Goal: Task Accomplishment & Management: Complete application form

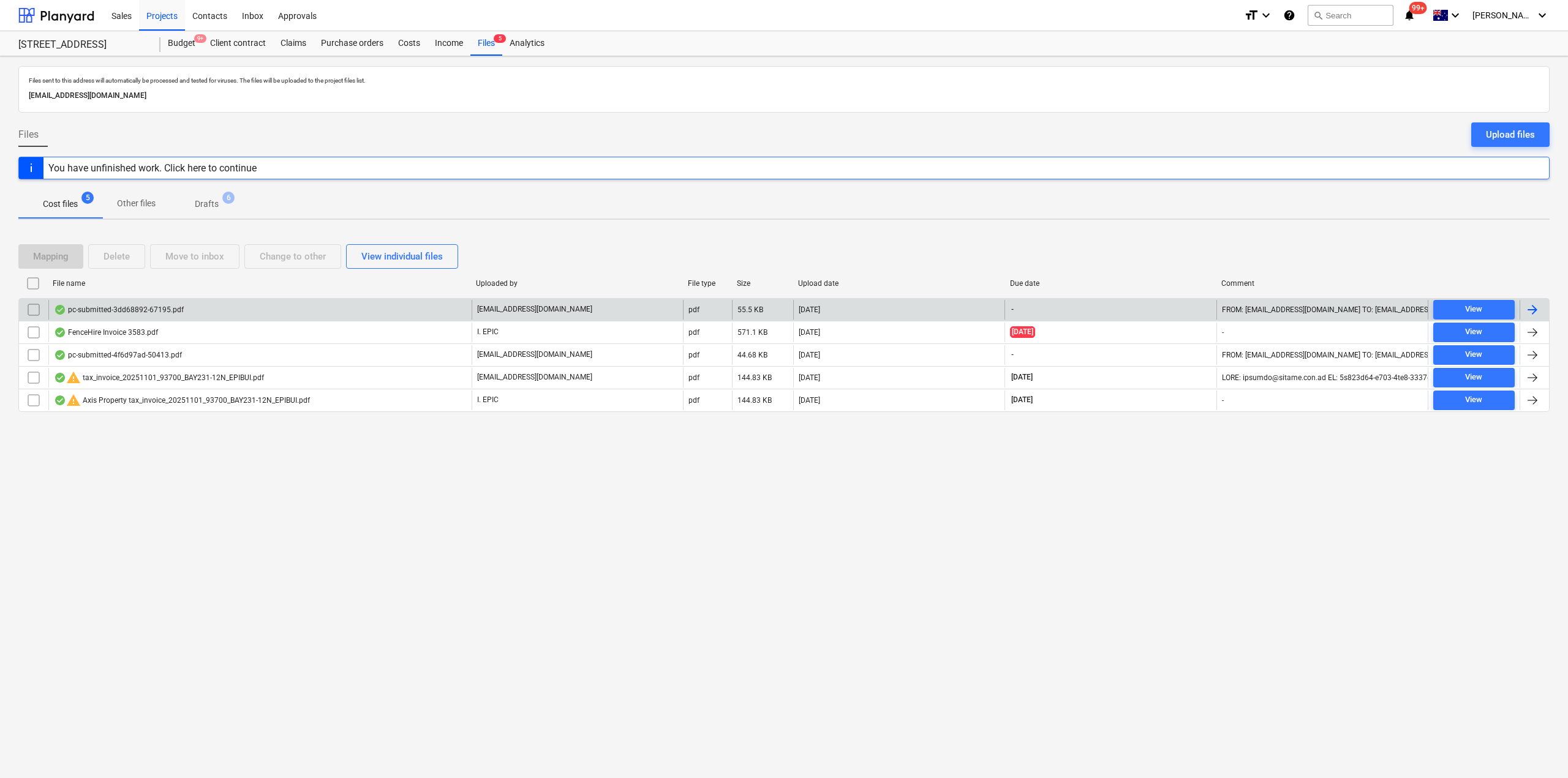
click at [283, 320] on div "pc-submitted-3dd68892-67195.pdf [EMAIL_ADDRESS][DOMAIN_NAME] pdf 55.5 KB [DATE]…" at bounding box center [784, 309] width 1531 height 23
click at [202, 312] on div "pc-submitted-3dd68892-67195.pdf" at bounding box center [259, 309] width 423 height 19
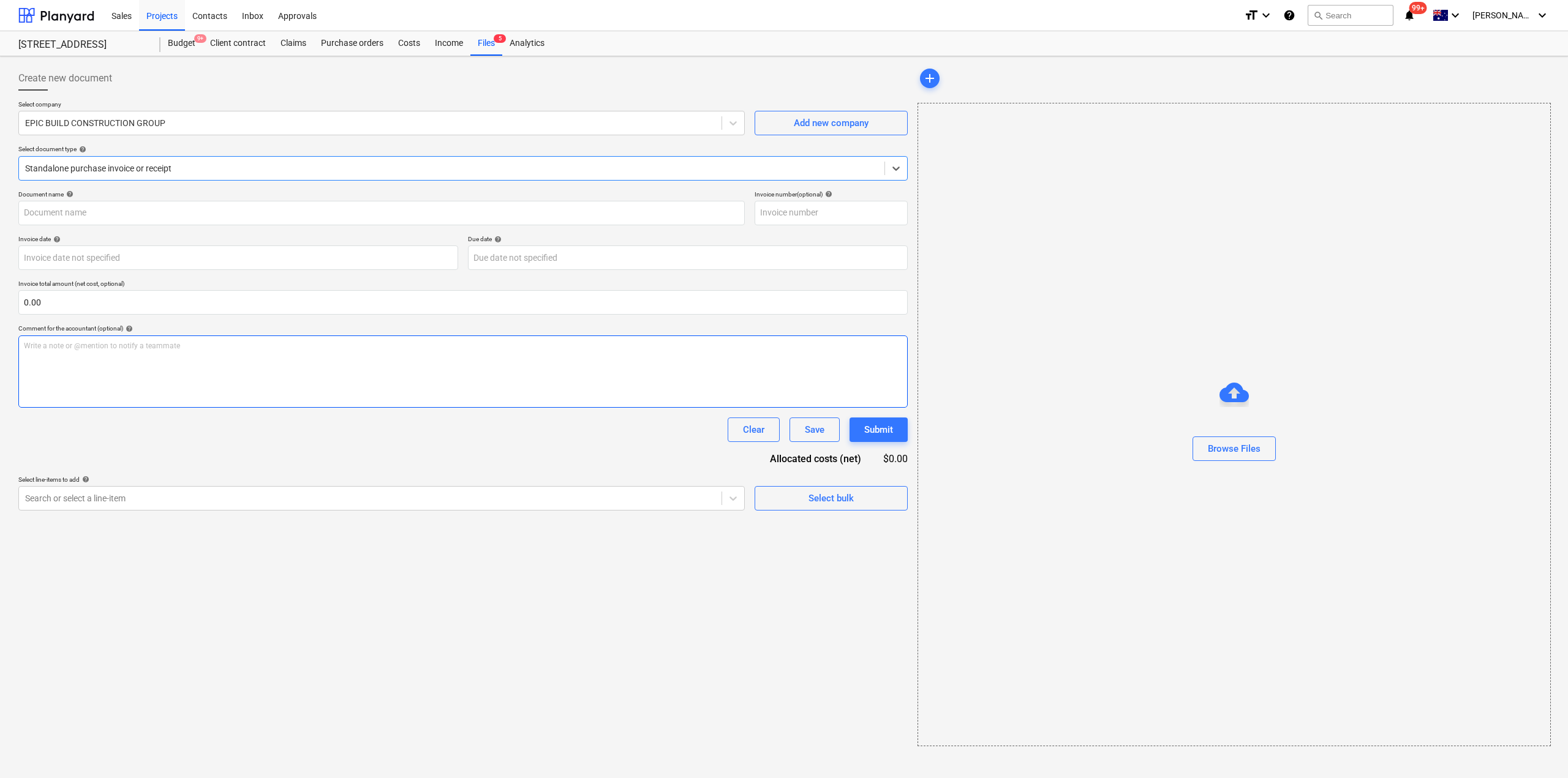
type input "pc-submitted-3dd68892-67195.pdf"
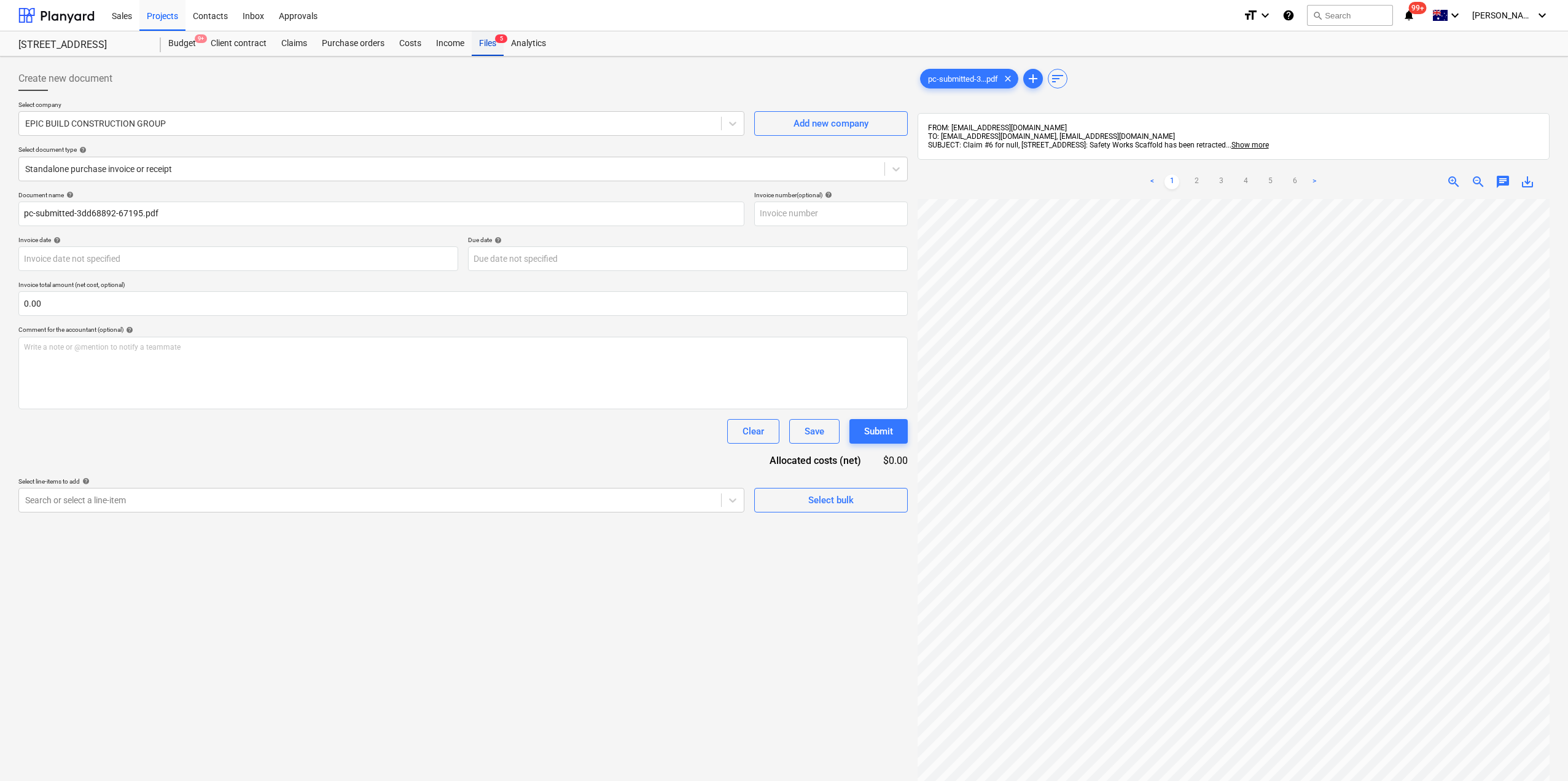
click at [490, 45] on div "Files 5" at bounding box center [488, 43] width 32 height 25
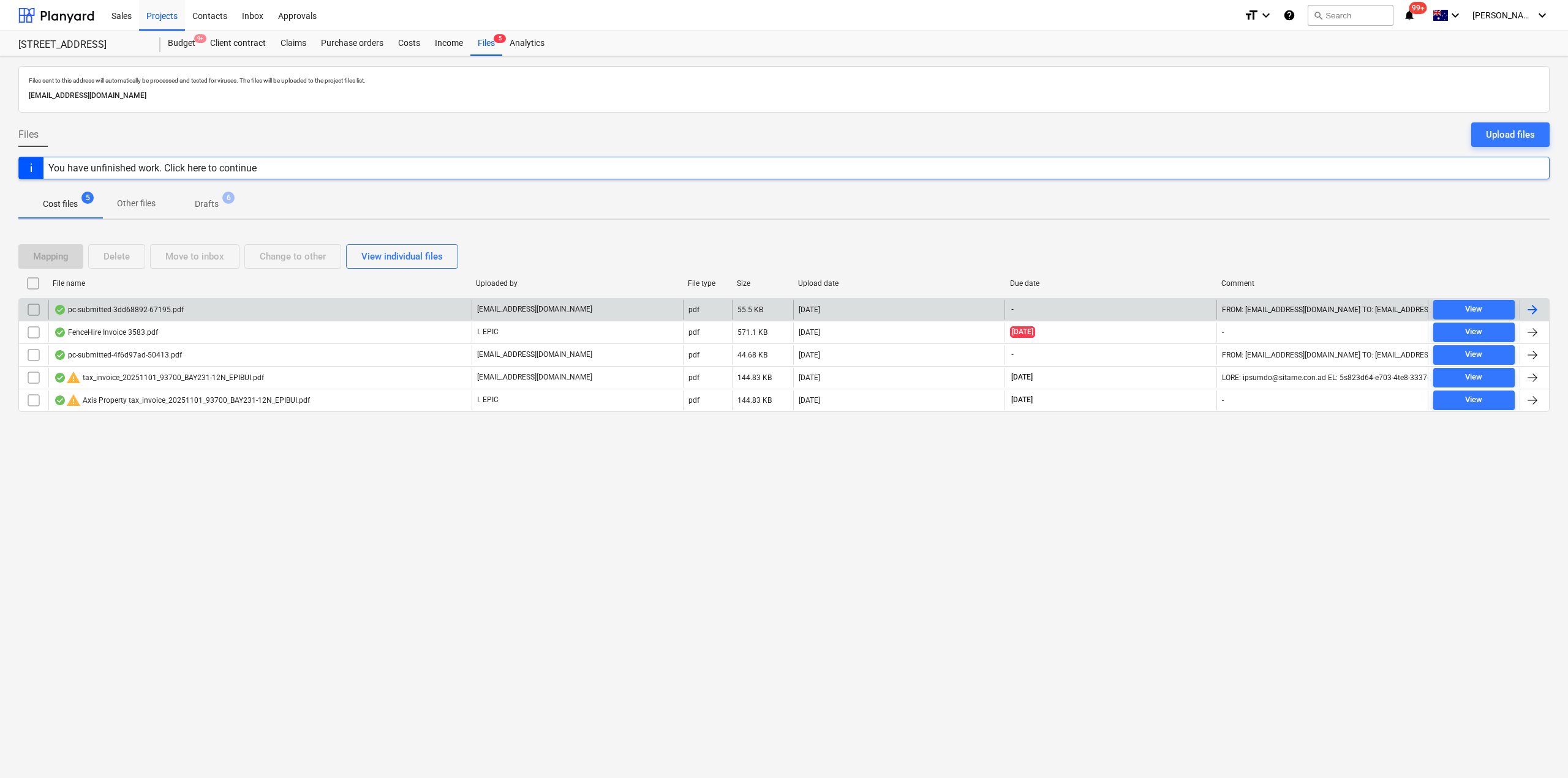
click at [127, 315] on div "pc-submitted-3dd68892-67195.pdf" at bounding box center [259, 309] width 423 height 19
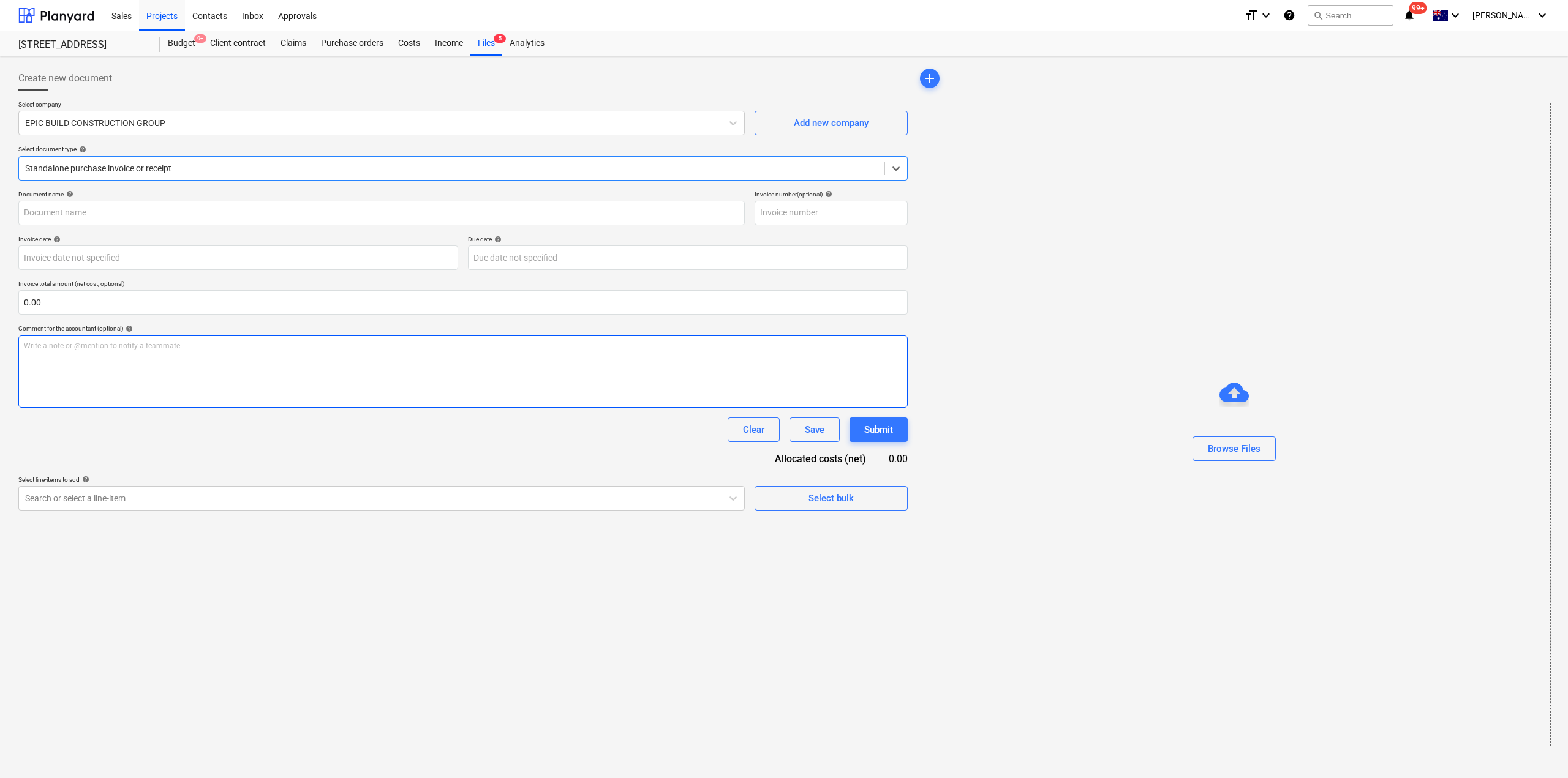
type input "pc-submitted-3dd68892-67195.pdf"
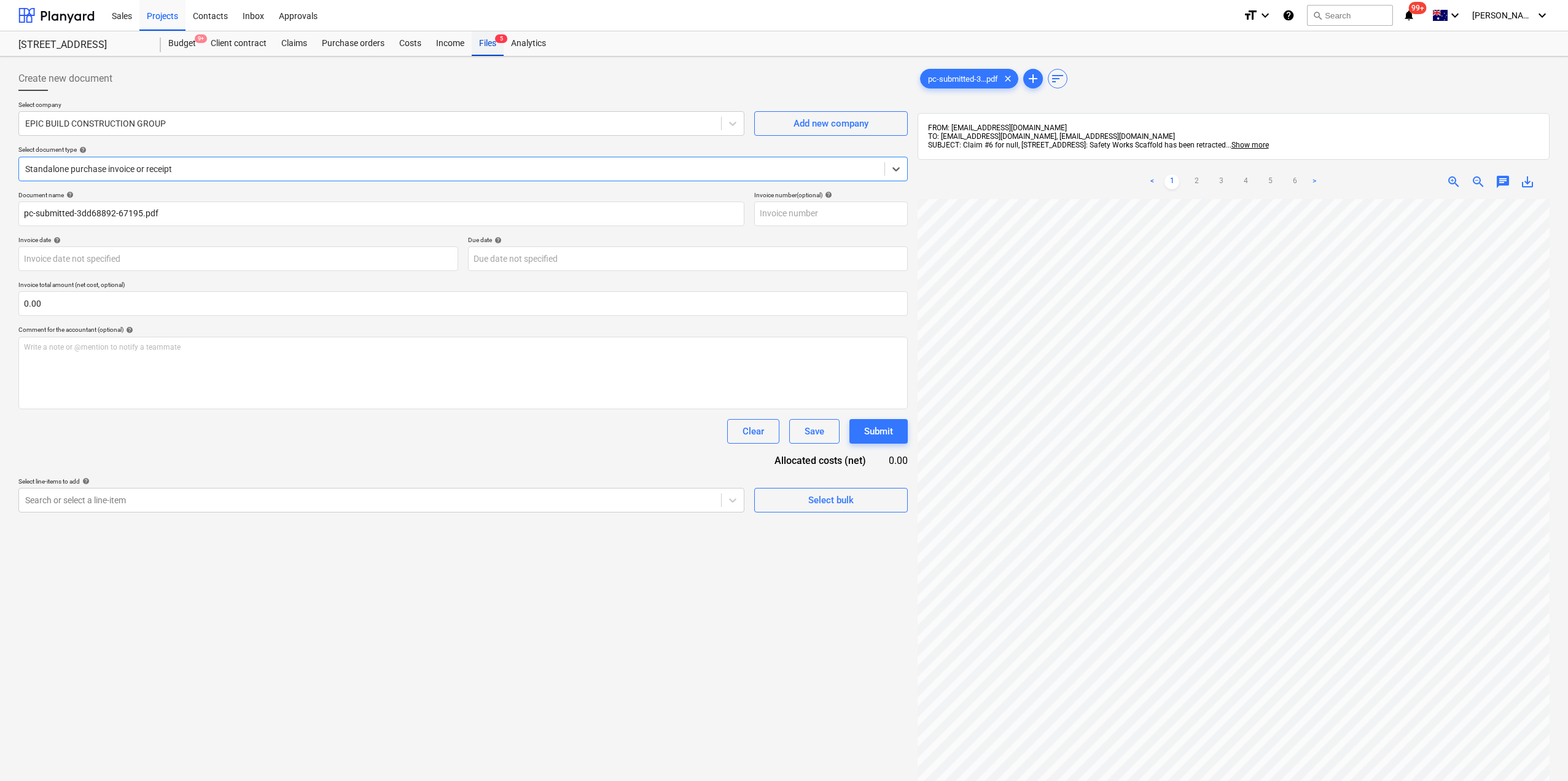
click at [494, 44] on div "Files 5" at bounding box center [488, 43] width 32 height 25
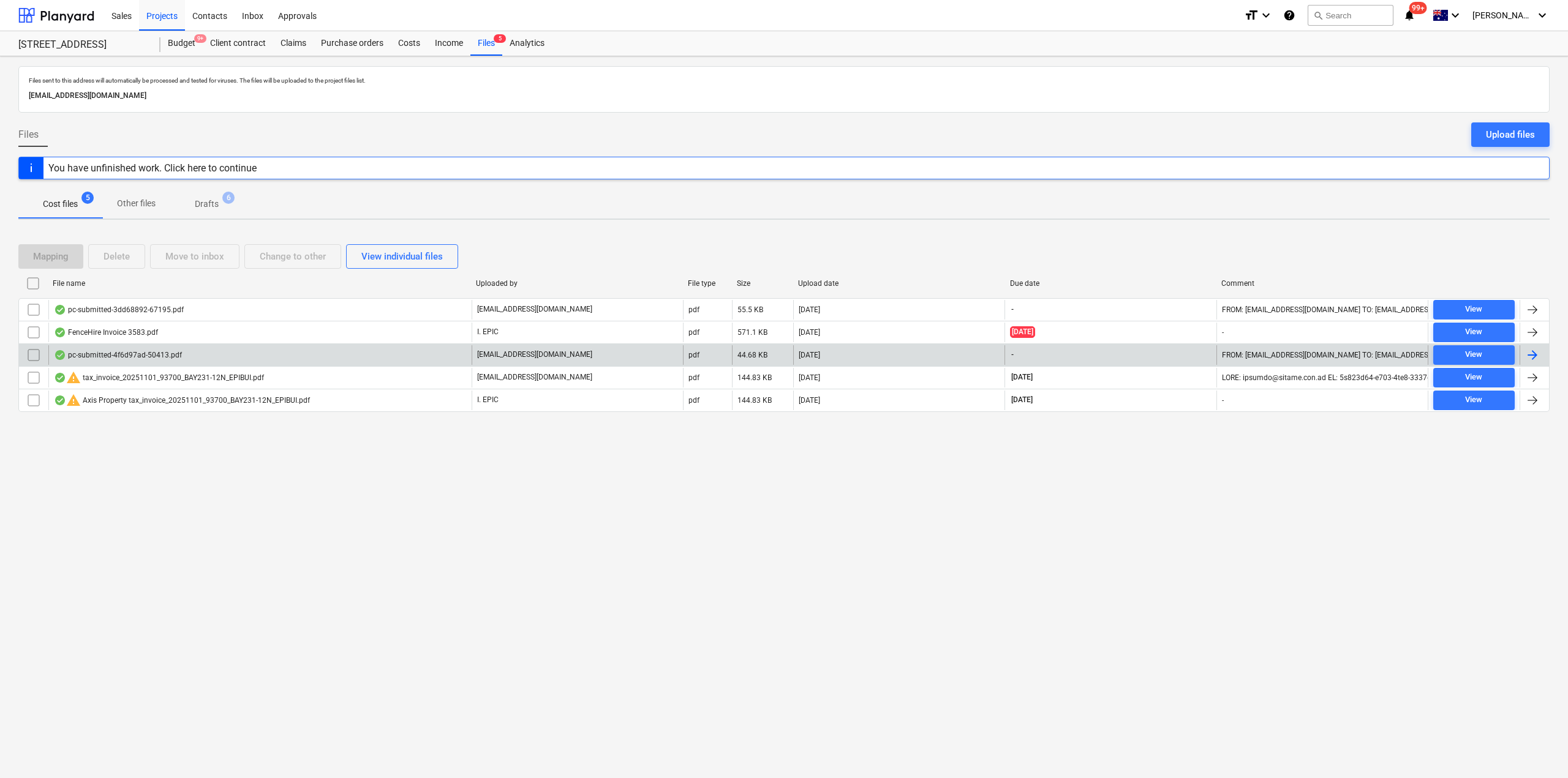
click at [153, 357] on div "pc-submitted-4f6d97ad-50413.pdf" at bounding box center [118, 355] width 128 height 10
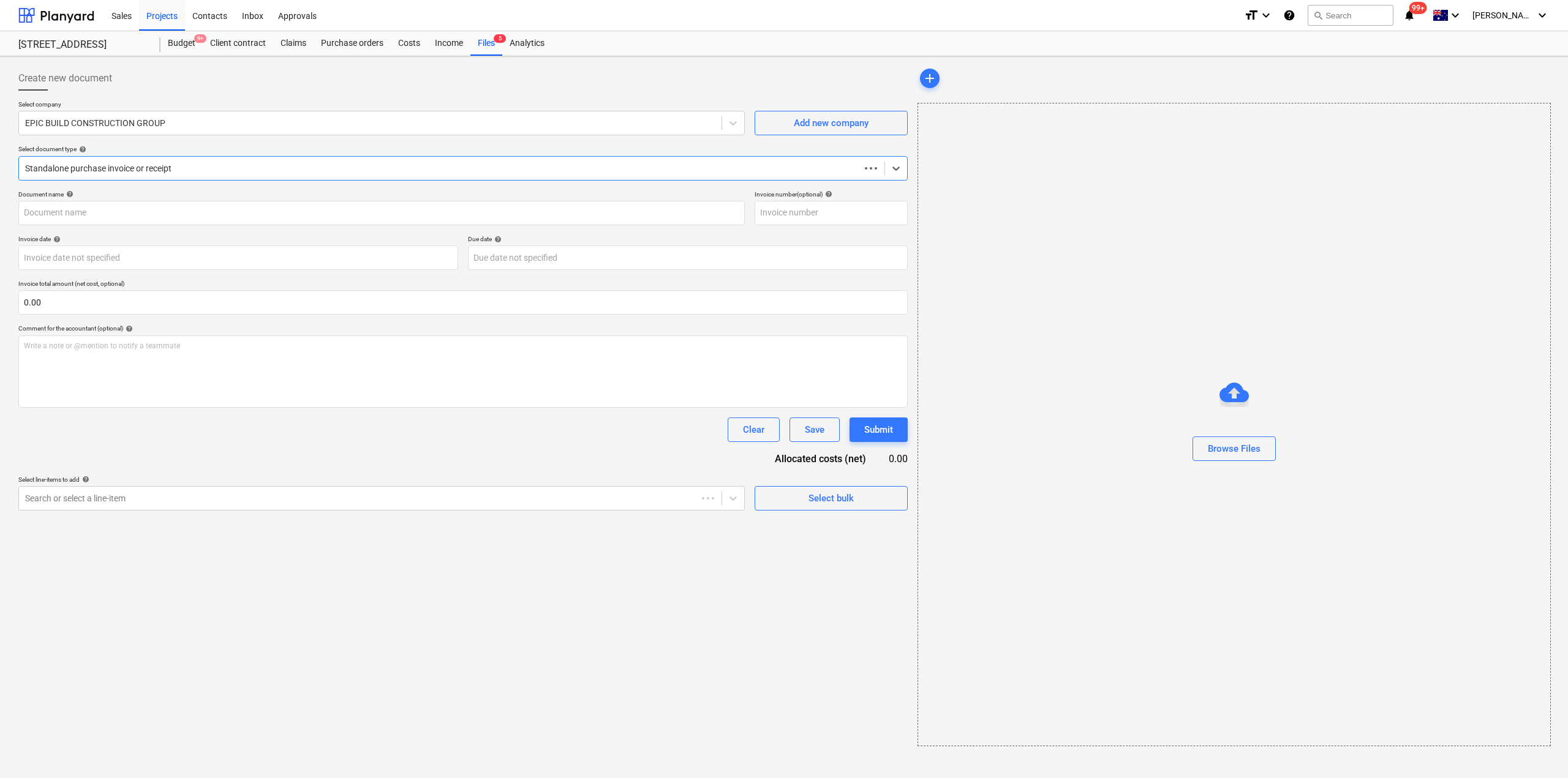
type input "pc-submitted-4f6d97ad-50413.pdf"
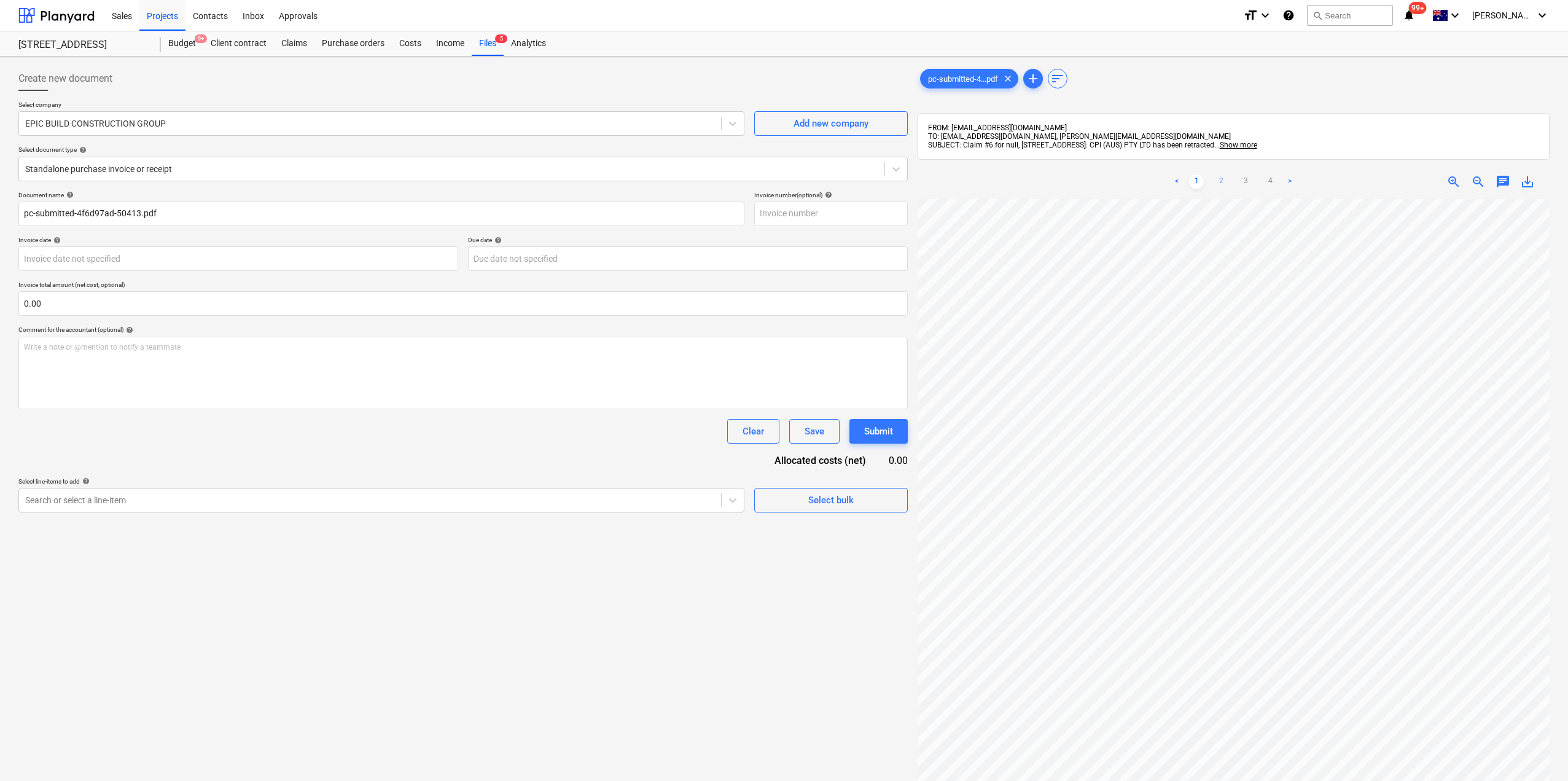
click at [1222, 178] on link "2" at bounding box center [1221, 181] width 14 height 14
click at [1245, 188] on link "3" at bounding box center [1245, 181] width 14 height 14
click at [1274, 181] on link "4" at bounding box center [1270, 181] width 14 height 14
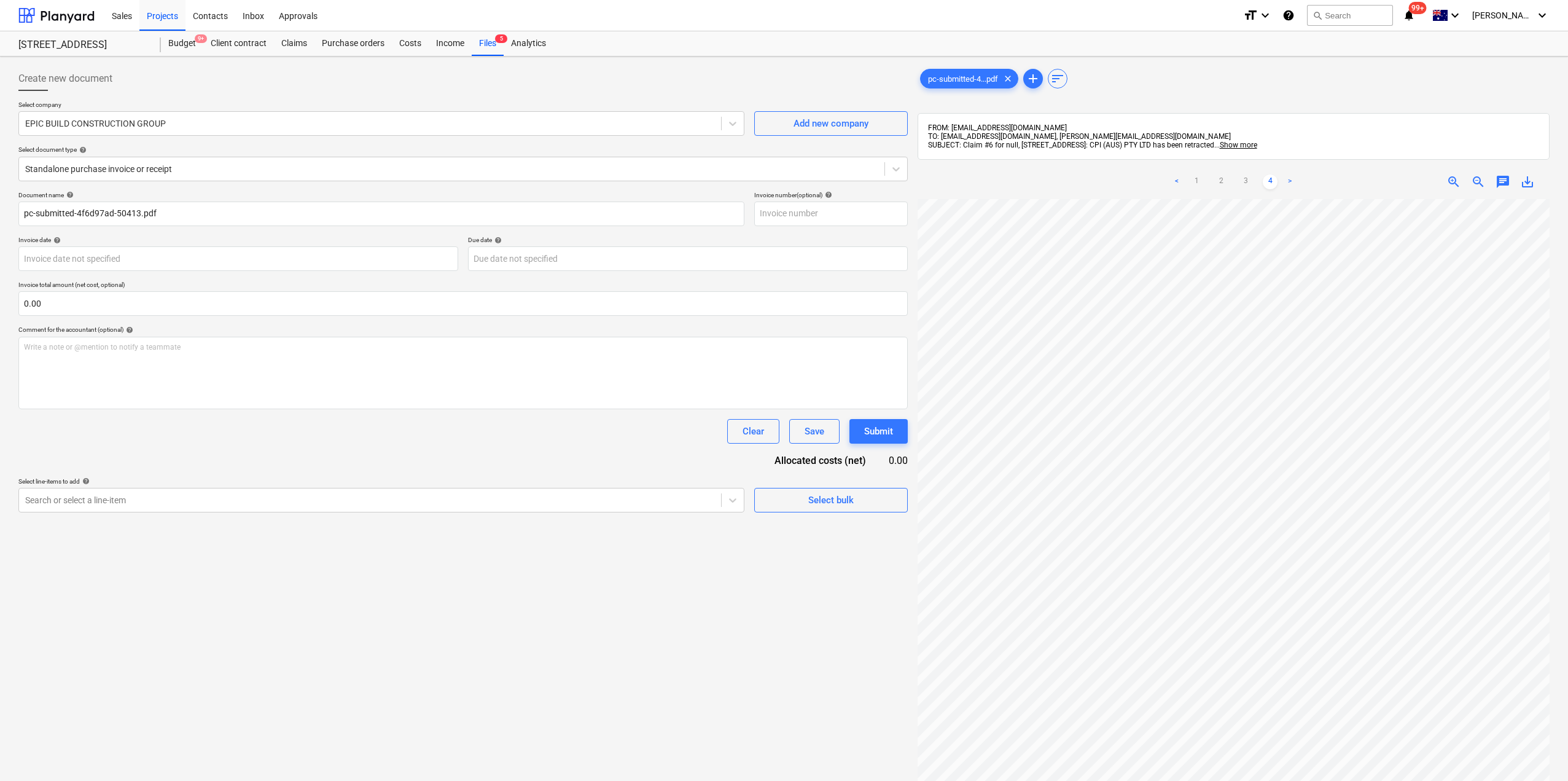
click at [1568, 470] on html "Sales Projects Contacts Inbox Approvals format_size keyboard_arrow_down help se…" at bounding box center [784, 390] width 1568 height 781
click at [1193, 177] on link "1" at bounding box center [1196, 181] width 14 height 14
click at [915, 483] on div "pc-submitted-4...pdf clear add sort FROM: [EMAIL_ADDRESS][DOMAIN_NAME] TO: [EMA…" at bounding box center [1233, 506] width 642 height 889
click at [1217, 181] on link "2" at bounding box center [1221, 181] width 14 height 14
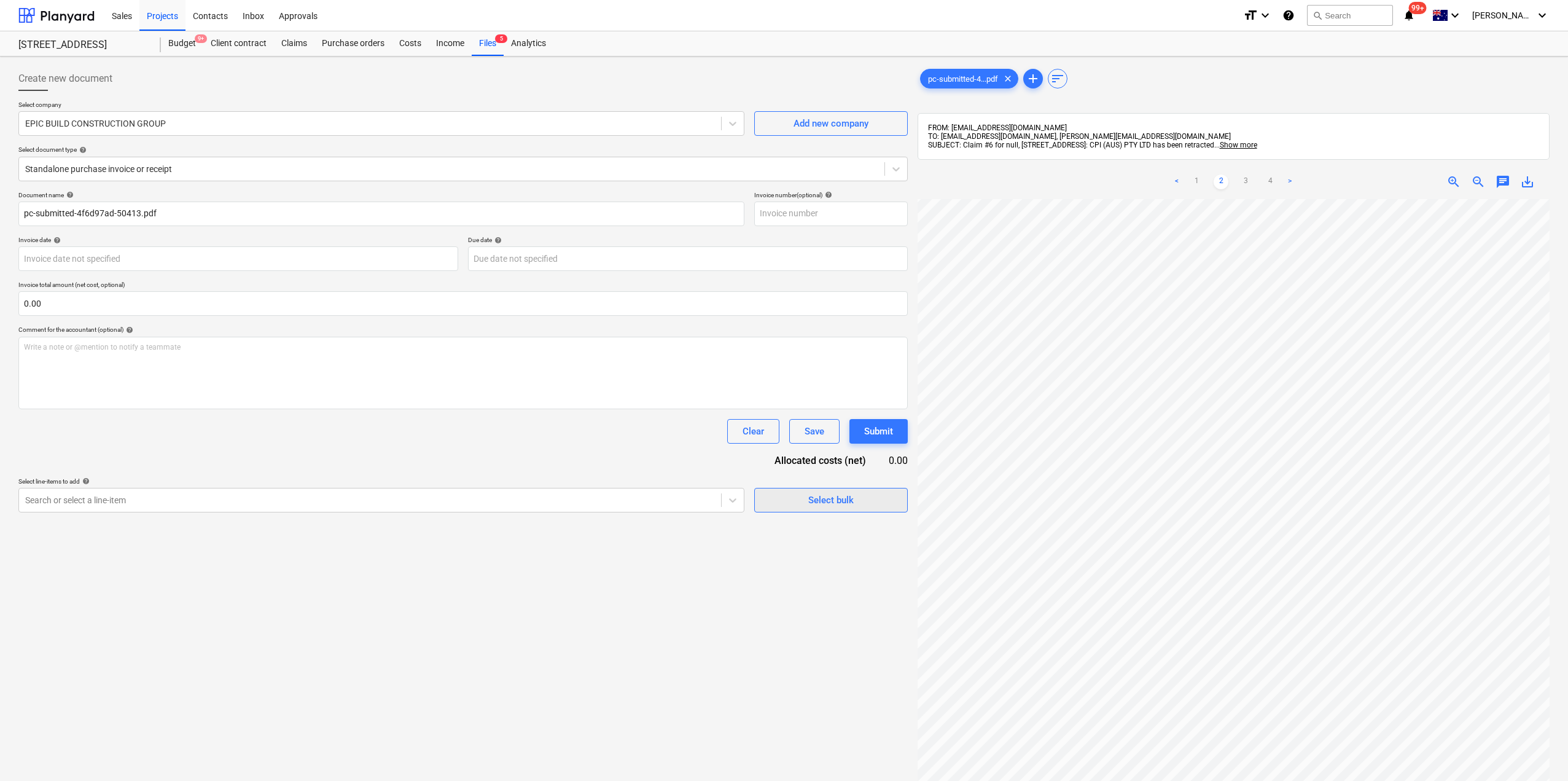
scroll to position [0, 280]
click at [862, 497] on div "Create new document Select company EPIC BUILD CONSTRUCTION GROUP Add new compan…" at bounding box center [784, 506] width 1541 height 889
click at [1547, 463] on div at bounding box center [1233, 573] width 632 height 747
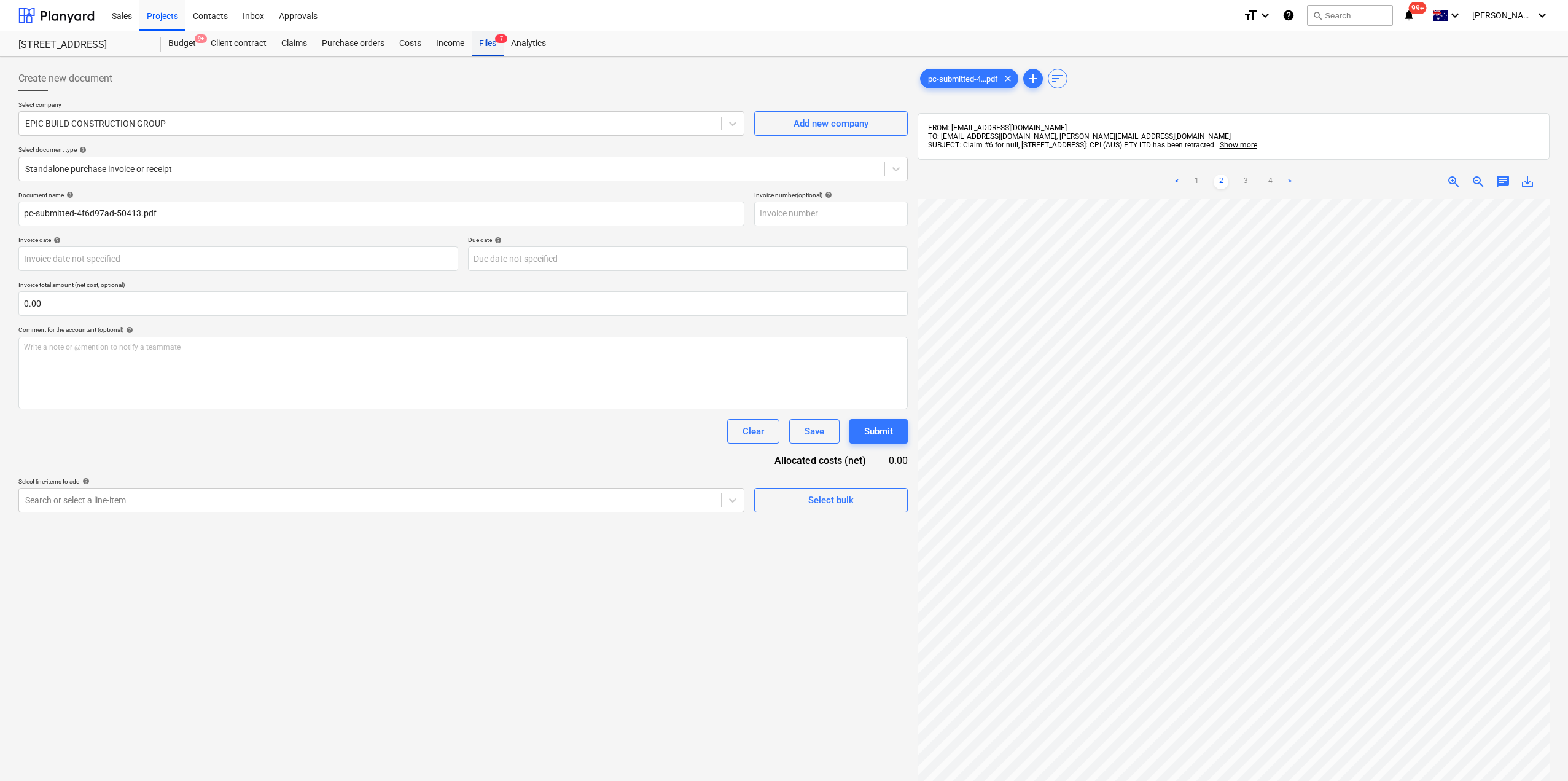
click at [489, 51] on div "Files 7" at bounding box center [488, 43] width 32 height 25
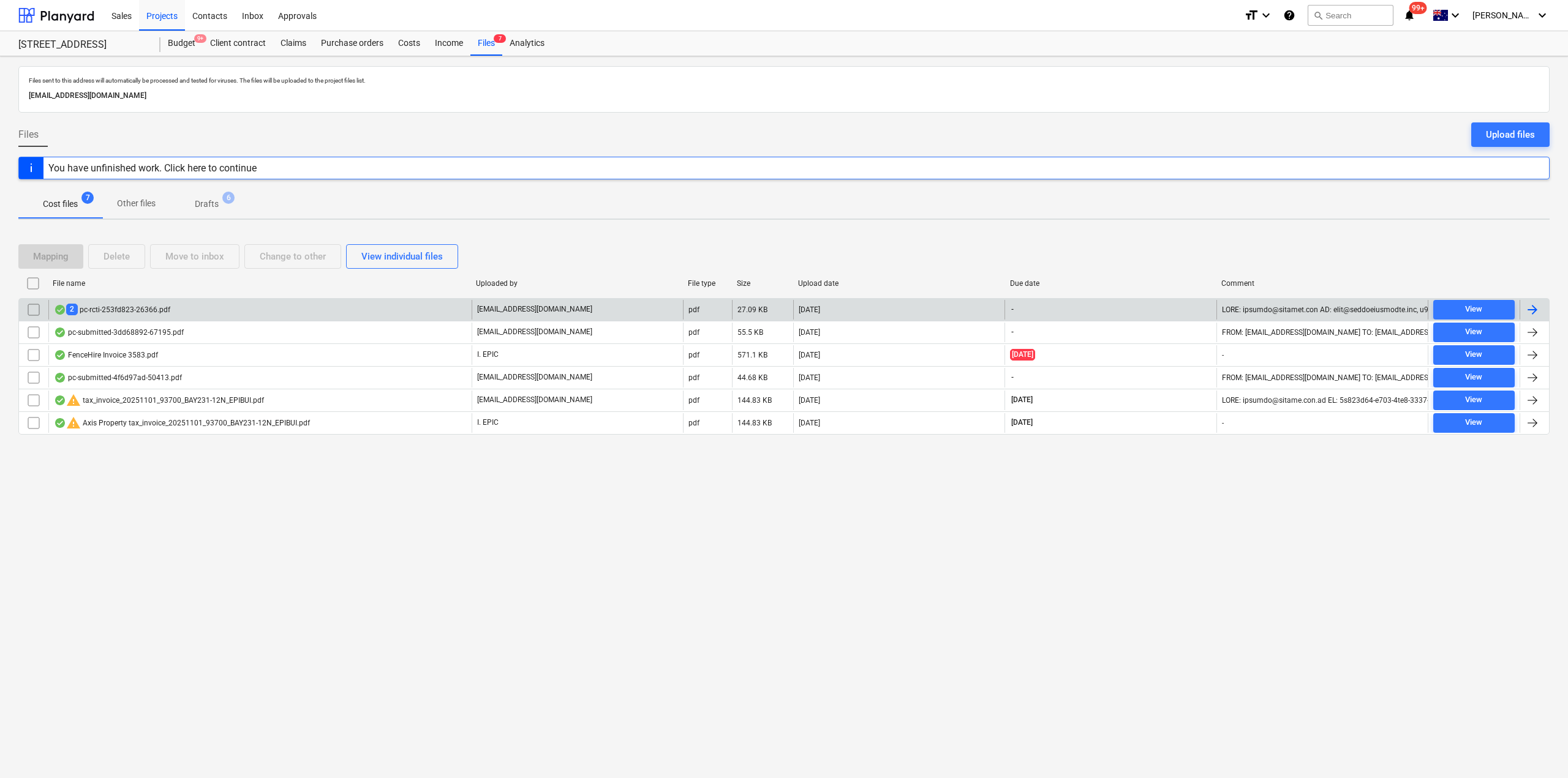
click at [177, 309] on div "2 pc-rcti-253fd823-26366.pdf" at bounding box center [259, 309] width 423 height 19
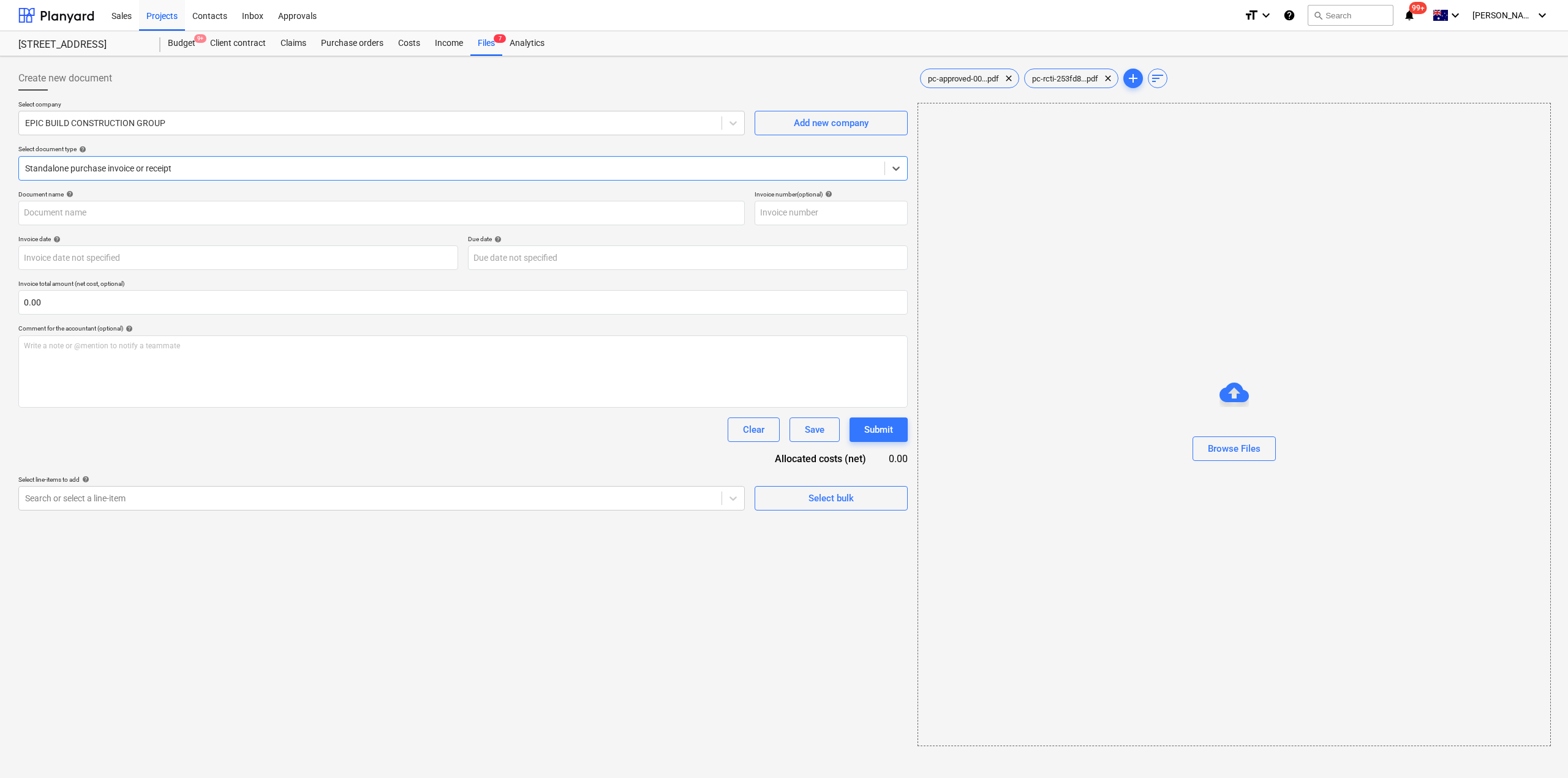
type input "6"
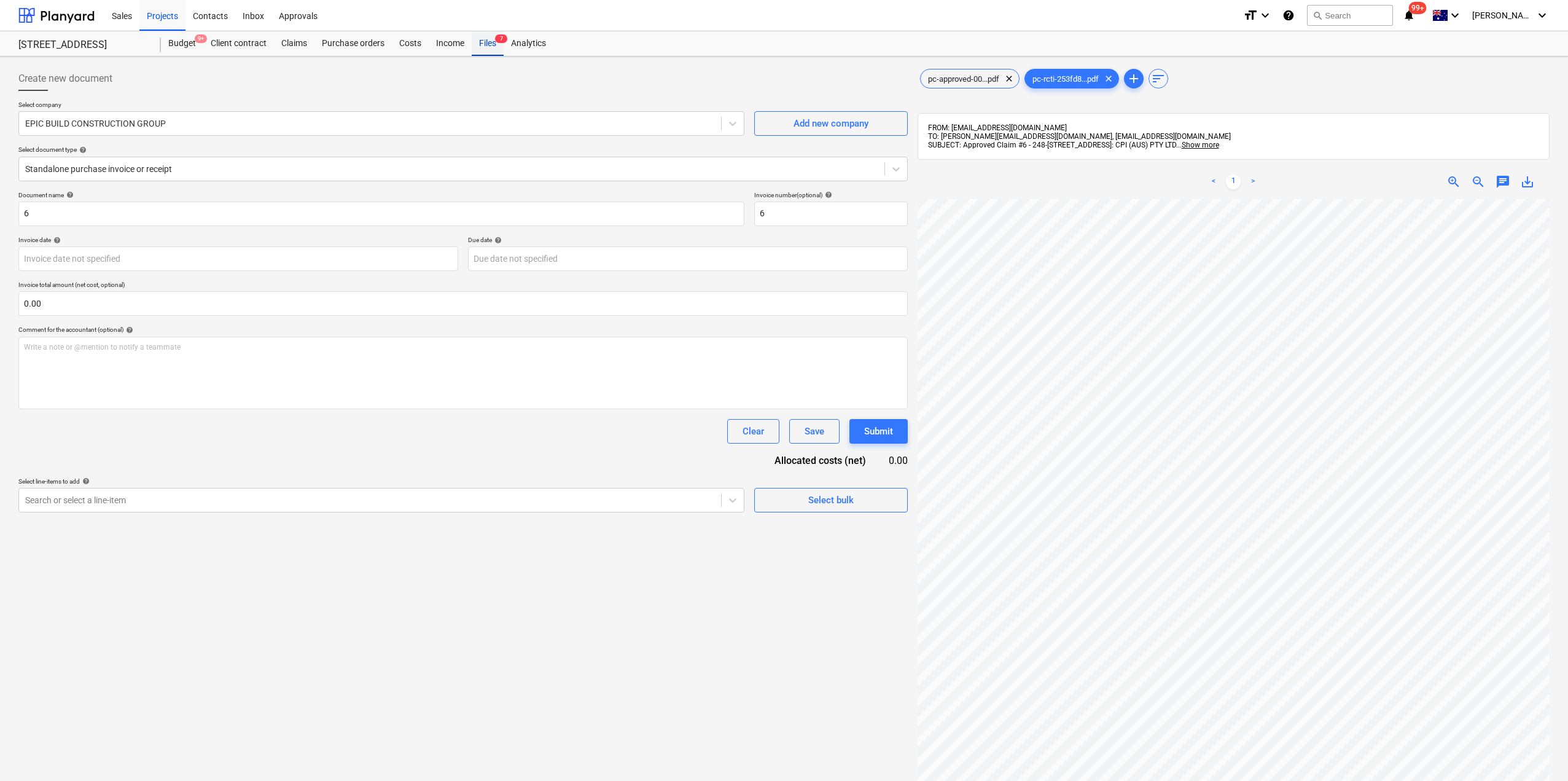
click at [481, 50] on div "Files 7" at bounding box center [488, 43] width 32 height 25
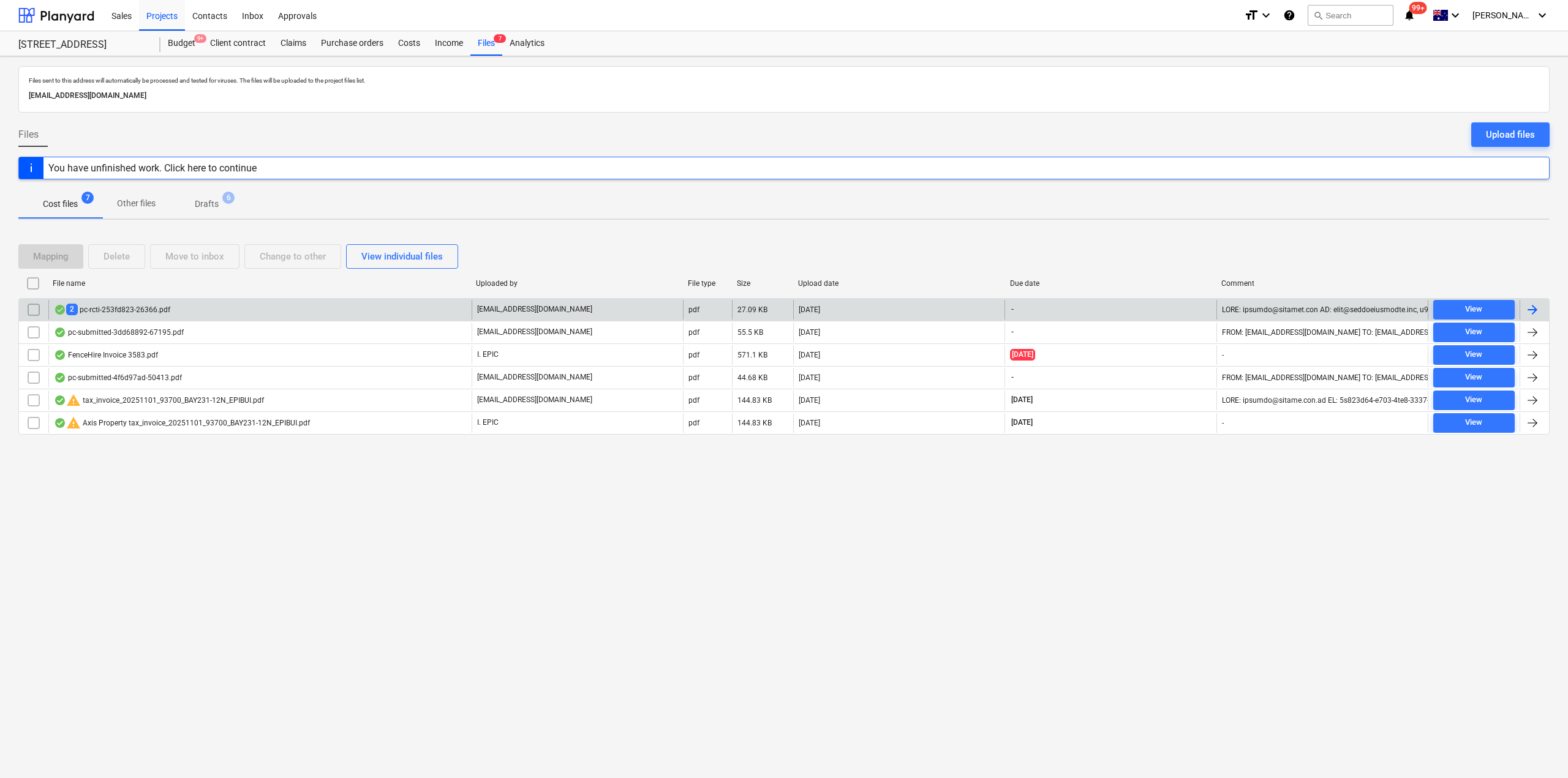
click at [149, 317] on div "2 pc-rcti-253fd823-26366.pdf" at bounding box center [259, 309] width 423 height 19
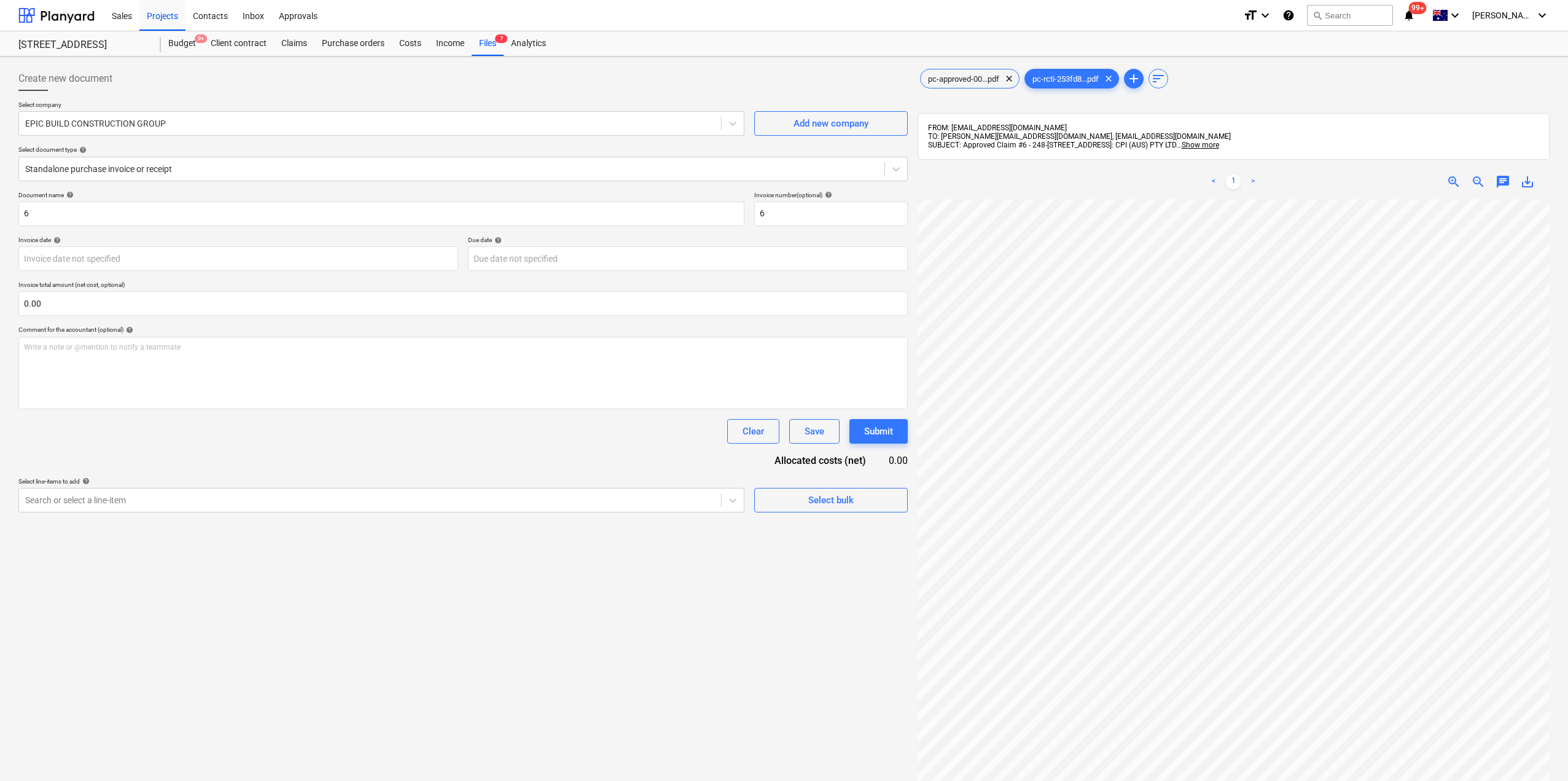
scroll to position [168, 14]
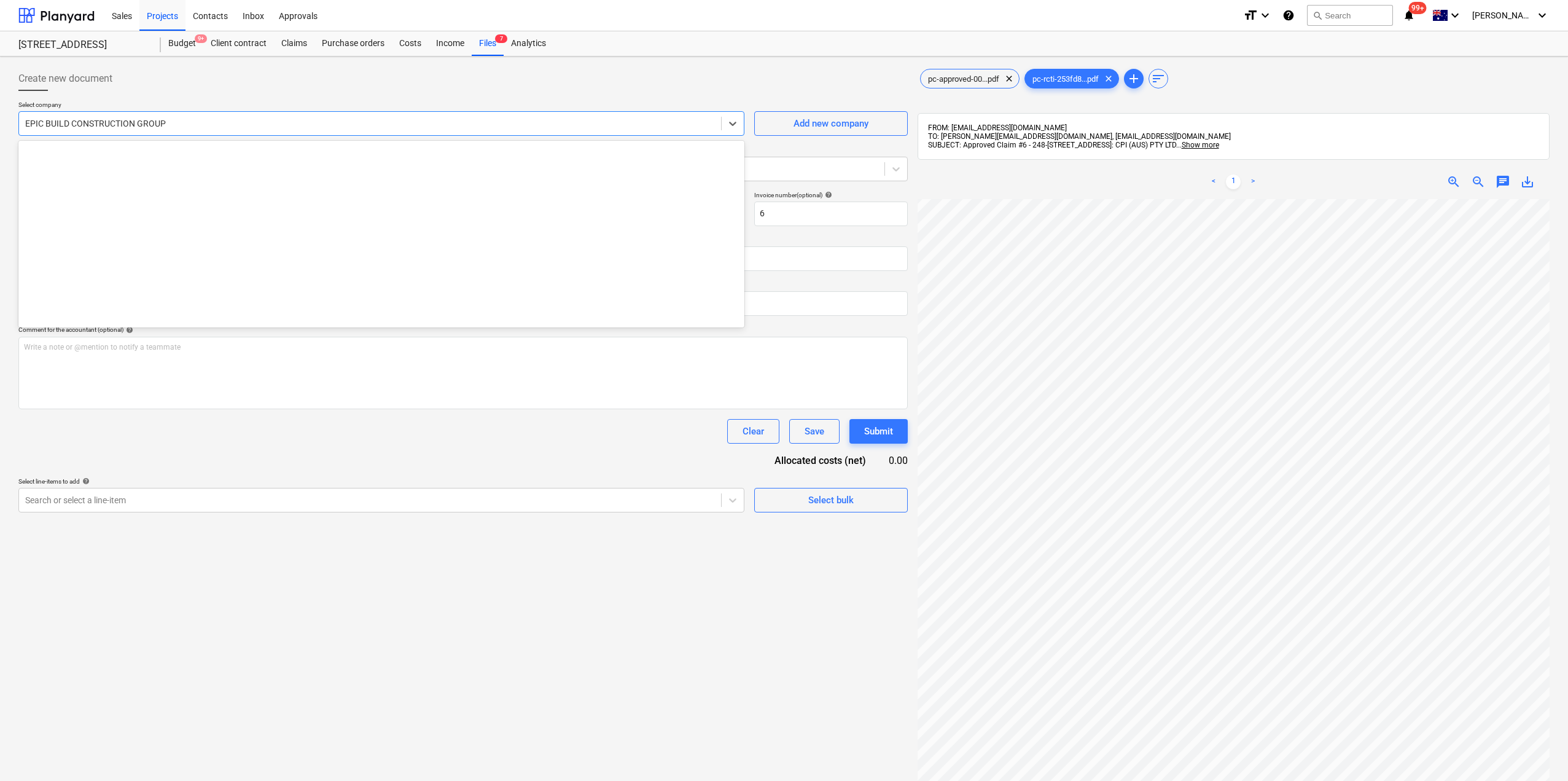
click at [132, 121] on div at bounding box center [370, 123] width 690 height 12
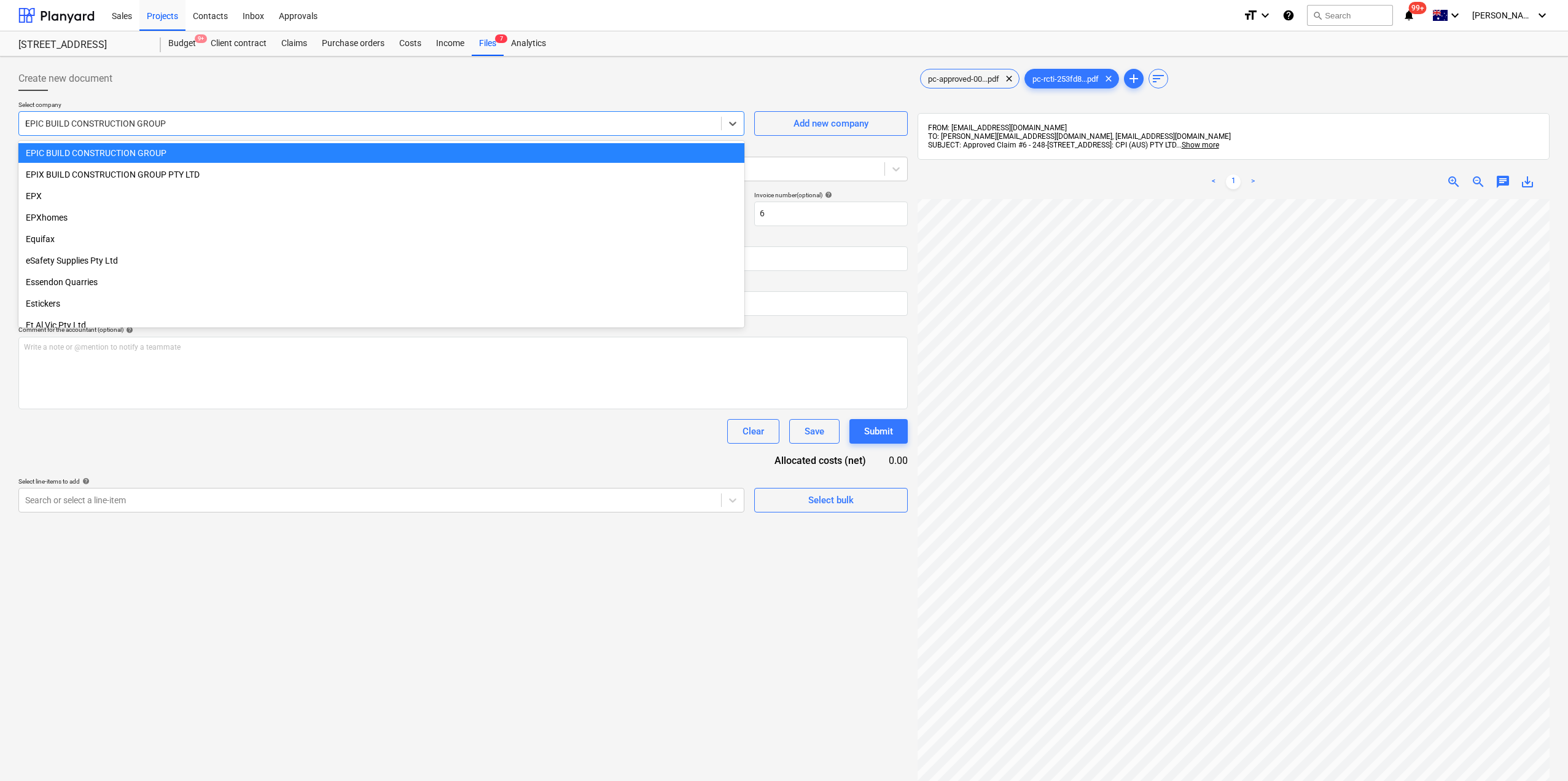
type input "CPI"
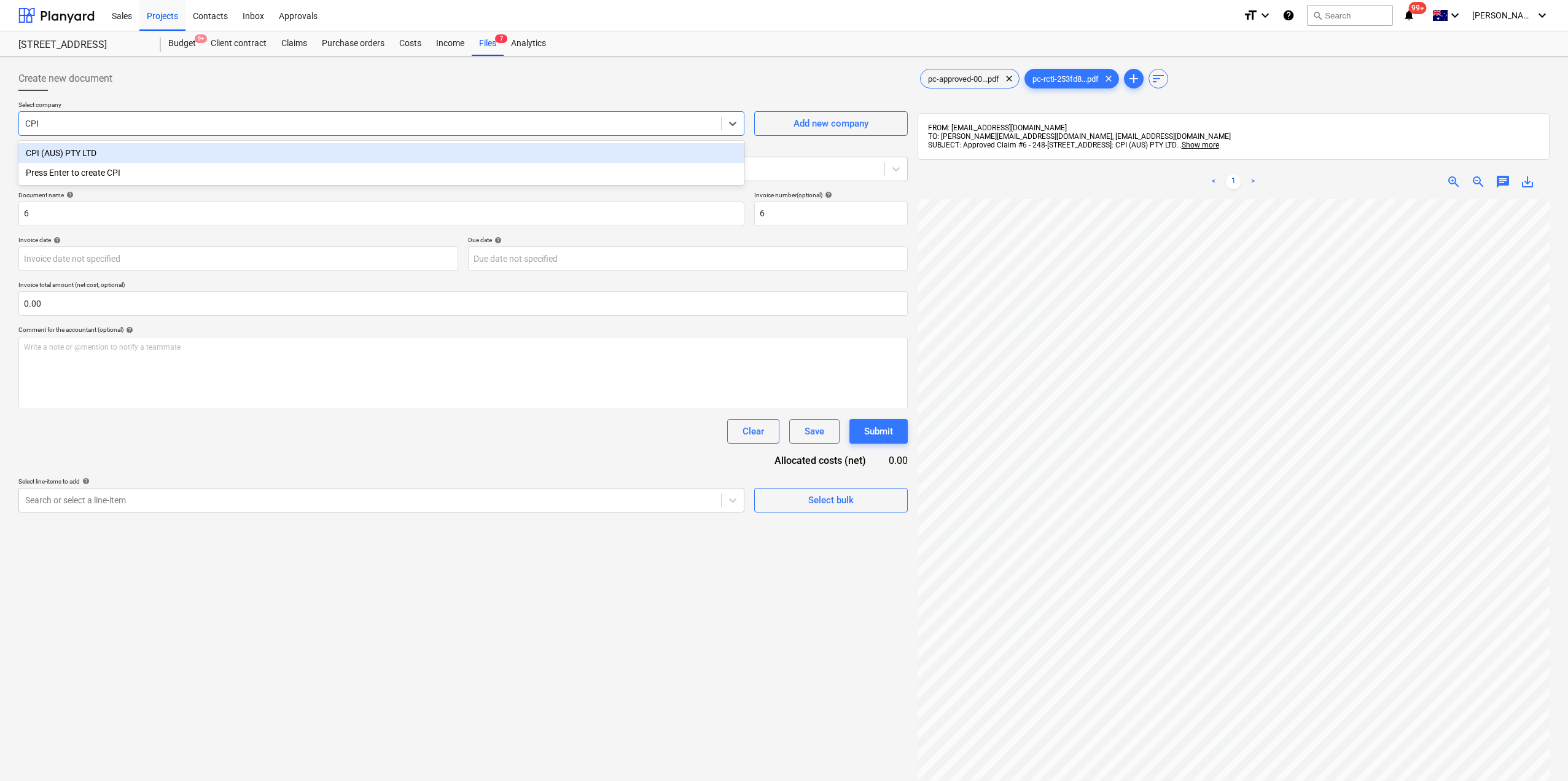
click at [166, 148] on div "CPI (AUS) PTY LTD" at bounding box center [381, 152] width 726 height 19
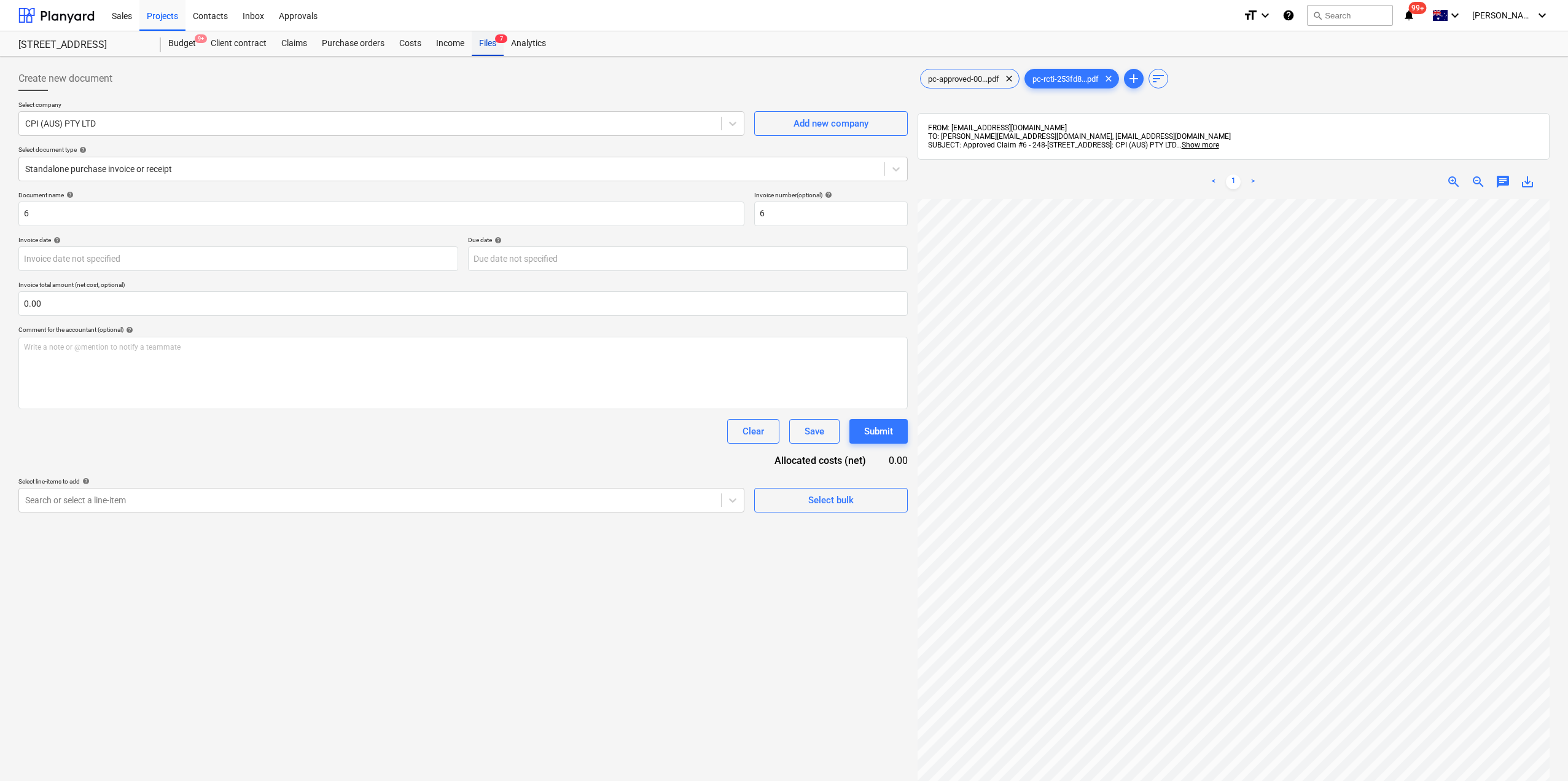
click at [497, 49] on div "Files 7" at bounding box center [488, 43] width 32 height 25
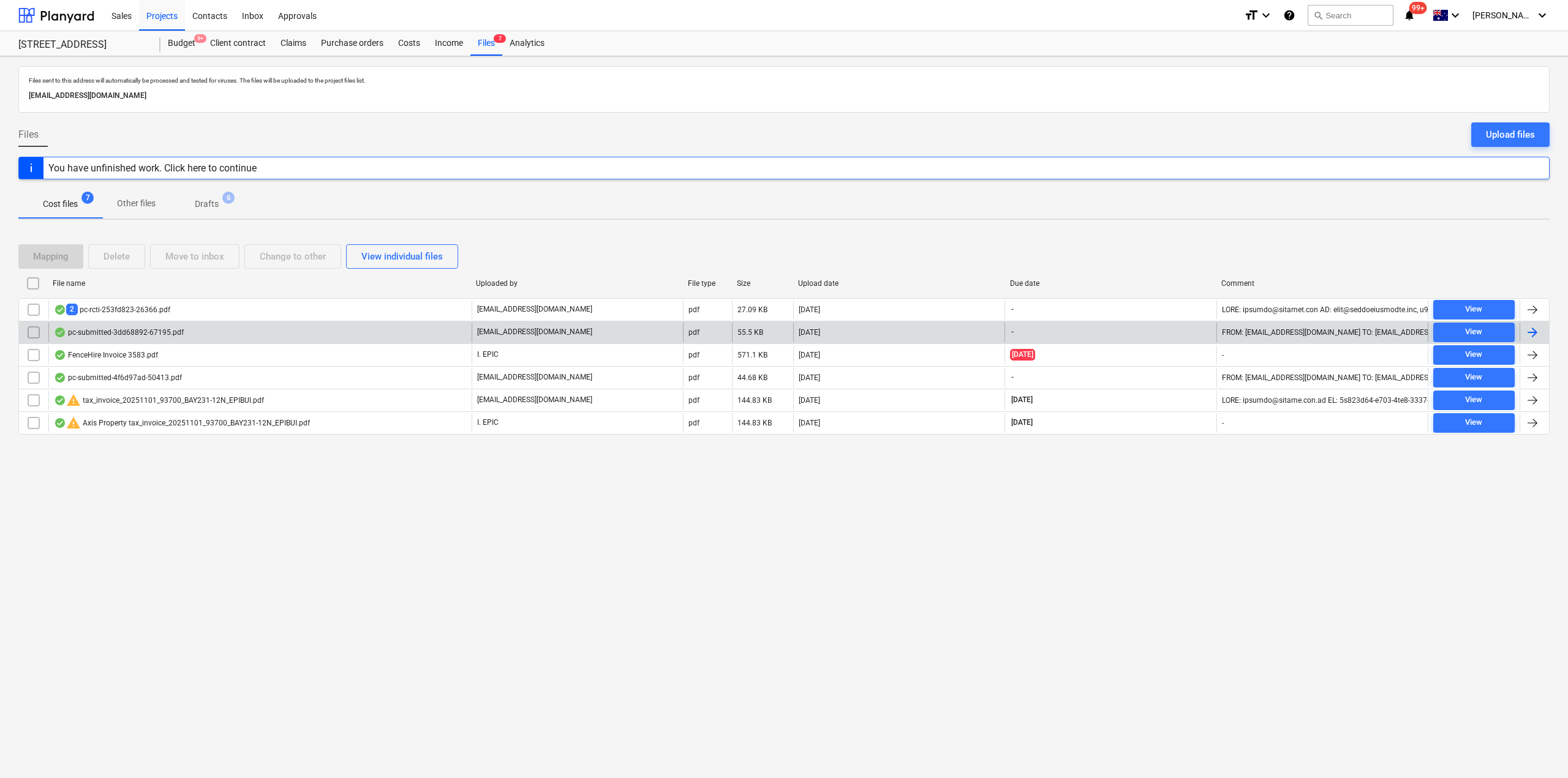
click at [549, 333] on p "[EMAIL_ADDRESS][DOMAIN_NAME]" at bounding box center [534, 332] width 115 height 10
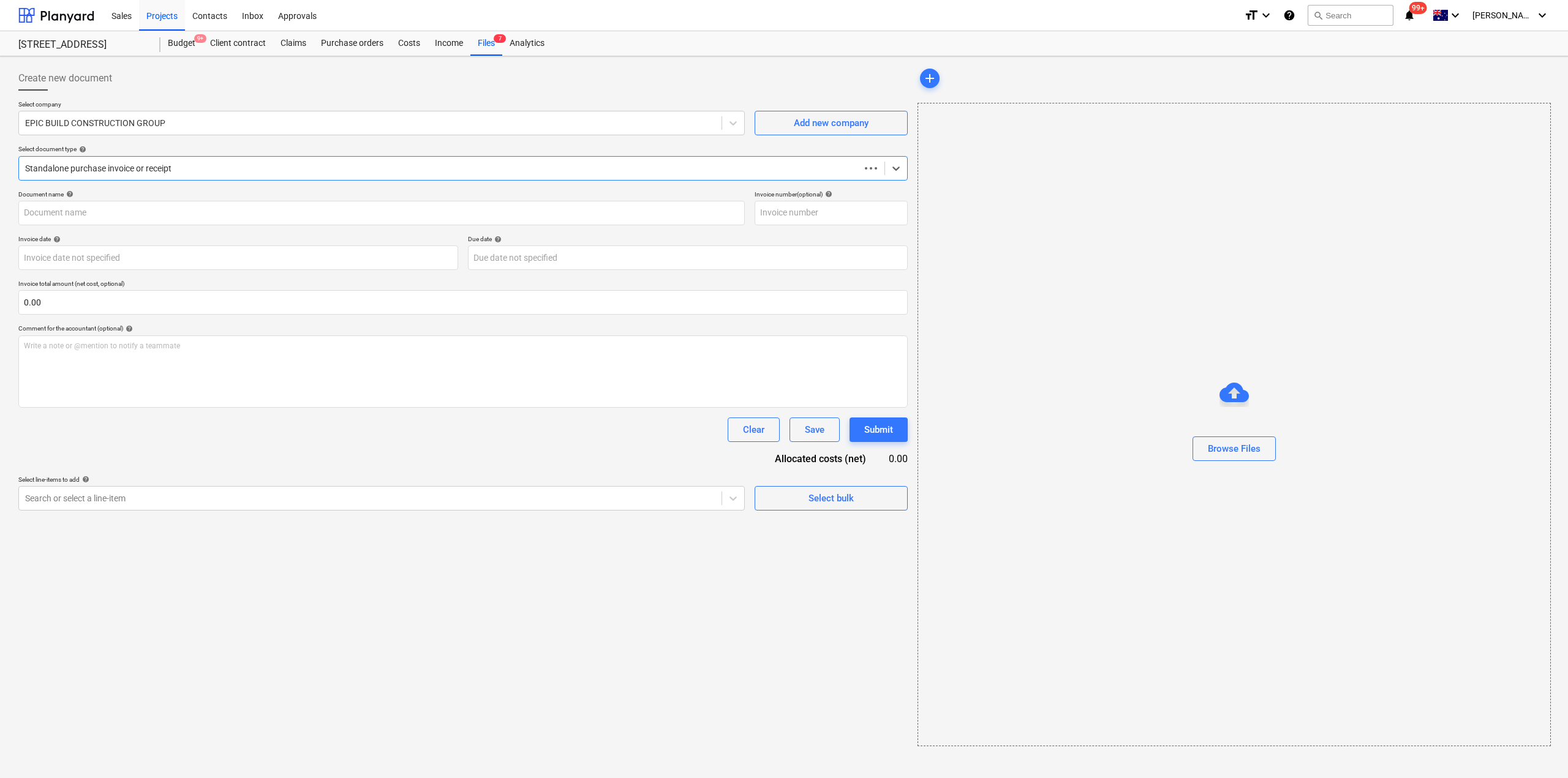
type input "pc-submitted-3dd68892-67195.pdf"
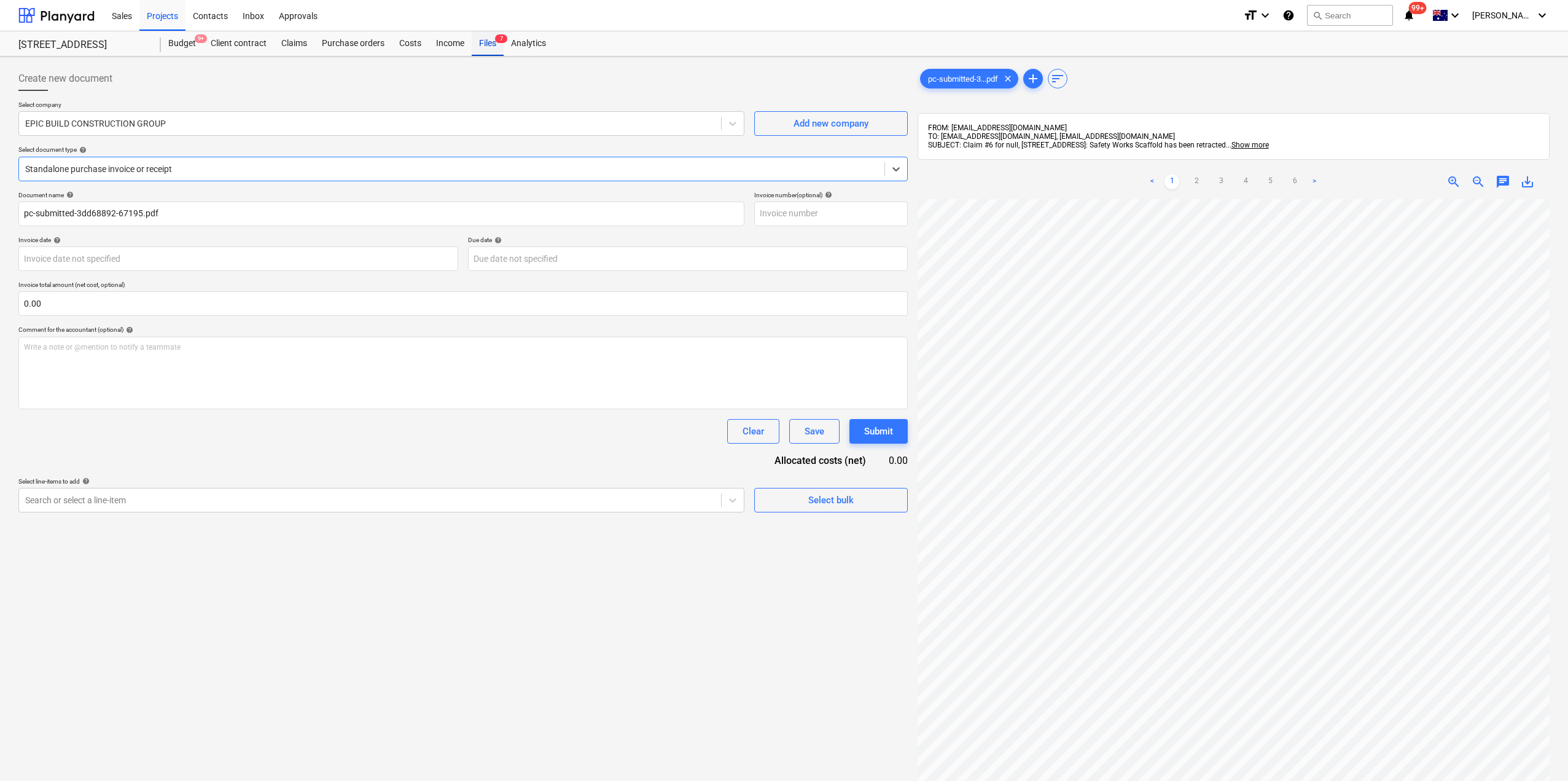
click at [500, 44] on div "Files 7" at bounding box center [488, 43] width 32 height 25
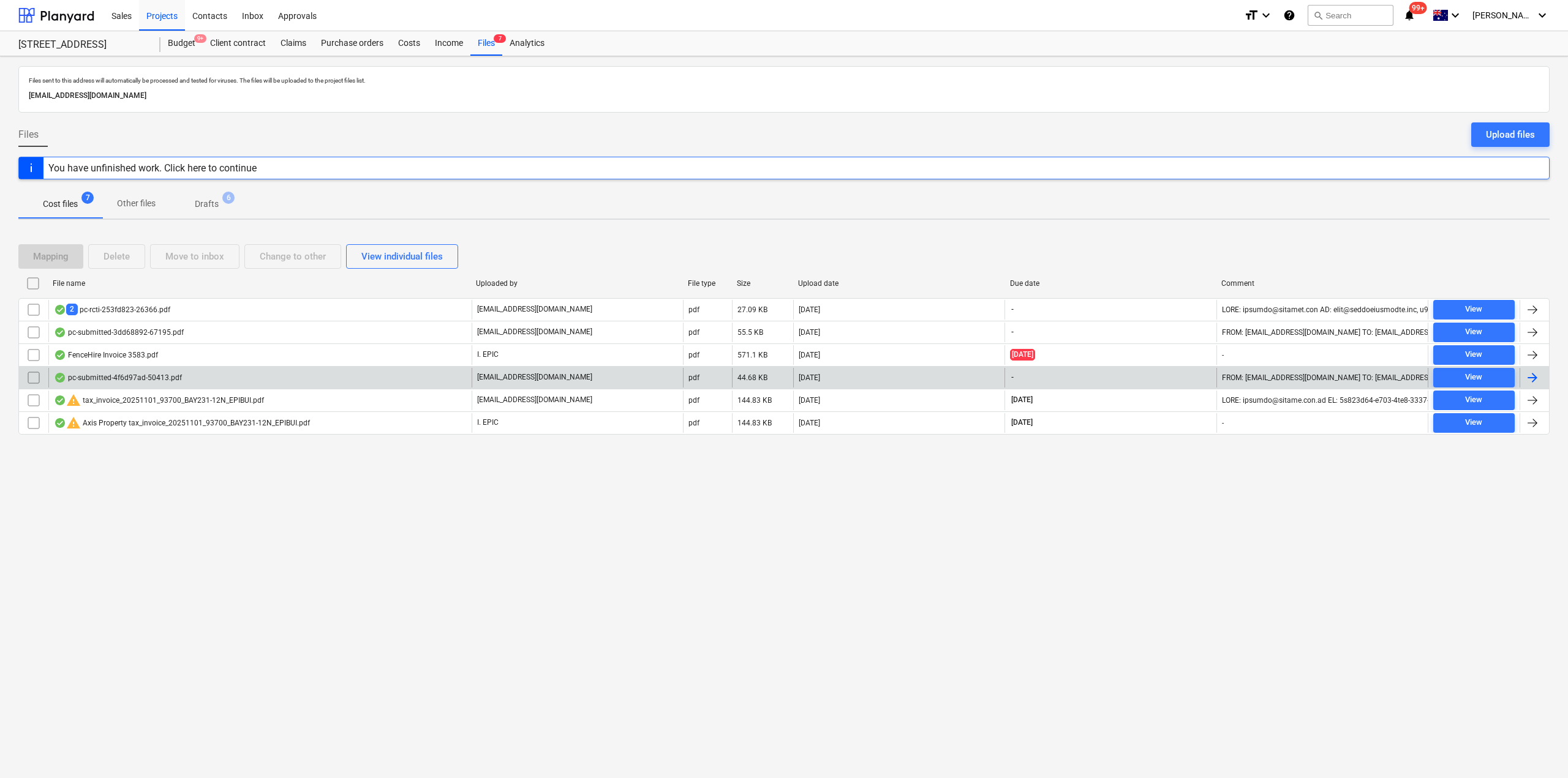
click at [138, 370] on div "pc-submitted-4f6d97ad-50413.pdf" at bounding box center [259, 377] width 423 height 19
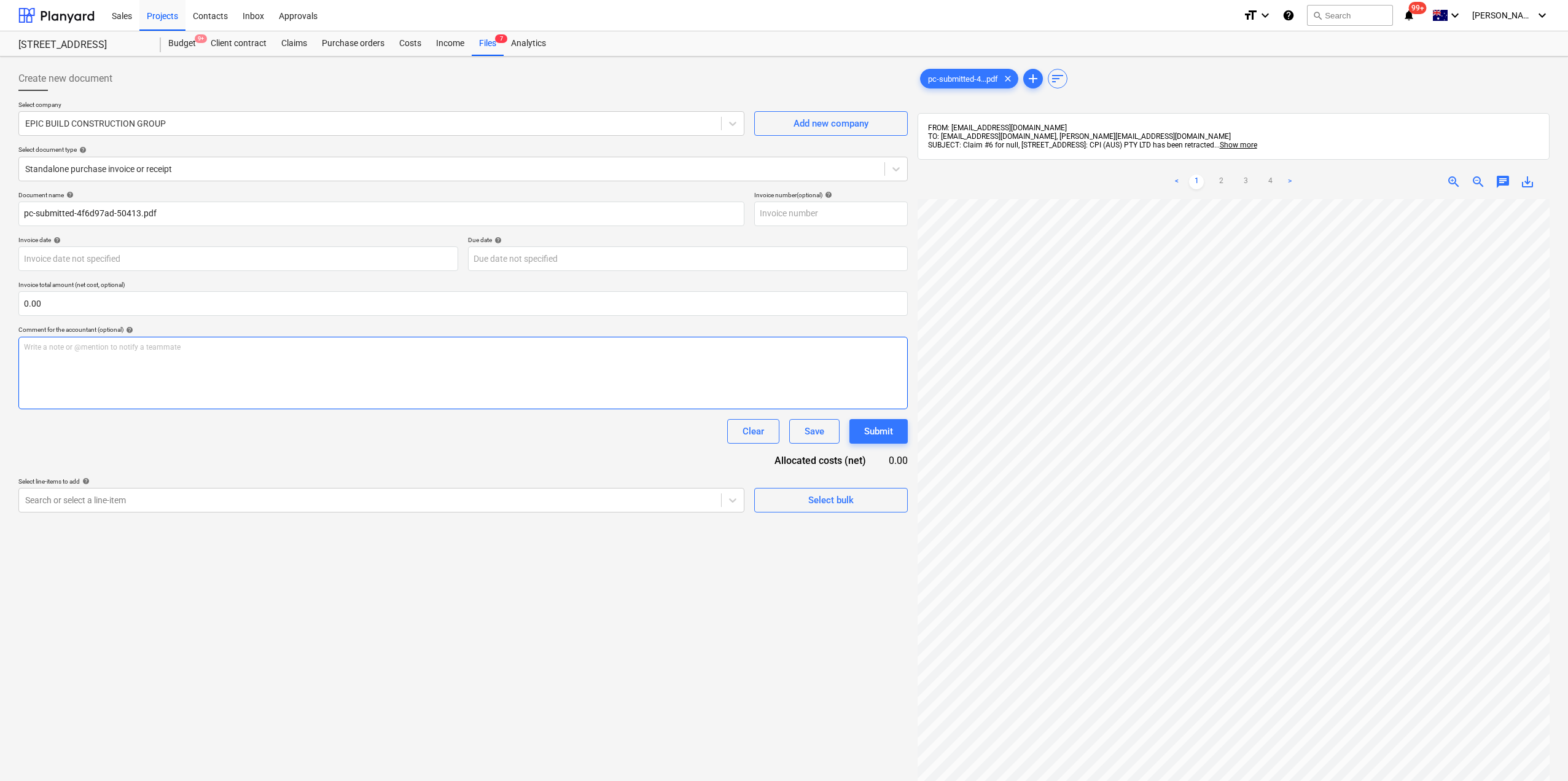
scroll to position [0, 280]
click at [479, 41] on div "Files 7" at bounding box center [488, 43] width 32 height 25
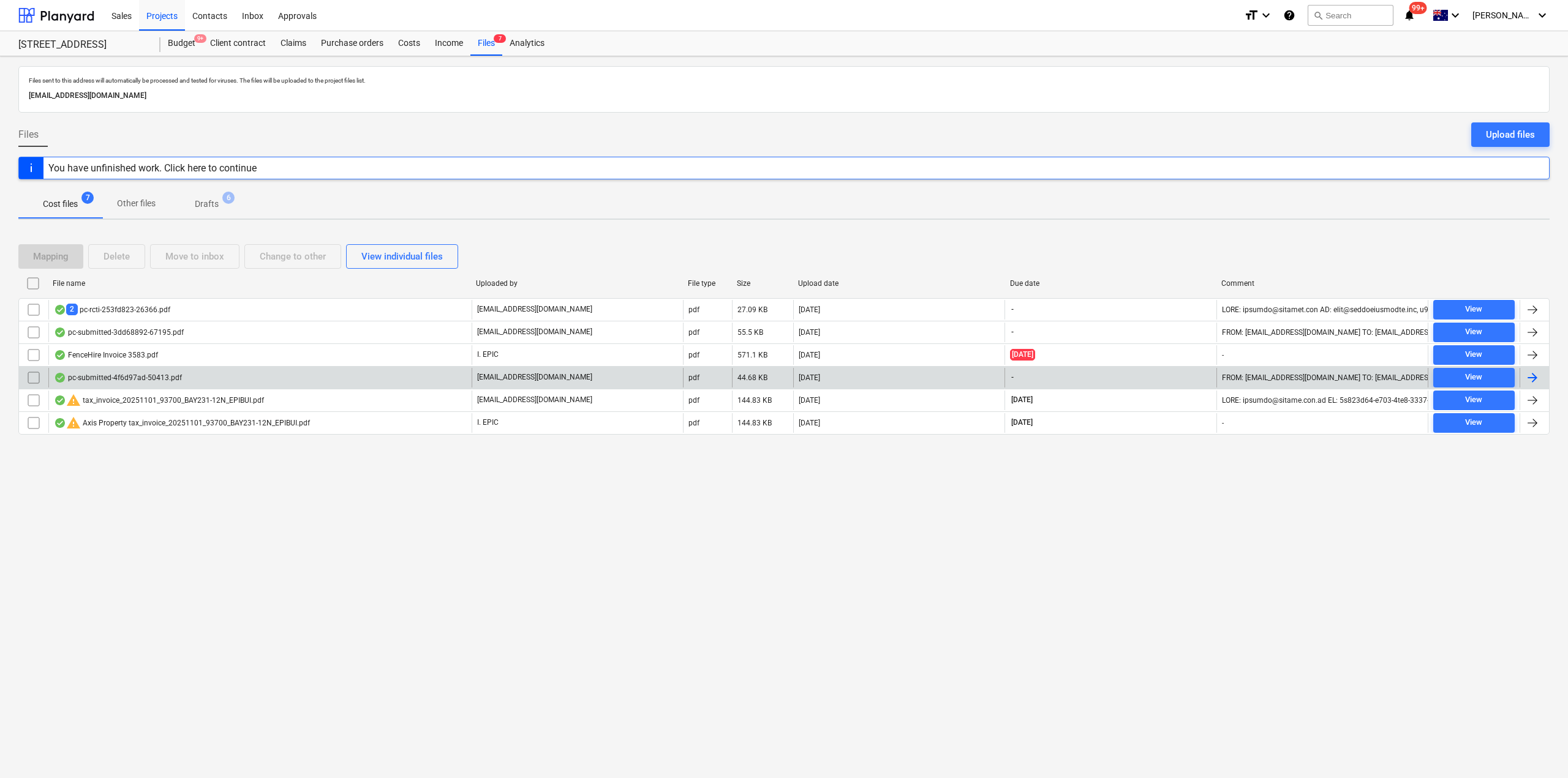
click at [172, 374] on div "pc-submitted-4f6d97ad-50413.pdf" at bounding box center [118, 377] width 128 height 10
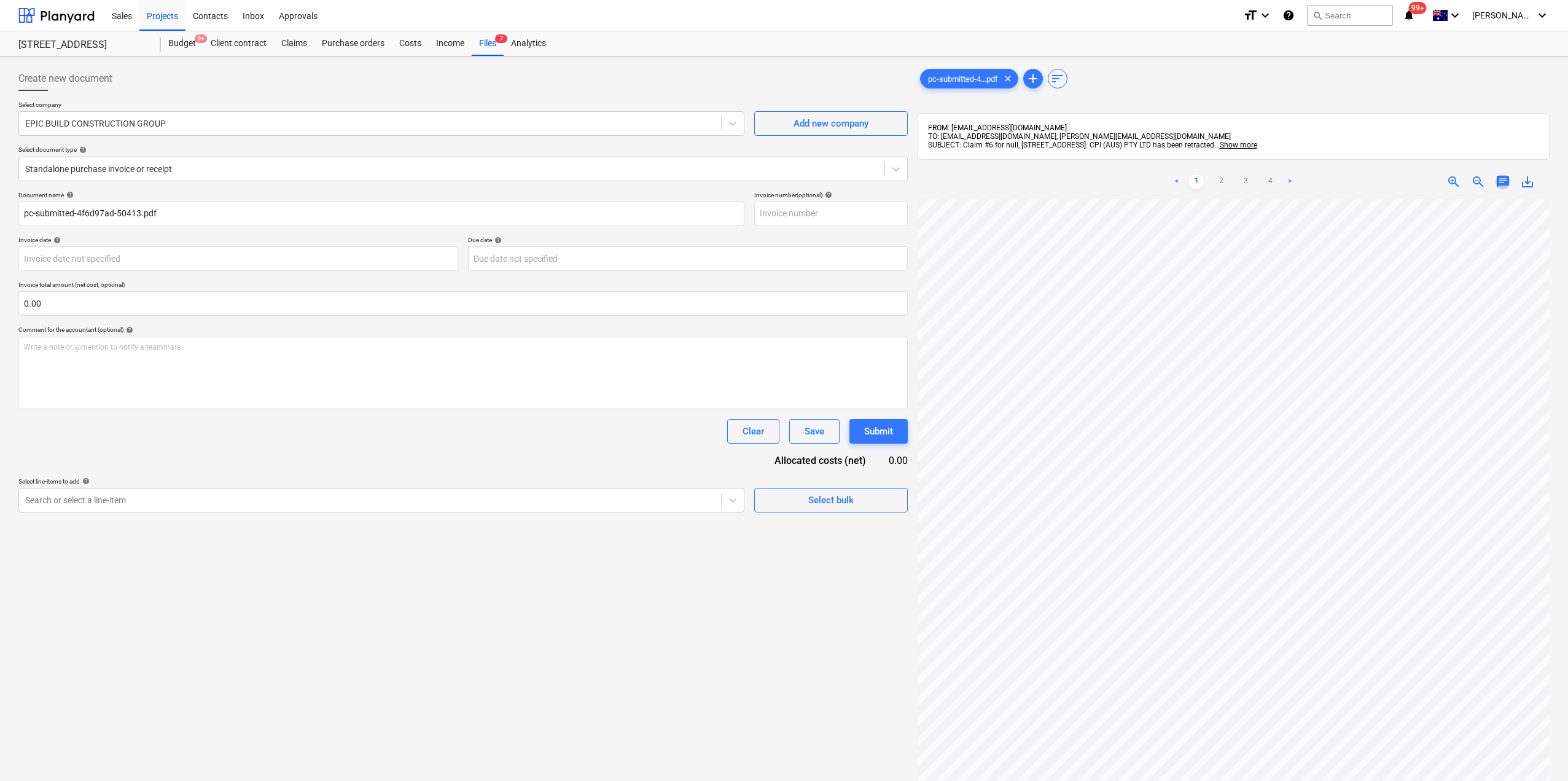
click at [1501, 180] on span "chat" at bounding box center [1502, 181] width 14 height 14
drag, startPoint x: 1349, startPoint y: 310, endPoint x: 1351, endPoint y: 293, distance: 17.1
click at [1348, 310] on div "Write a note or @mention to notify a teammate [PERSON_NAME]" at bounding box center [1417, 310] width 246 height 72
click at [1529, 214] on span "close" at bounding box center [1532, 216] width 14 height 14
click at [491, 44] on div "Files 7" at bounding box center [488, 43] width 32 height 25
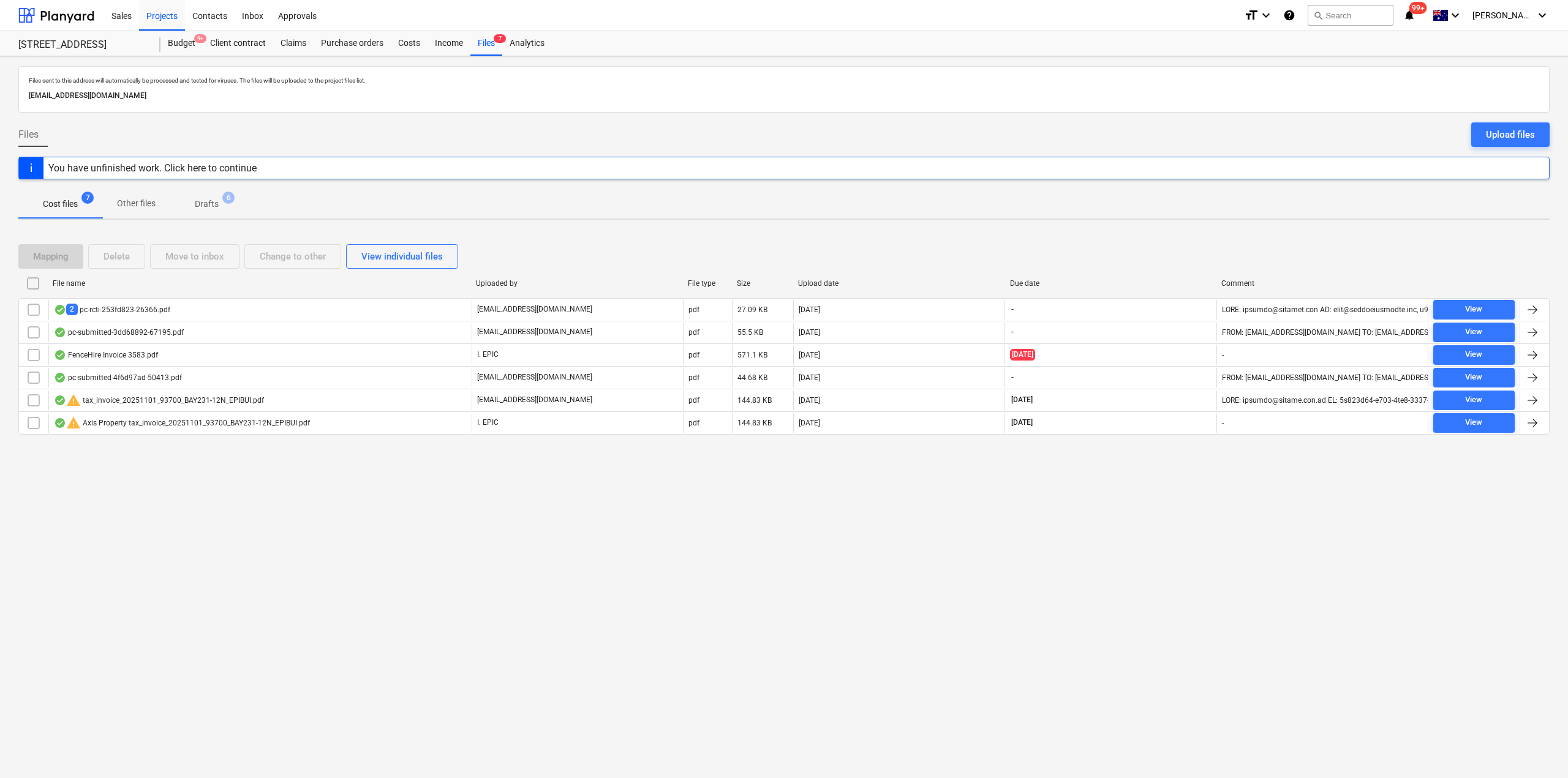
click at [140, 310] on div "2 pc-rcti-253fd823-26366.pdf" at bounding box center [111, 309] width 116 height 12
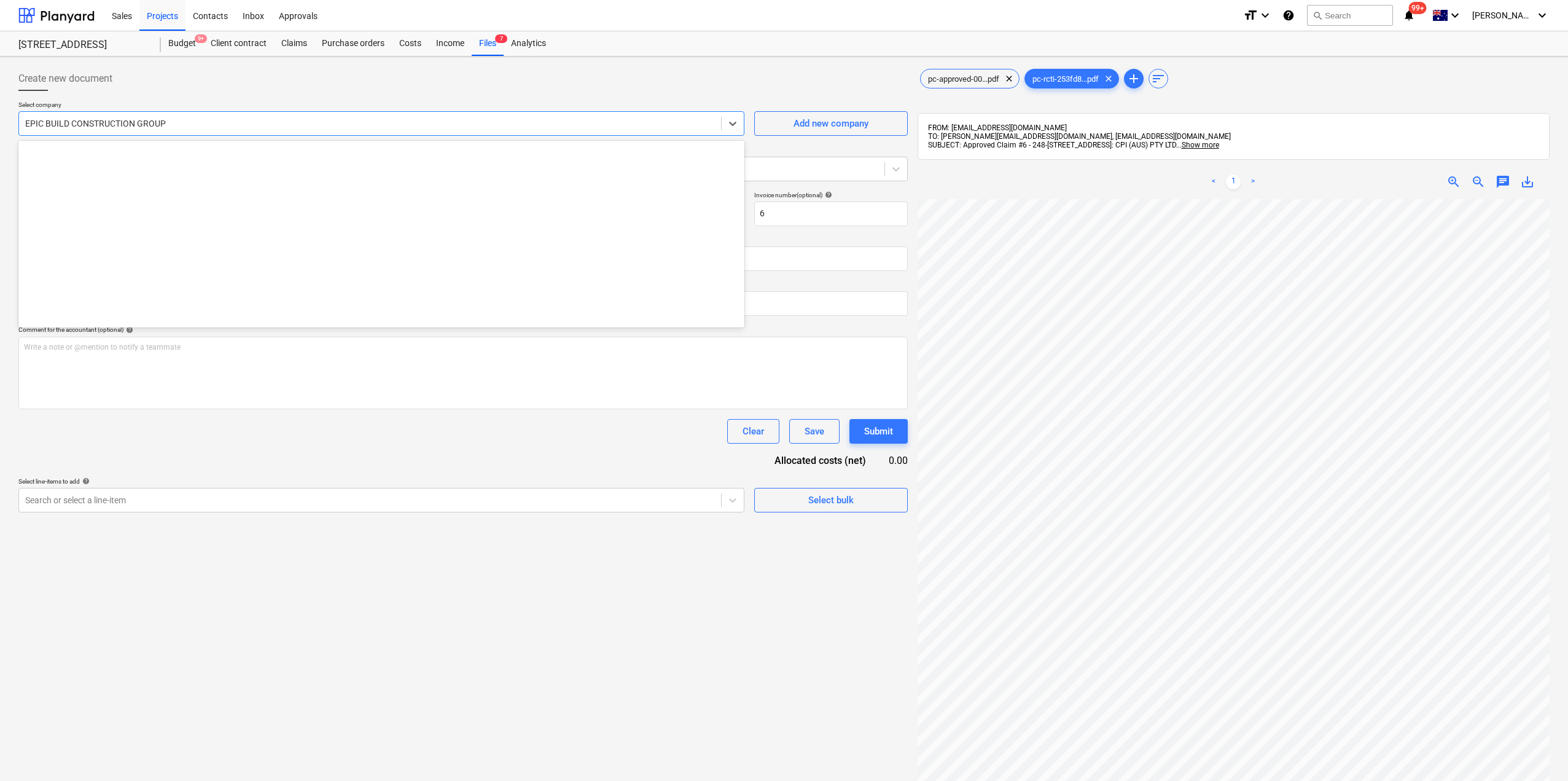
click at [486, 115] on div "EPIC BUILD CONSTRUCTION GROUP" at bounding box center [370, 123] width 702 height 17
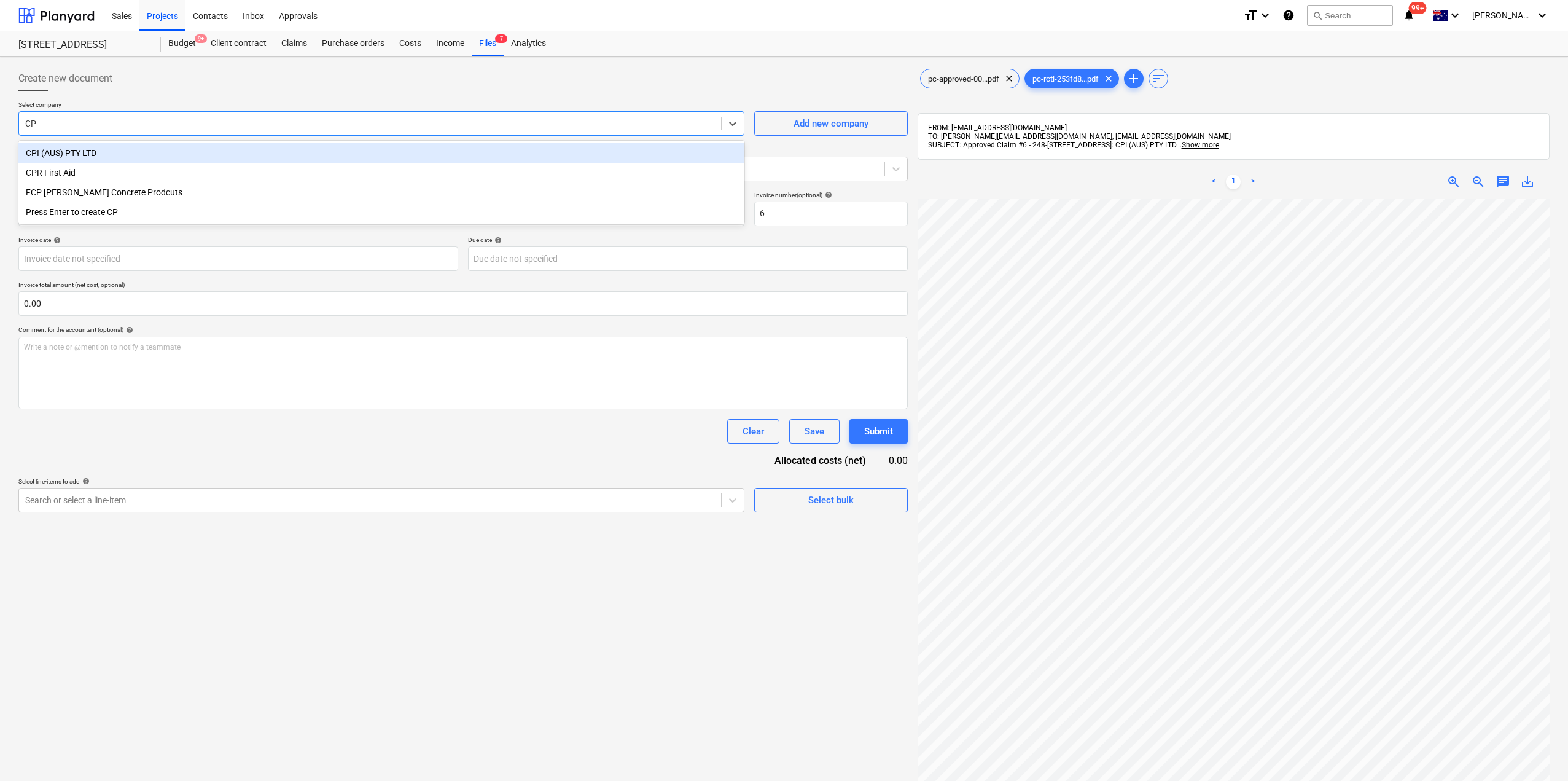
type input "CPI"
click at [152, 152] on div "CPI (AUS) PTY LTD" at bounding box center [381, 152] width 726 height 19
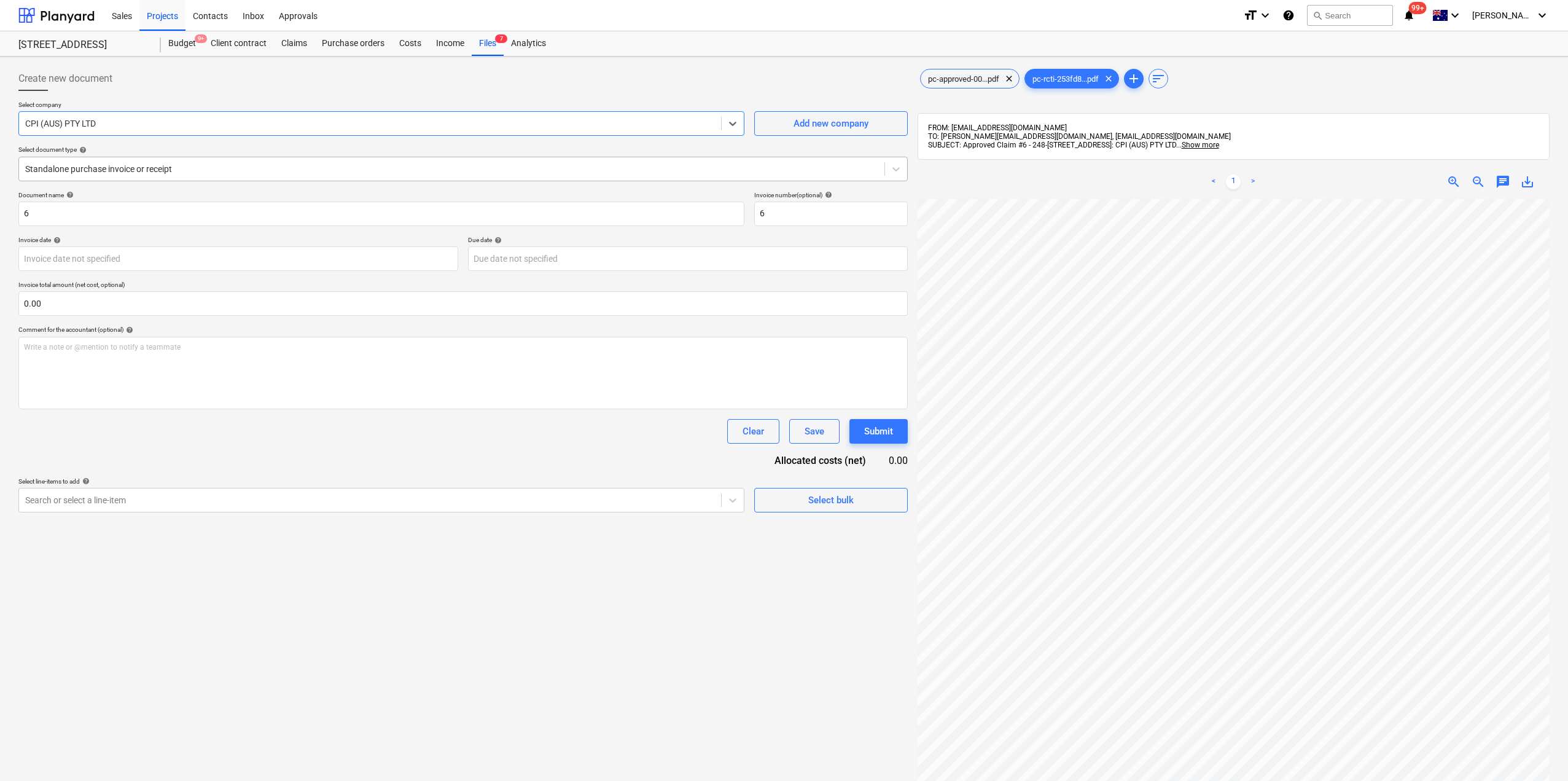
click at [152, 171] on div at bounding box center [452, 169] width 853 height 12
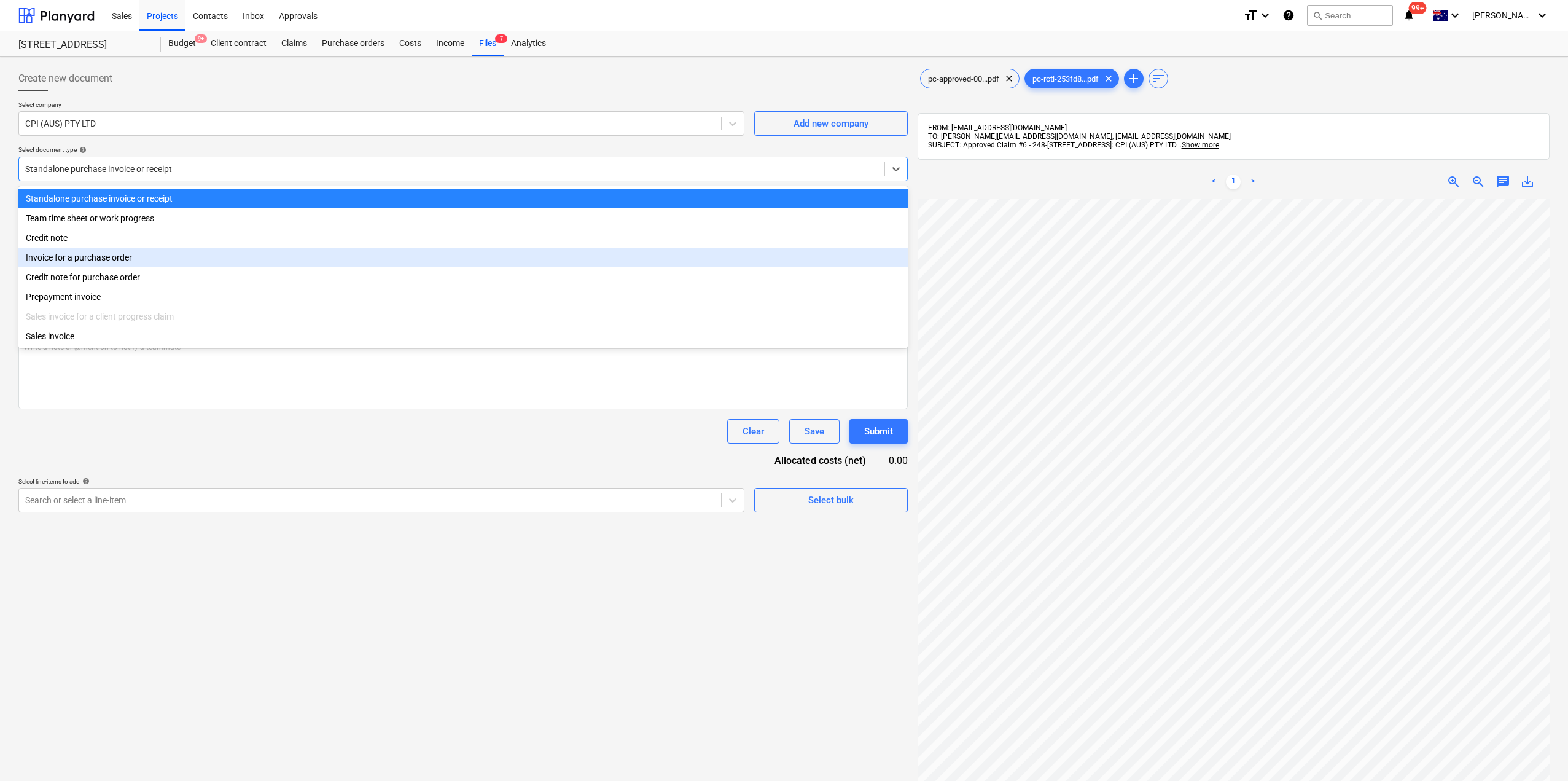
click at [96, 267] on div "Invoice for a purchase order" at bounding box center [463, 257] width 889 height 19
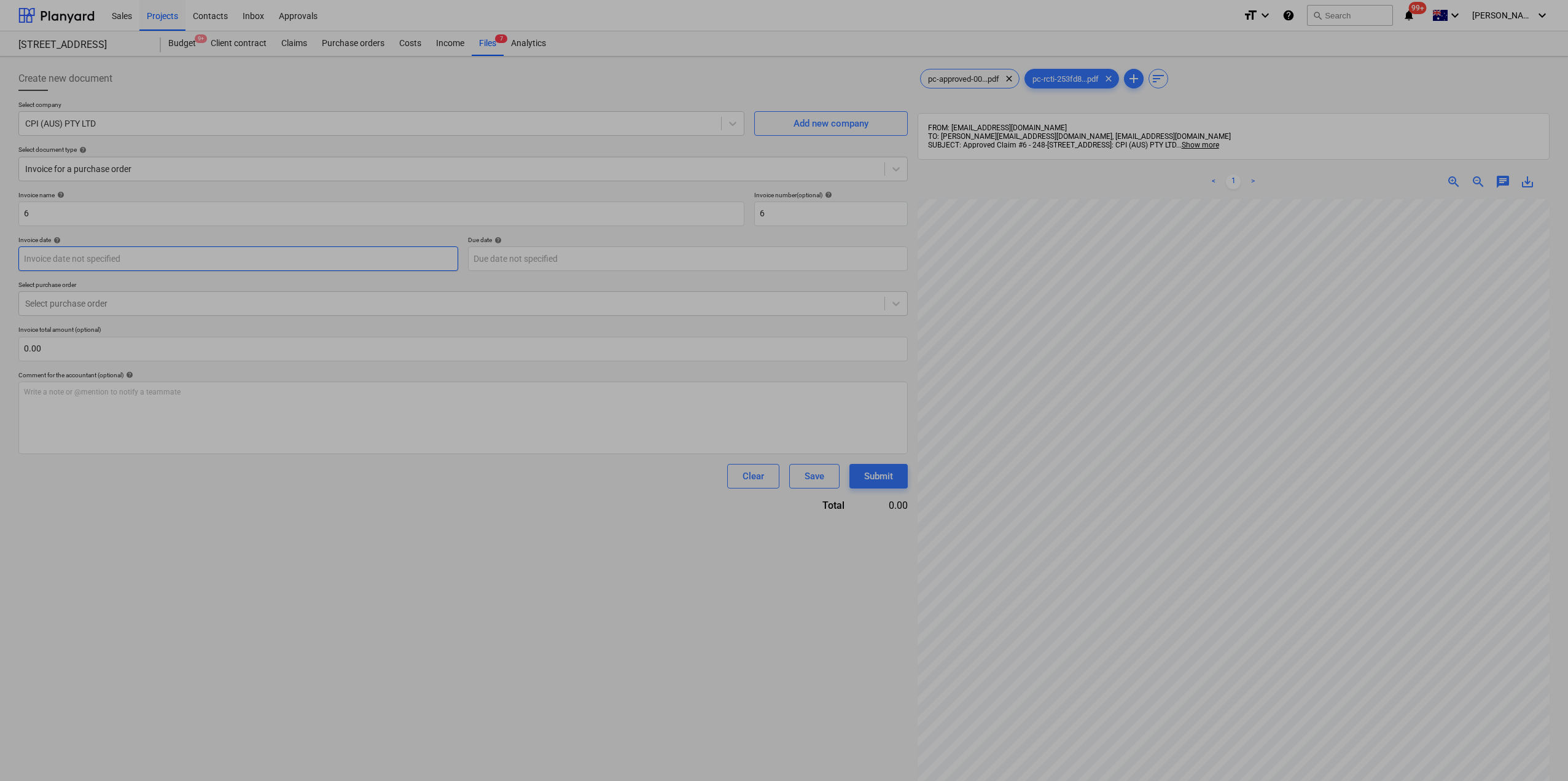
click at [123, 255] on body "Sales Projects Contacts Inbox Approvals format_size keyboard_arrow_down help se…" at bounding box center [784, 390] width 1568 height 781
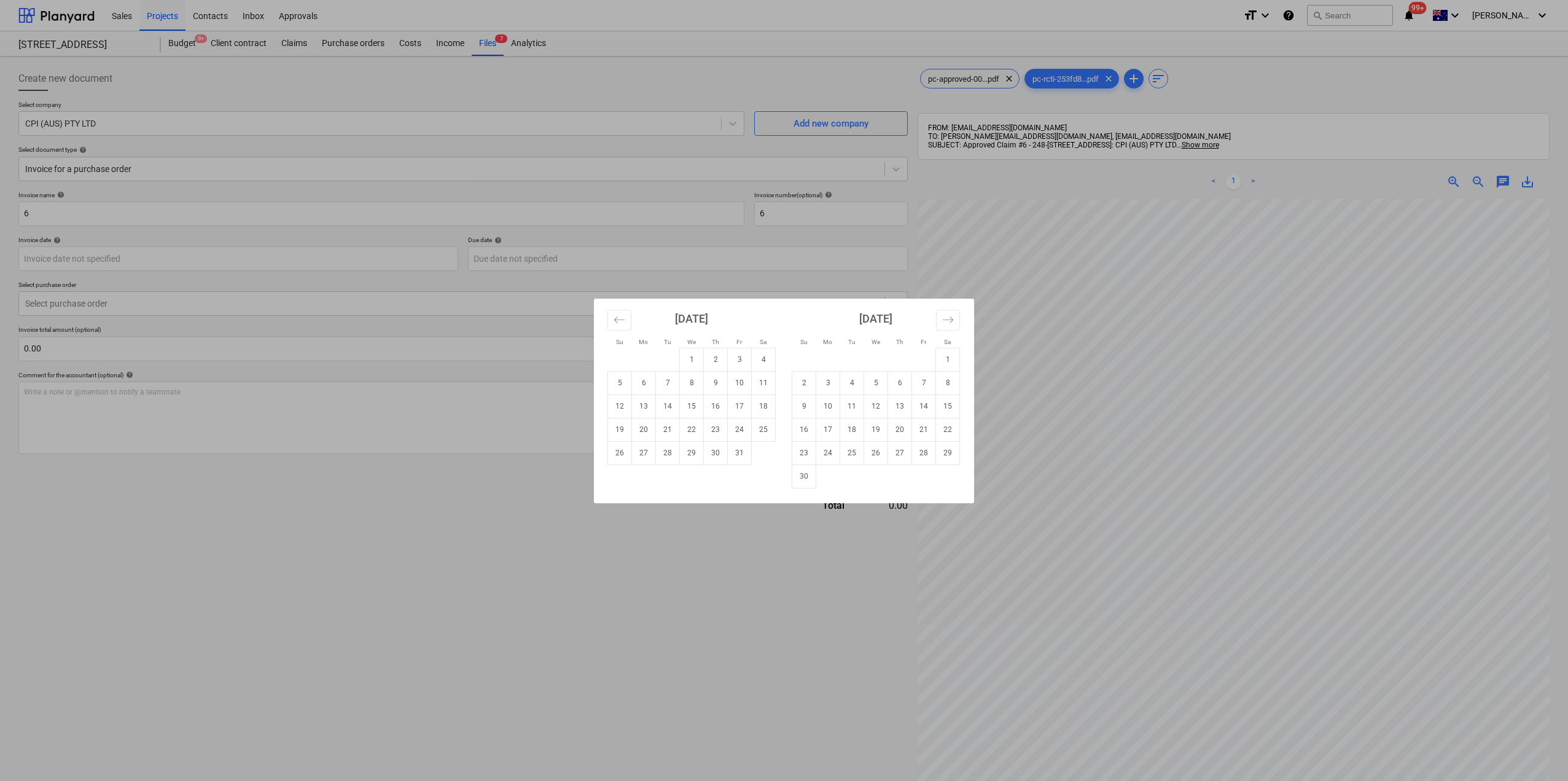
click at [251, 346] on div "Su Mo Tu We Th Fr Sa Su Mo Tu We Th Fr Sa [DATE] 1 2 3 4 5 6 7 8 9 10 11 12 13 …" at bounding box center [784, 390] width 1568 height 781
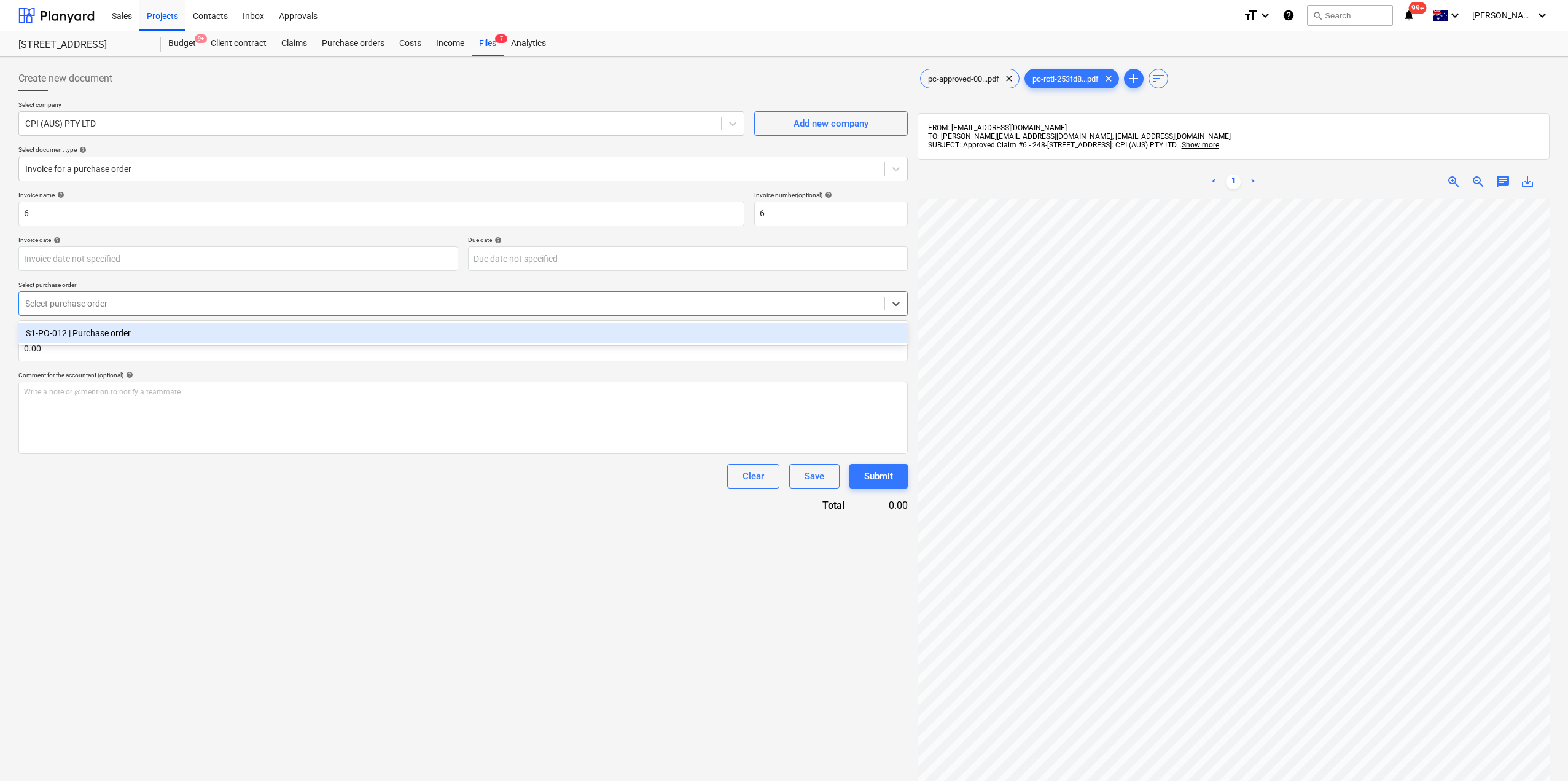
click at [235, 303] on div at bounding box center [452, 304] width 853 height 12
click at [199, 334] on div "S1-PO-012 | Purchase order" at bounding box center [463, 333] width 889 height 19
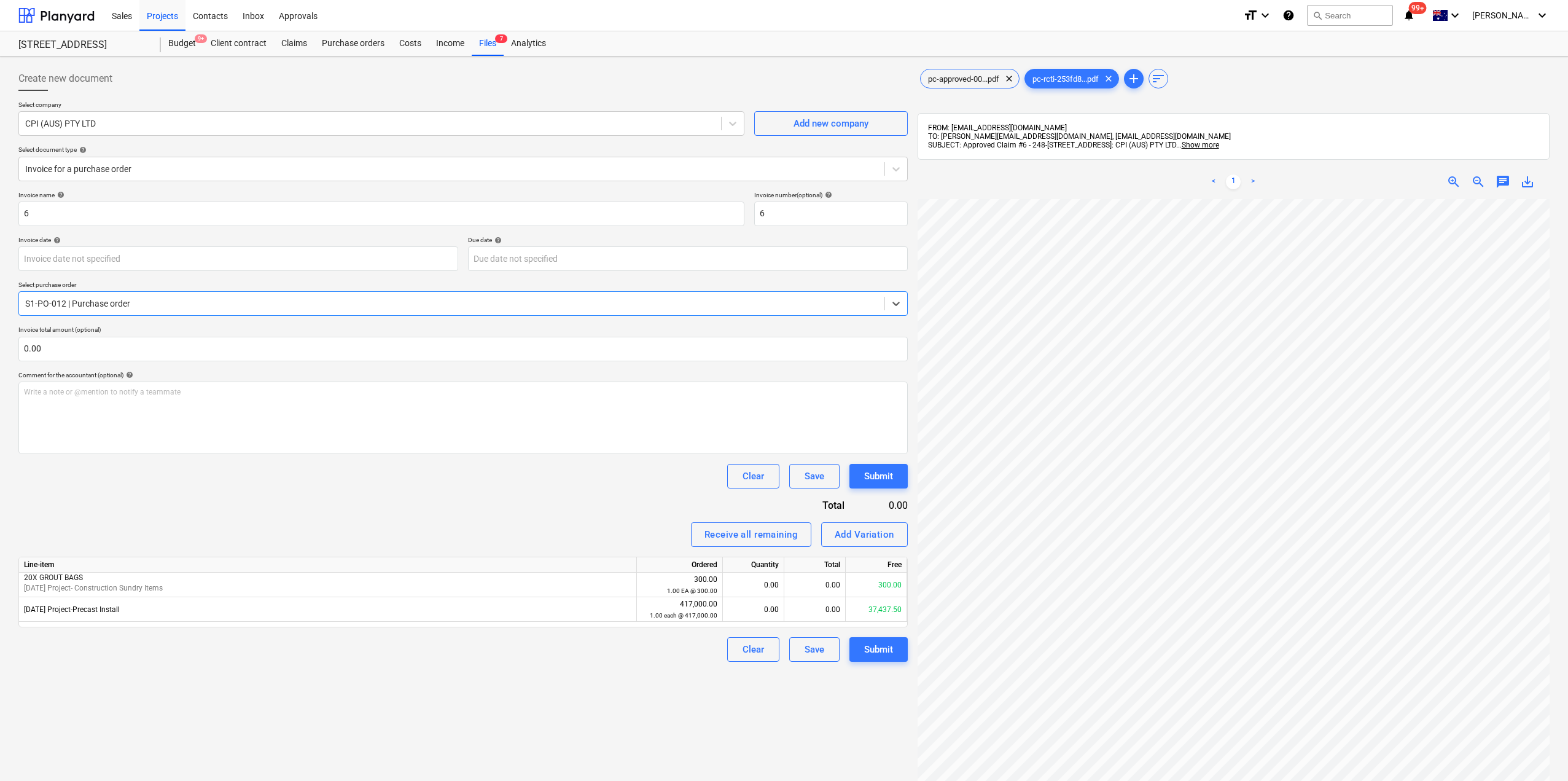
scroll to position [168, 0]
click at [768, 611] on div "0.00" at bounding box center [753, 610] width 51 height 25
type input "1"
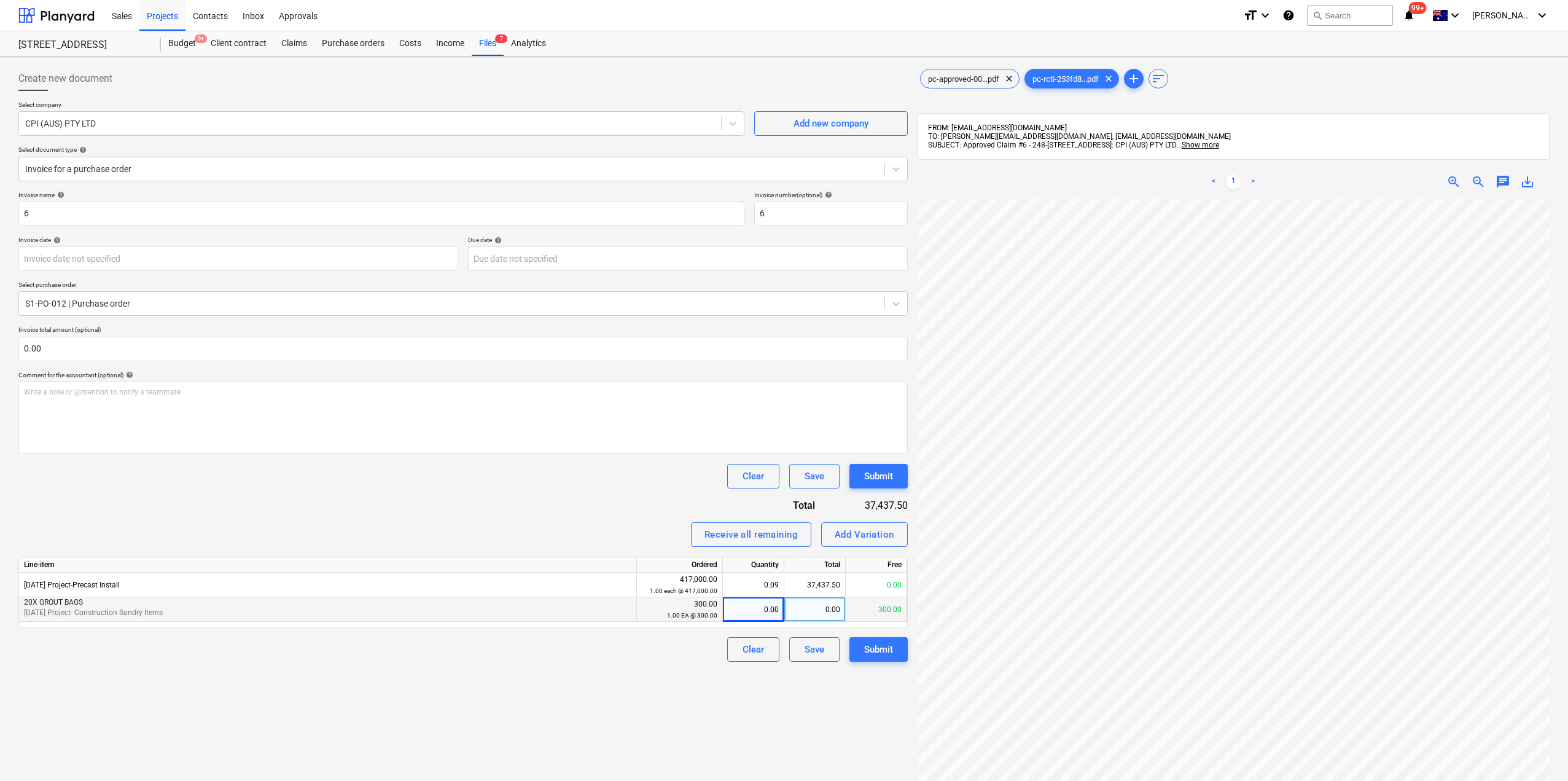
click at [751, 695] on div "Create new document Select company CPI (AUS) PTY LTD Add new company Select doc…" at bounding box center [464, 506] width 900 height 889
click at [764, 613] on div "0.00" at bounding box center [753, 610] width 51 height 25
click at [763, 735] on div "Create new document Select company CPI (AUS) PTY LTD Add new company Select doc…" at bounding box center [464, 506] width 900 height 889
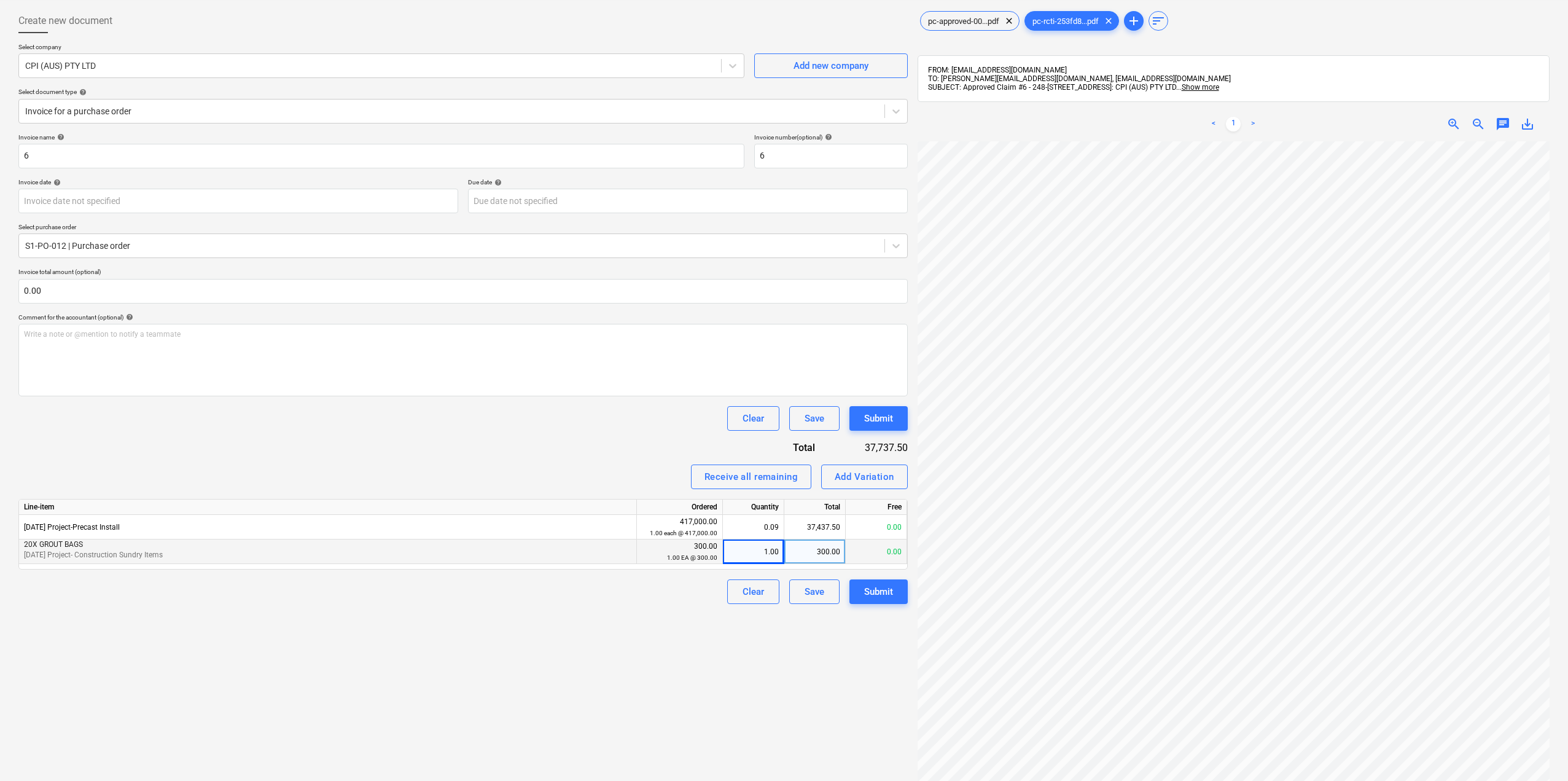
scroll to position [175, 0]
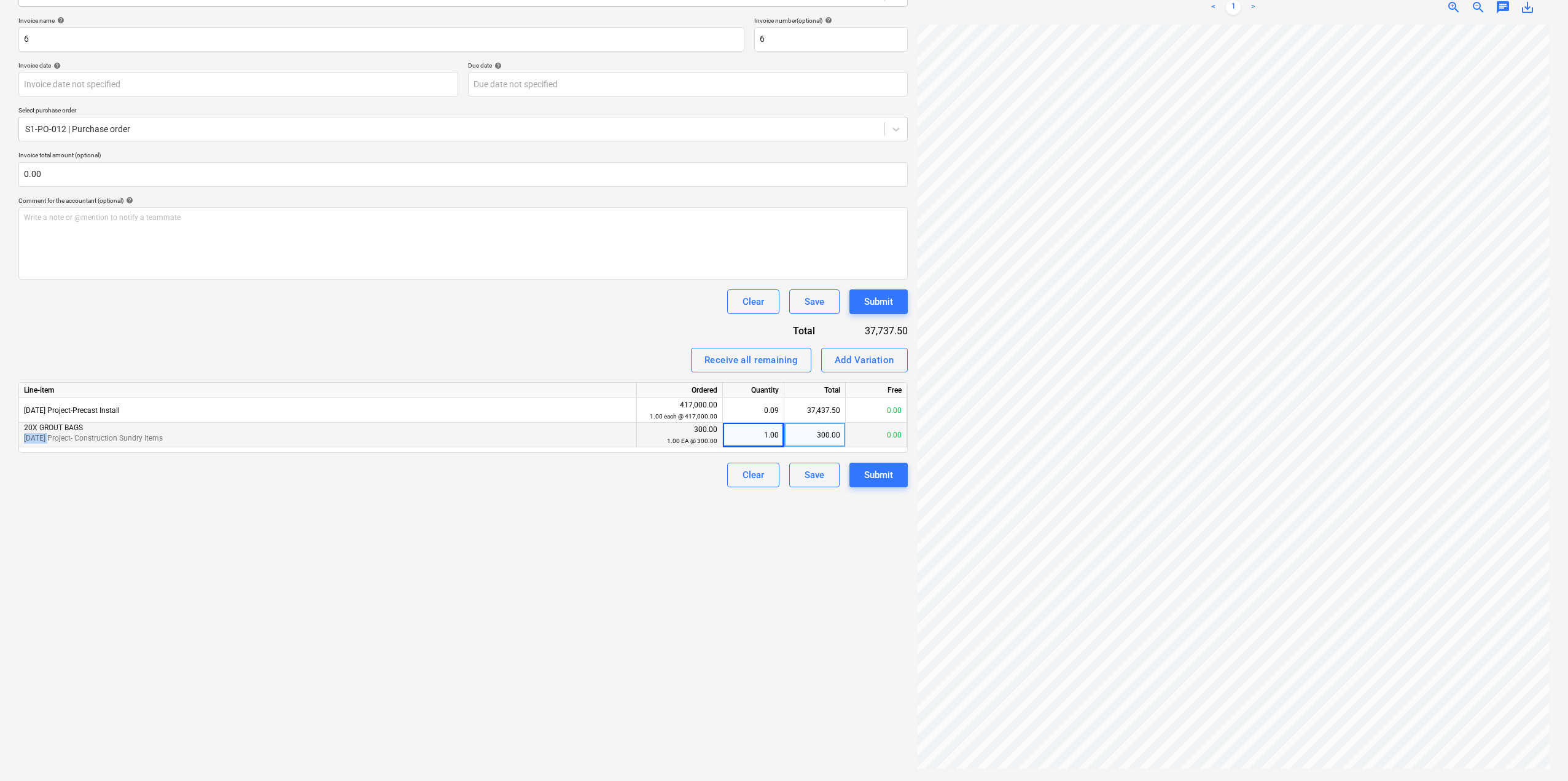
drag, startPoint x: 48, startPoint y: 439, endPoint x: 20, endPoint y: 437, distance: 28.1
click at [20, 437] on div "20X GROUT BAGS [DATE] Project- Construction Sundry Items" at bounding box center [328, 435] width 618 height 25
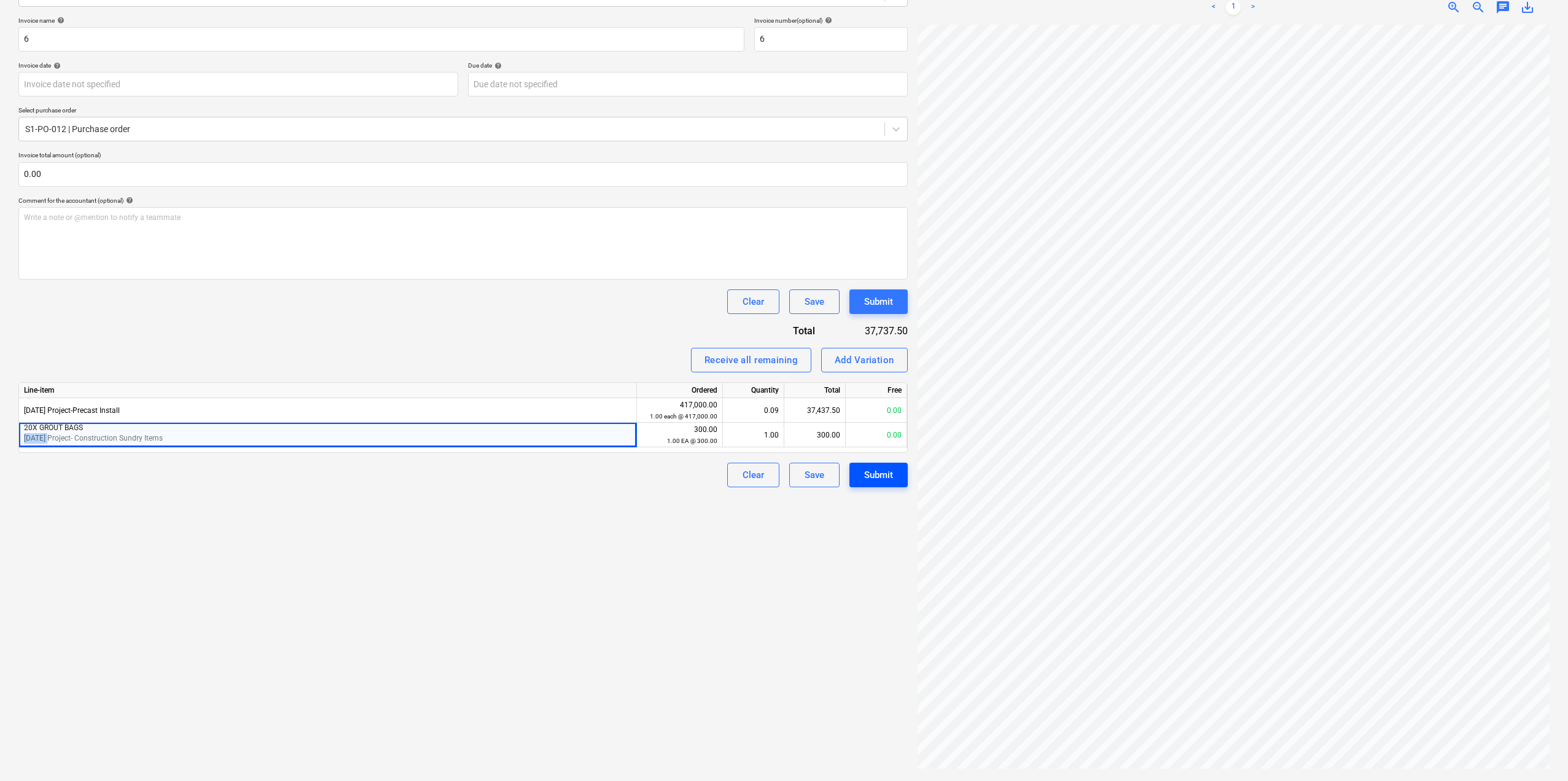
copy span "[DATE]"
click at [864, 357] on div "Add Variation" at bounding box center [864, 359] width 59 height 16
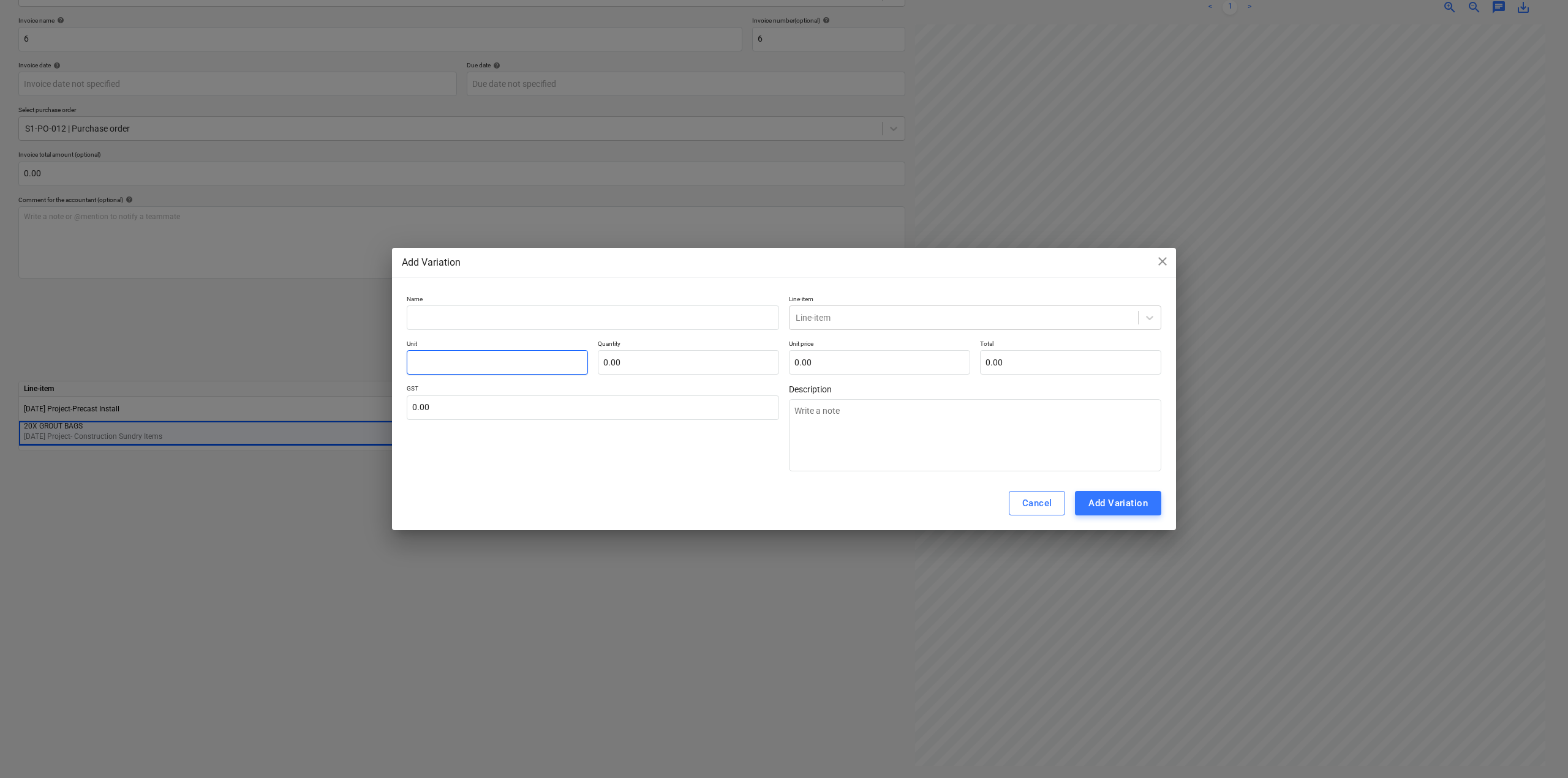
click at [457, 363] on input "text" at bounding box center [497, 362] width 182 height 25
click at [571, 309] on input "text" at bounding box center [592, 318] width 372 height 25
paste input "[DATE]"
type input "[DATE]"
type textarea "x"
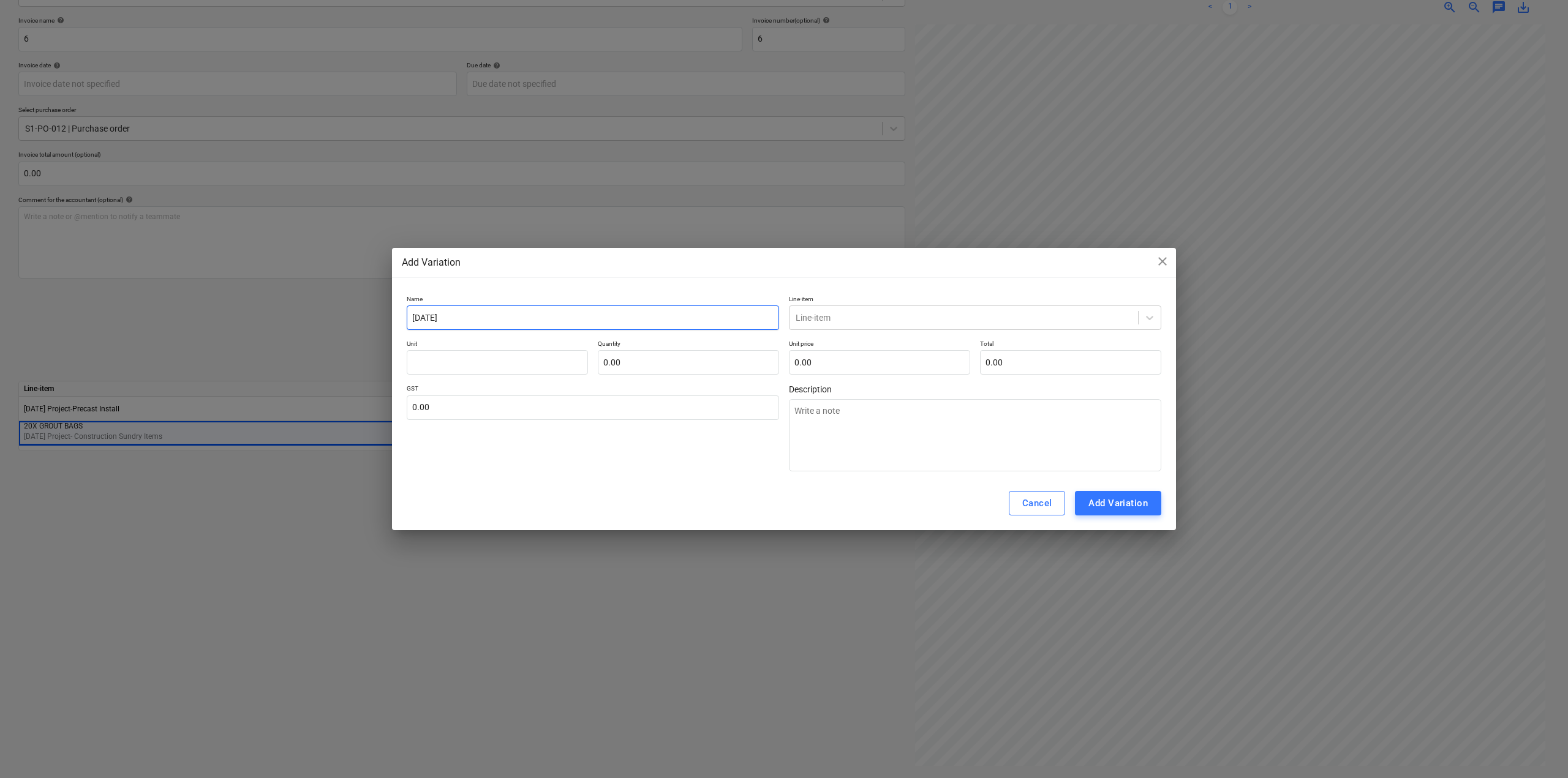
drag, startPoint x: 483, startPoint y: 320, endPoint x: 296, endPoint y: 319, distance: 187.0
click at [296, 319] on div "Add Variation close Name [DATE] Line-item Line-item Unit Quantity 0.00 Unit pri…" at bounding box center [784, 389] width 1568 height 778
type input "[DATE]"
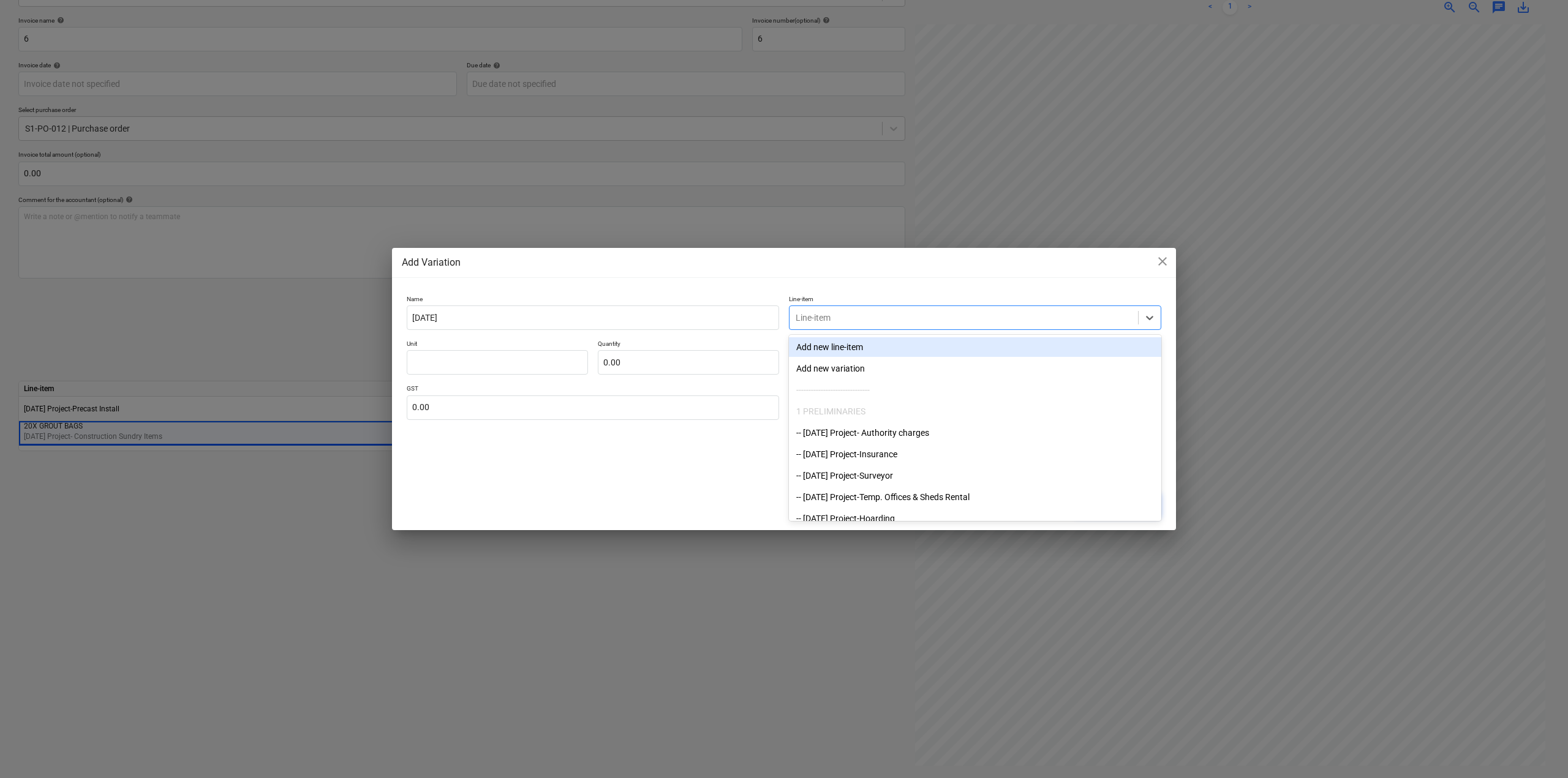
click at [835, 322] on div at bounding box center [963, 318] width 336 height 12
paste input "[DATE]"
type input "[DATE]"
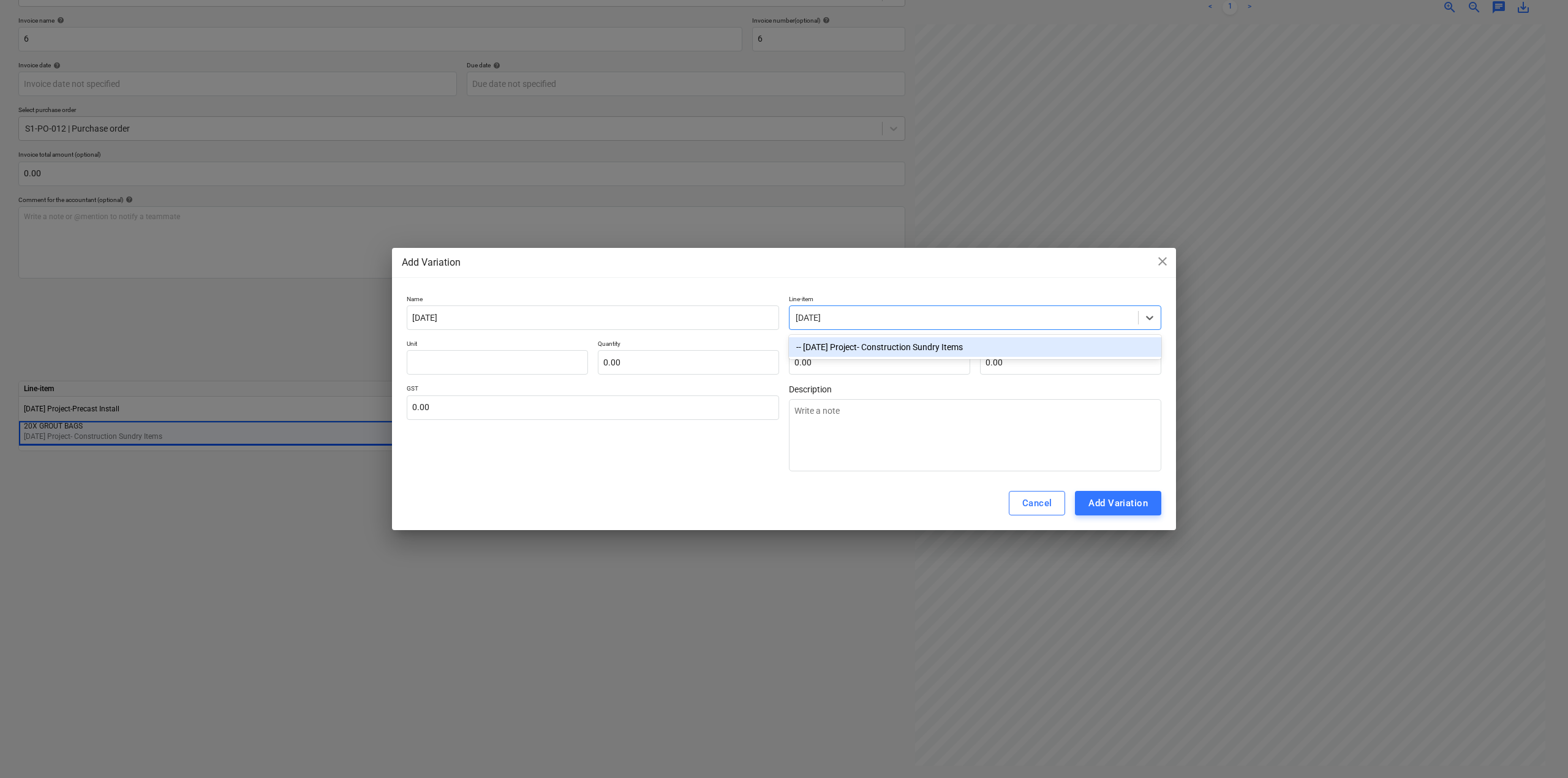
click at [853, 347] on div "-- [DATE] Project- Construction Sundry Items" at bounding box center [974, 347] width 372 height 19
type textarea "x"
click at [432, 314] on input "[DATE]" at bounding box center [592, 318] width 372 height 25
drag, startPoint x: 450, startPoint y: 315, endPoint x: 293, endPoint y: 297, distance: 158.0
click at [304, 308] on div "Add Variation close Name [DATE] Line-item -- [DATE] Project- Construction Sundr…" at bounding box center [784, 389] width 1568 height 778
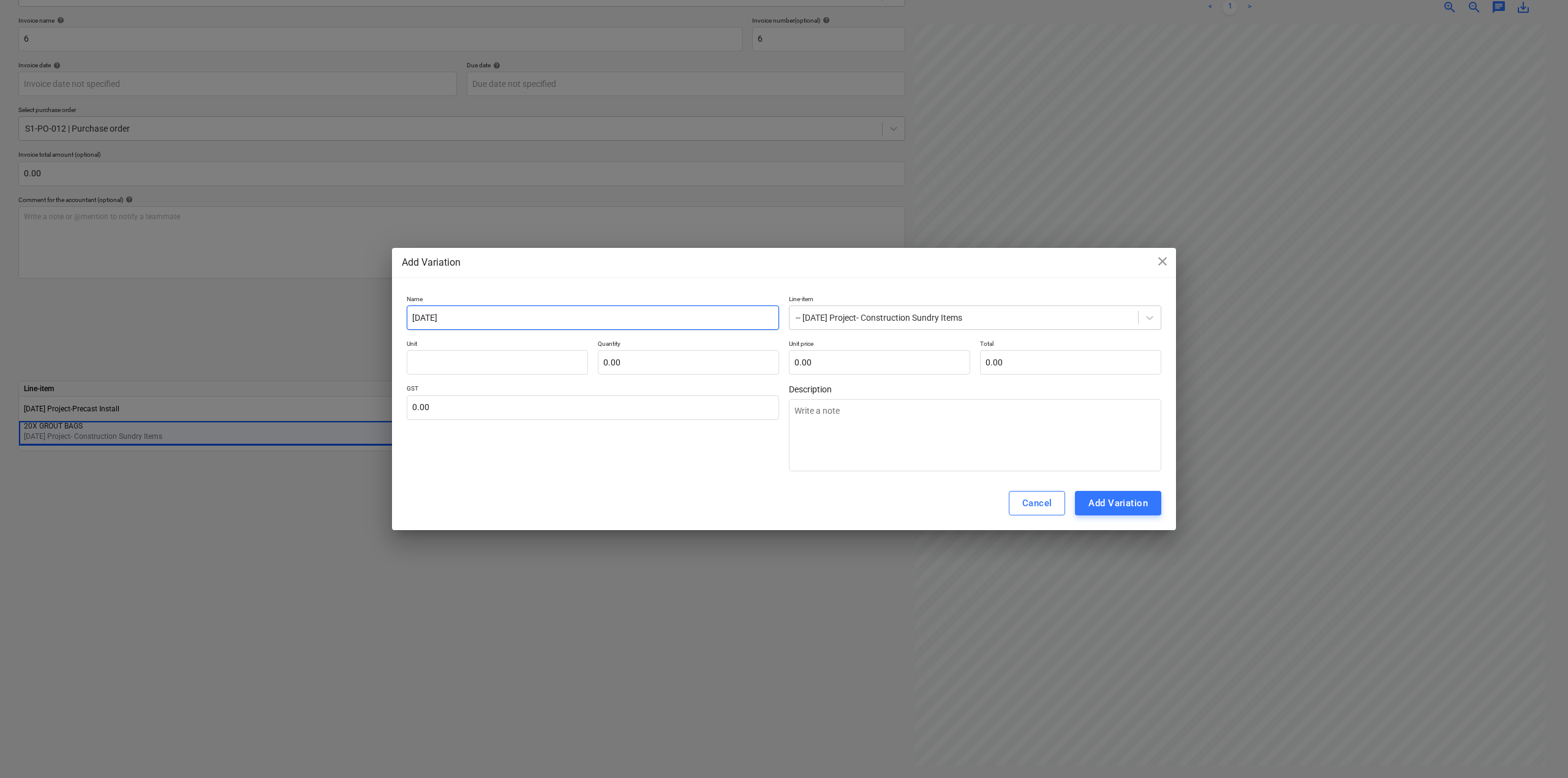
type input "3"
type textarea "x"
type input "30"
type textarea "x"
type input "30"
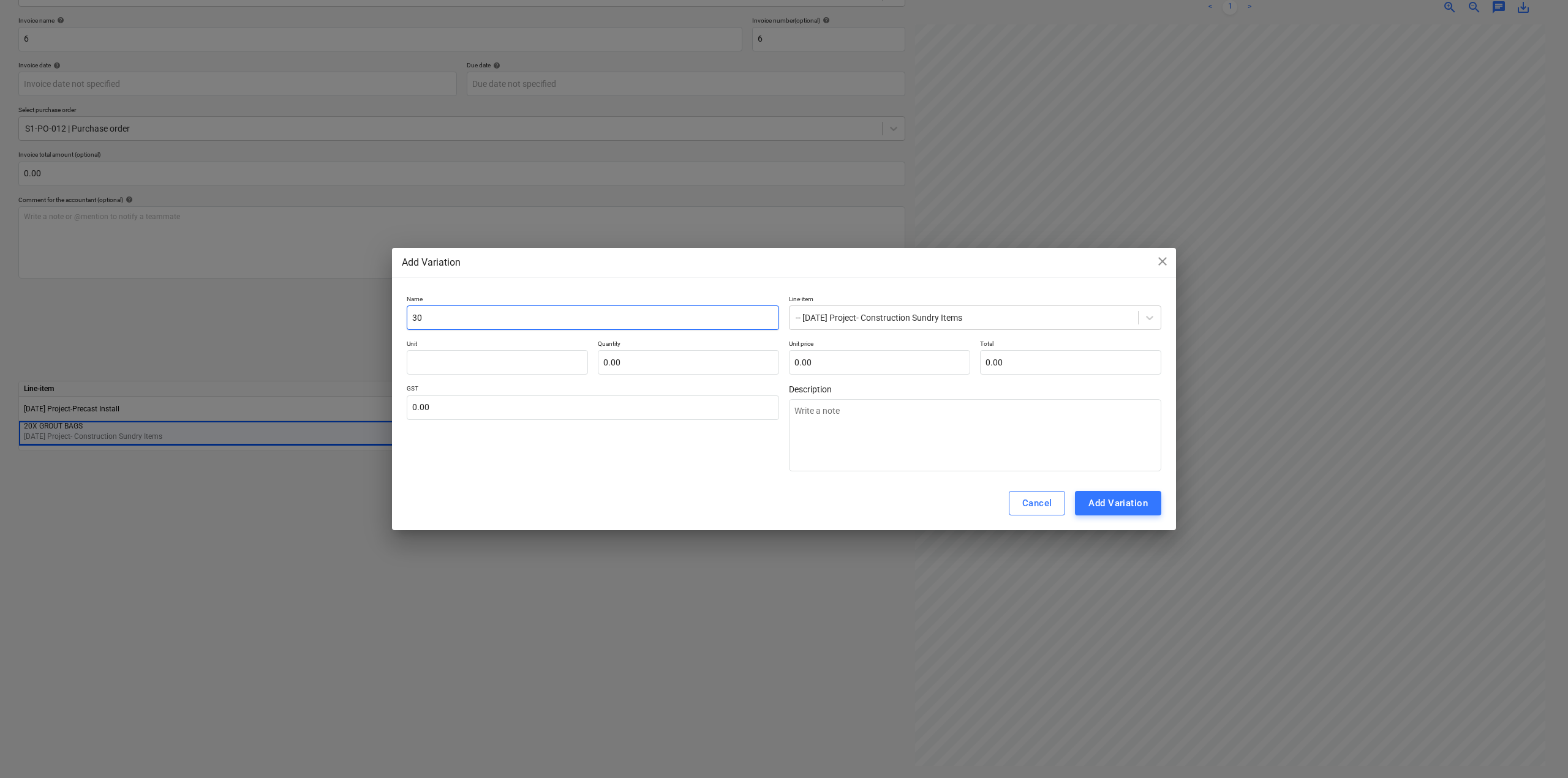
type textarea "x"
type input "30 x"
type textarea "x"
type input "30 x"
type textarea "x"
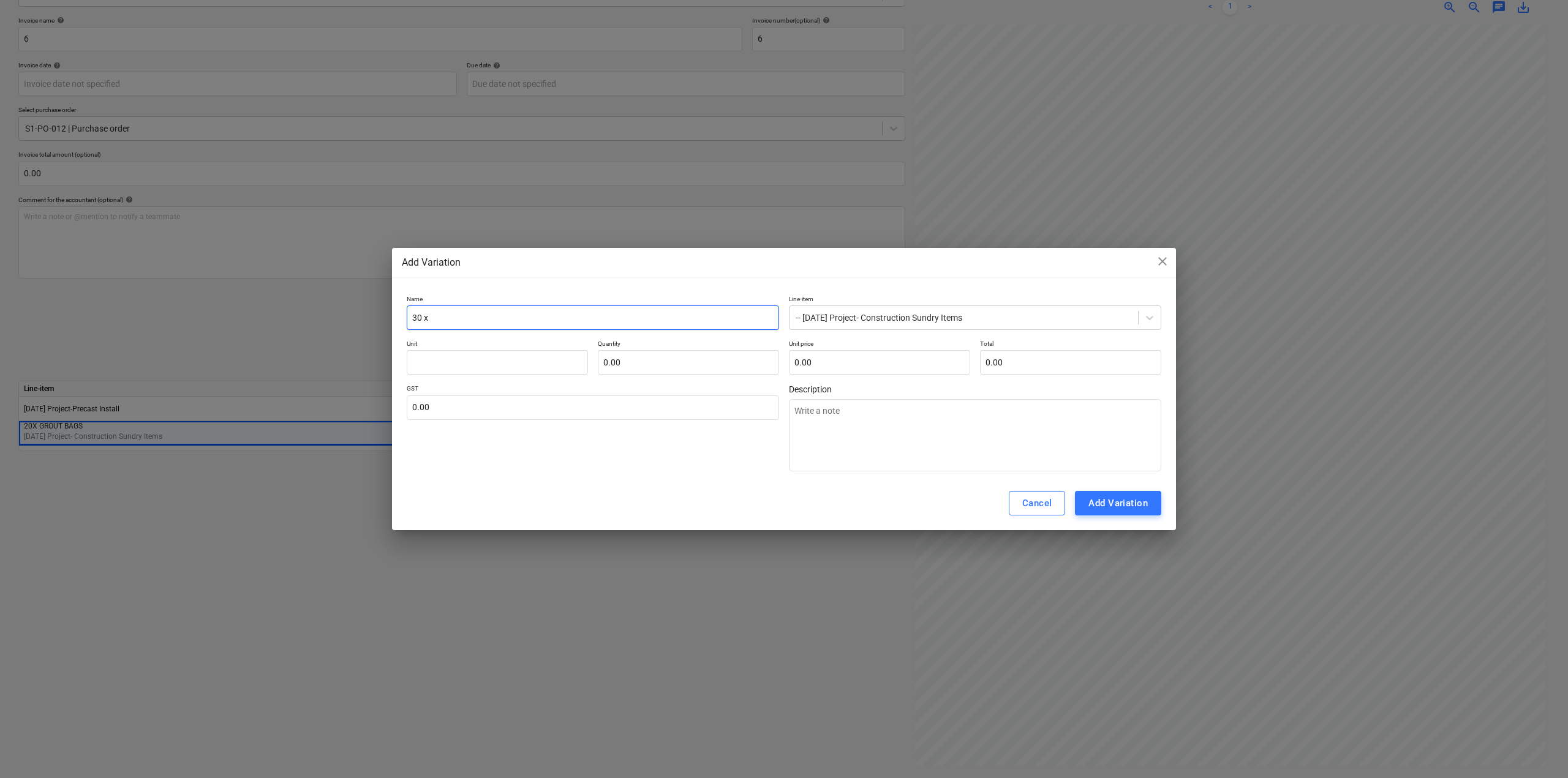
type input "30 x g"
type textarea "x"
type input "30 x gr"
type textarea "x"
type input "30 x gro"
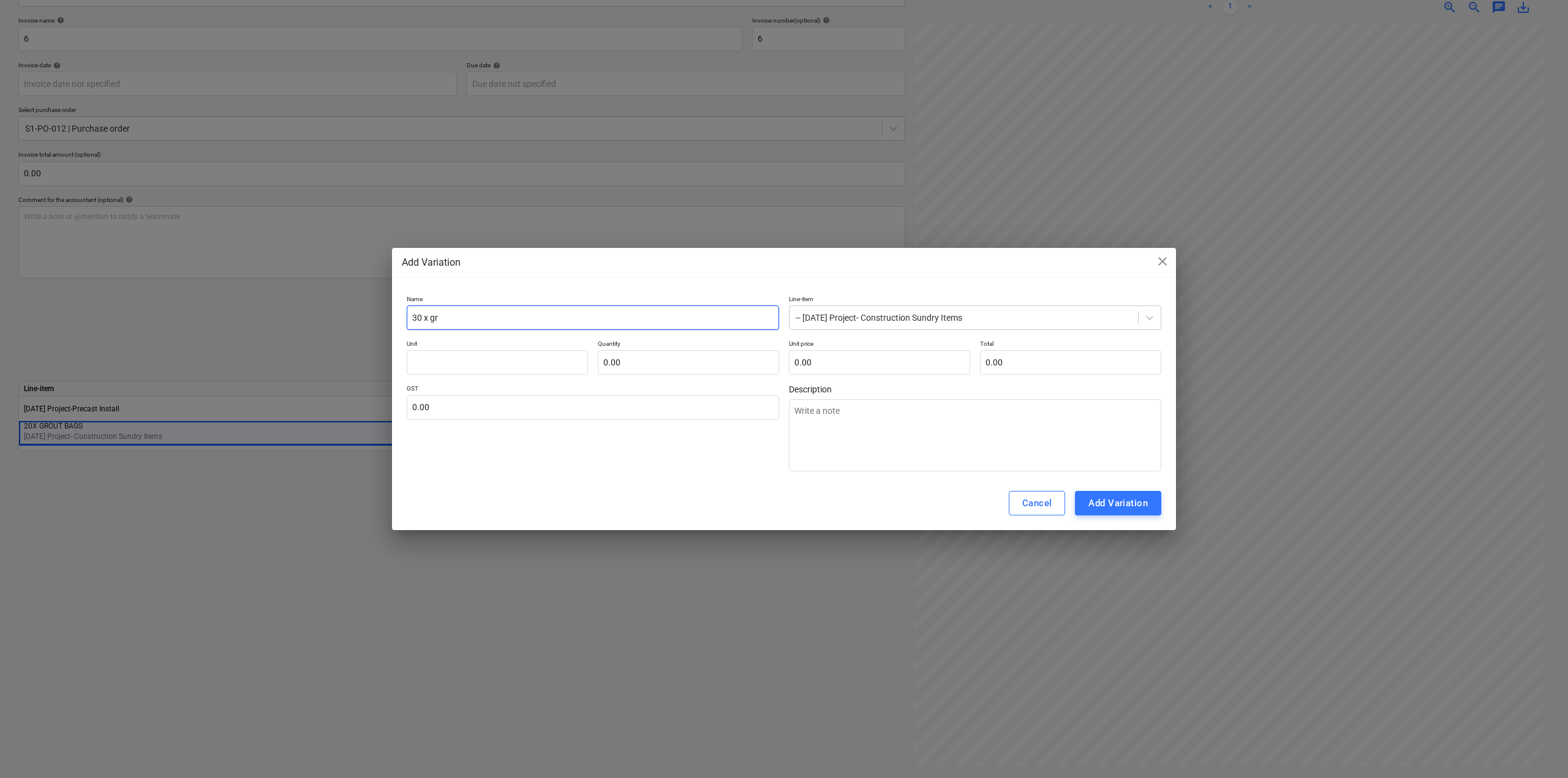
type textarea "x"
type input "30 x grou"
type textarea "x"
type input "30 x gro"
type textarea "x"
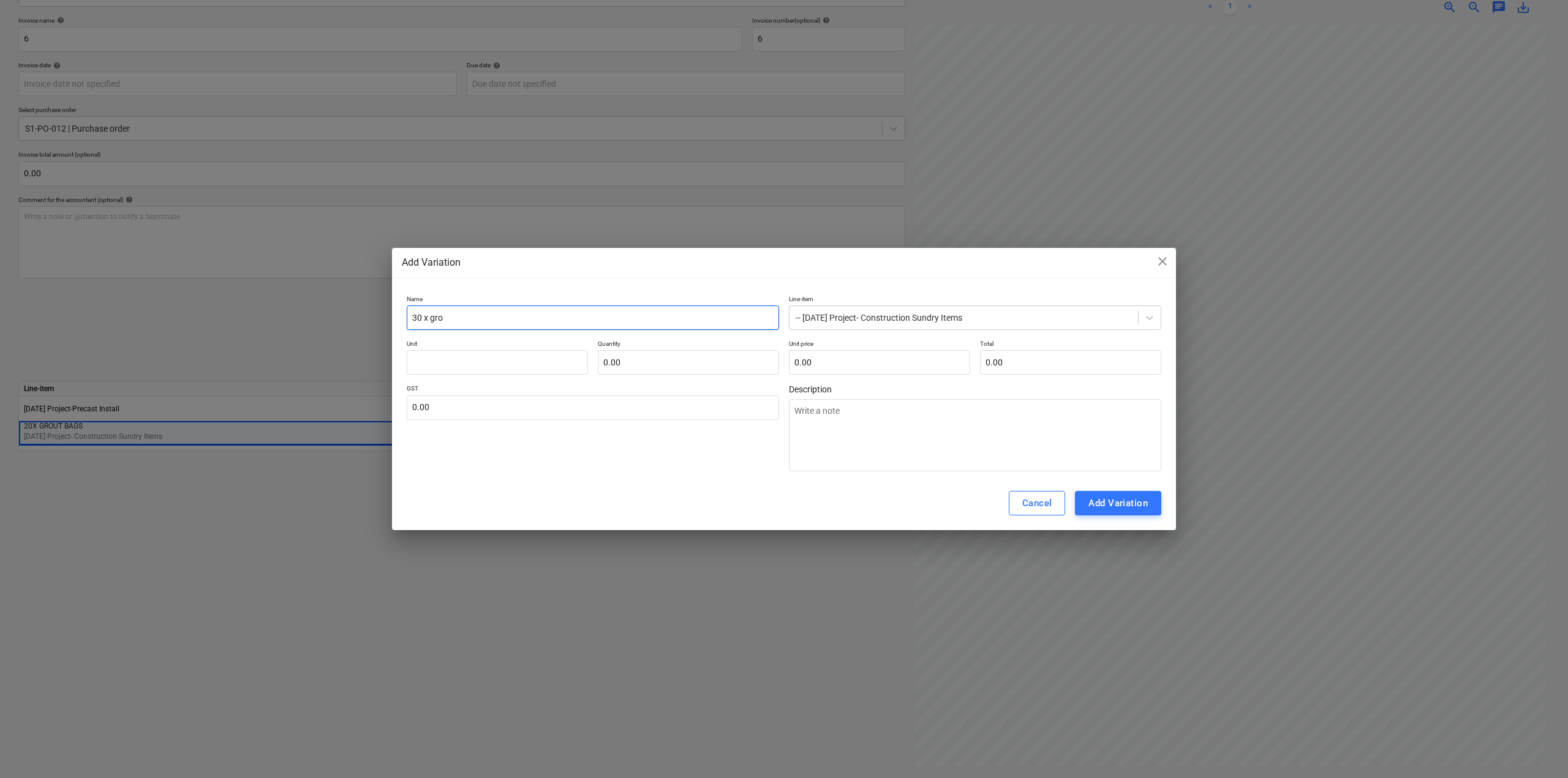
type input "30 x gr"
type textarea "x"
type input "30 x g"
type textarea "x"
type input "30 x"
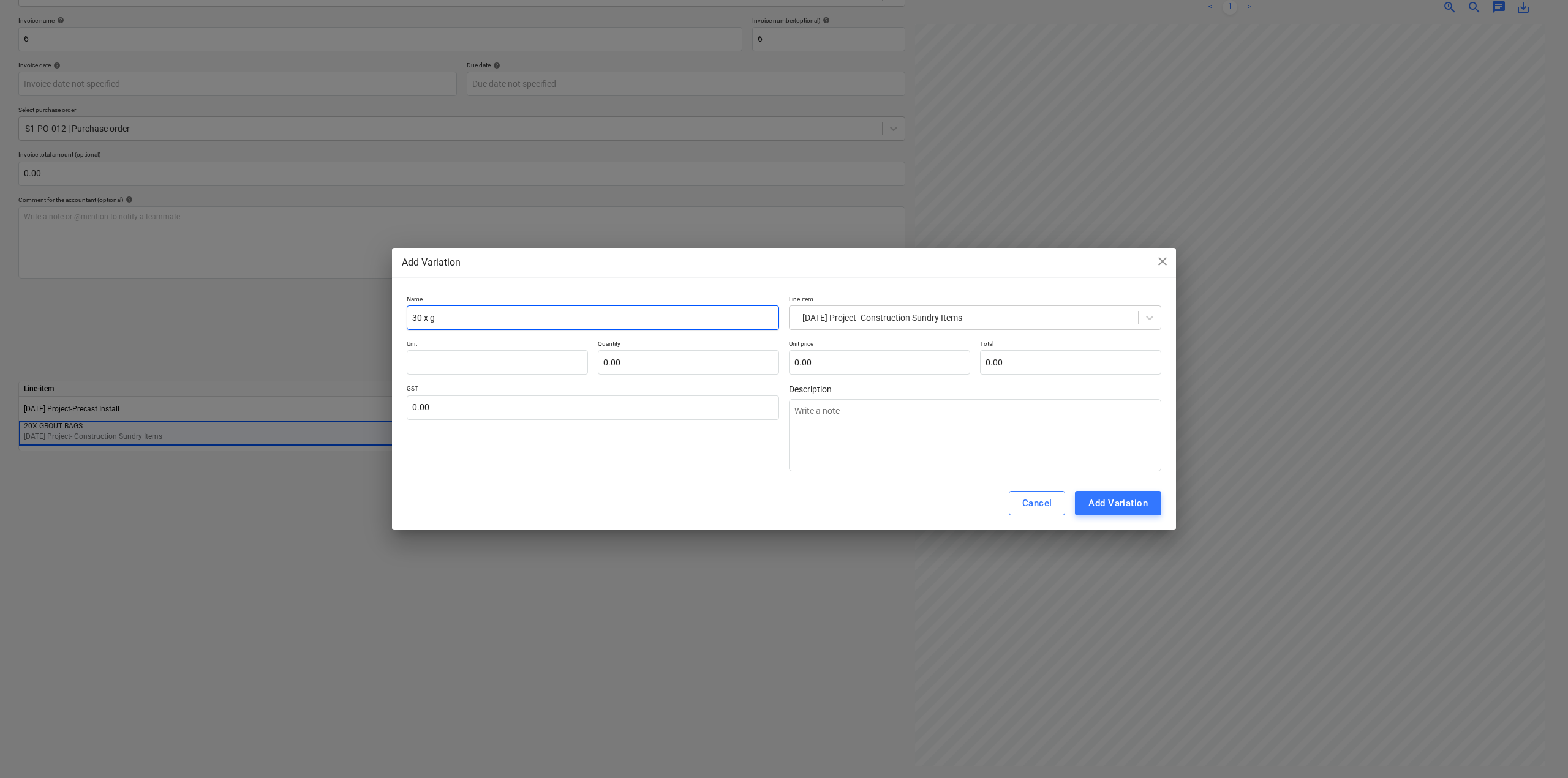
type textarea "x"
type input "30 x G"
type textarea "x"
type input "30 x GR"
type textarea "x"
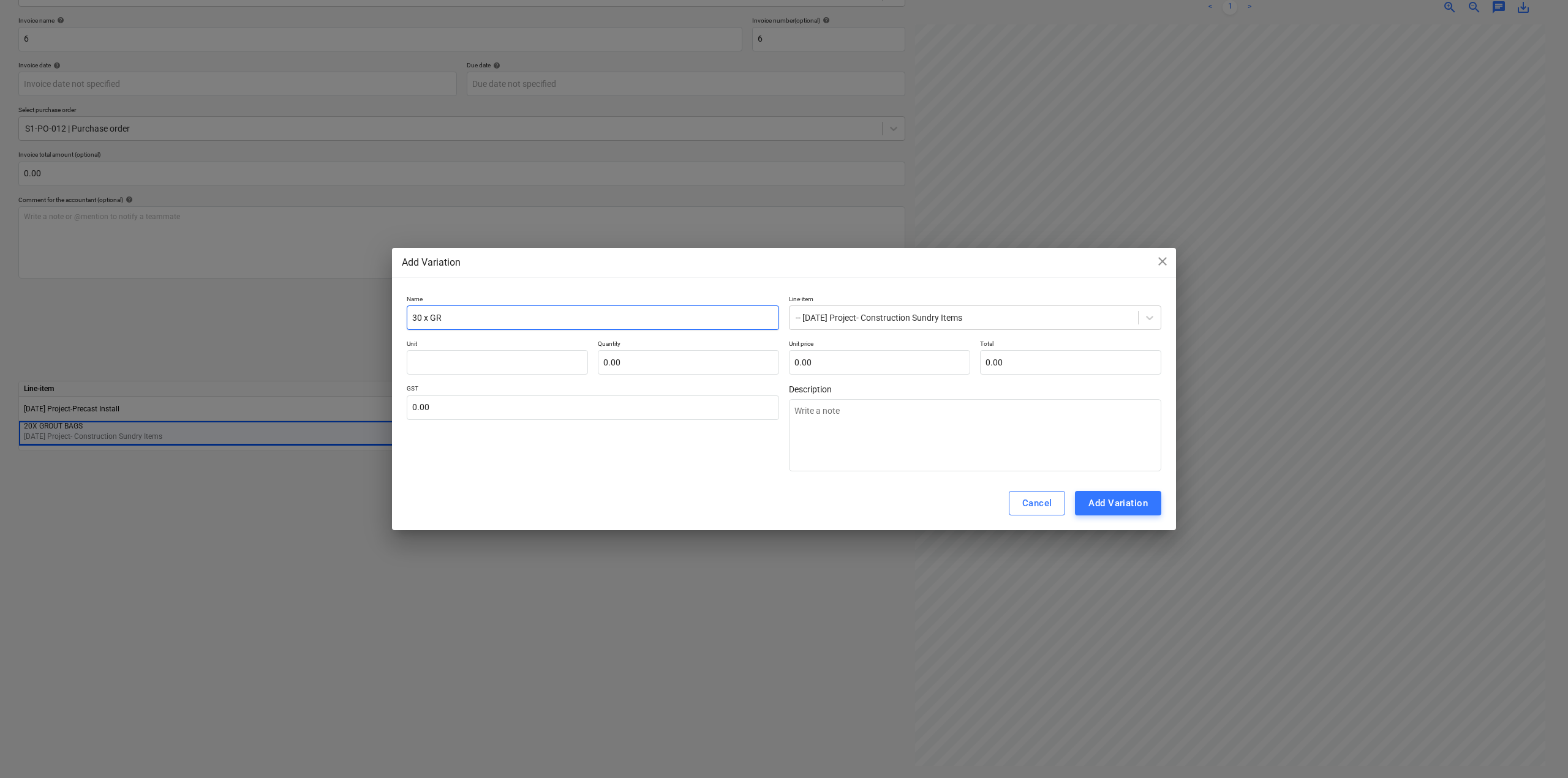
type input "30 x GRO"
type textarea "x"
type input "30 x GROU"
type textarea "x"
type input "30 x GROUT"
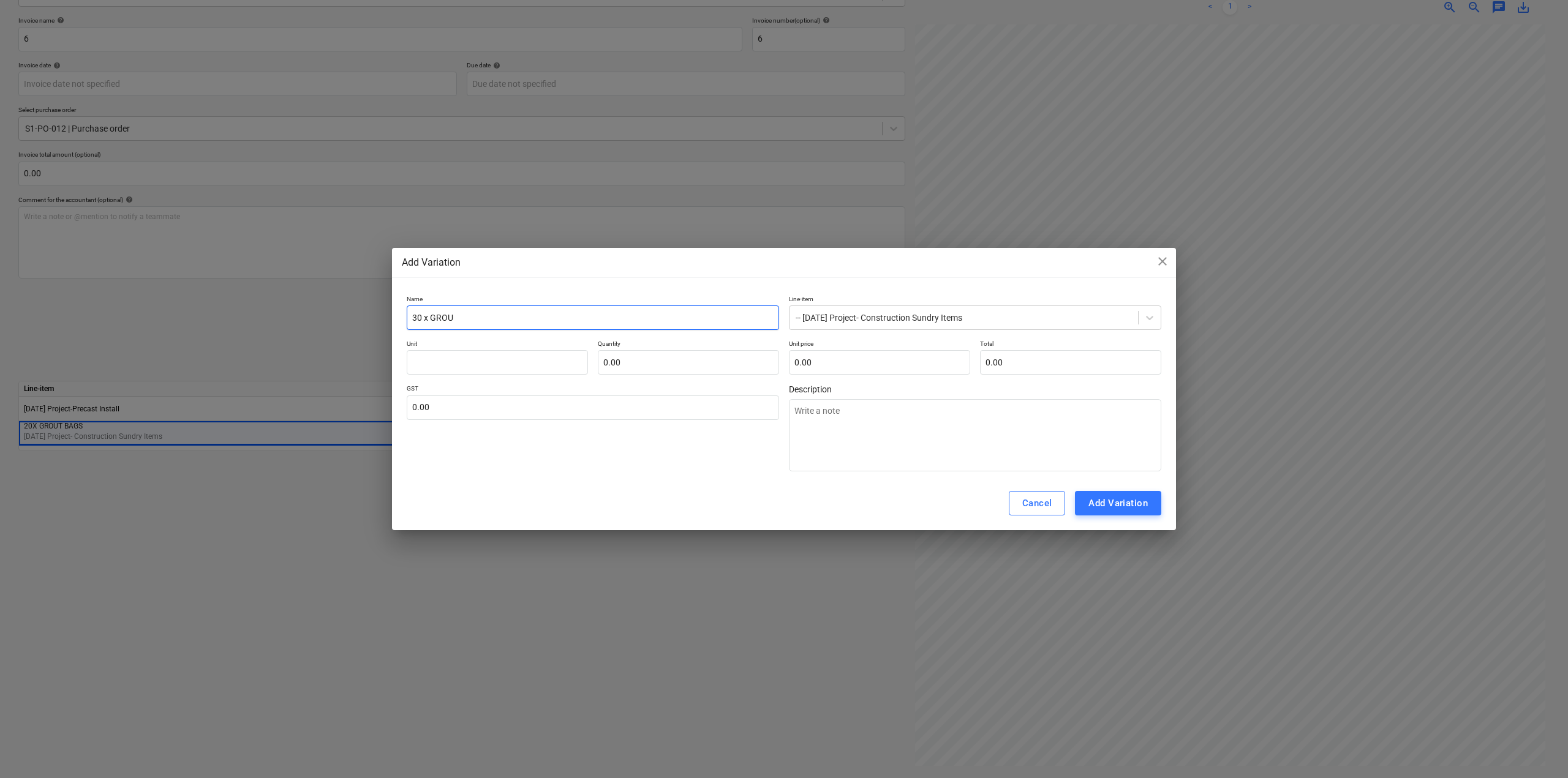
type textarea "x"
type input "30 x GROUT"
type textarea "x"
type input "30 x GROUT B"
type textarea "x"
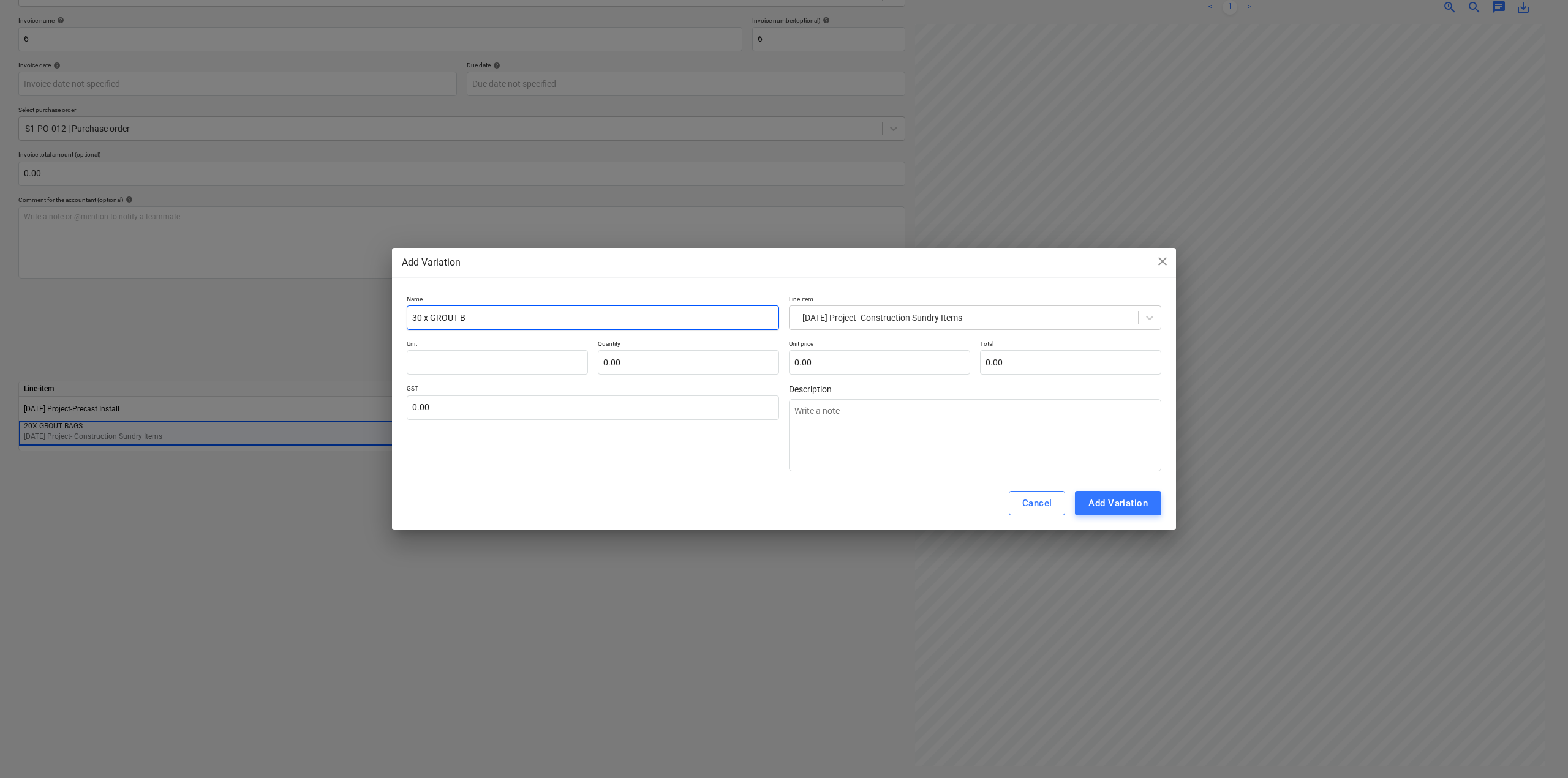
type input "30 x [PERSON_NAME]"
type textarea "x"
type input "30 x GROUT BAG"
type textarea "x"
type input "30 x GROUT BAGS"
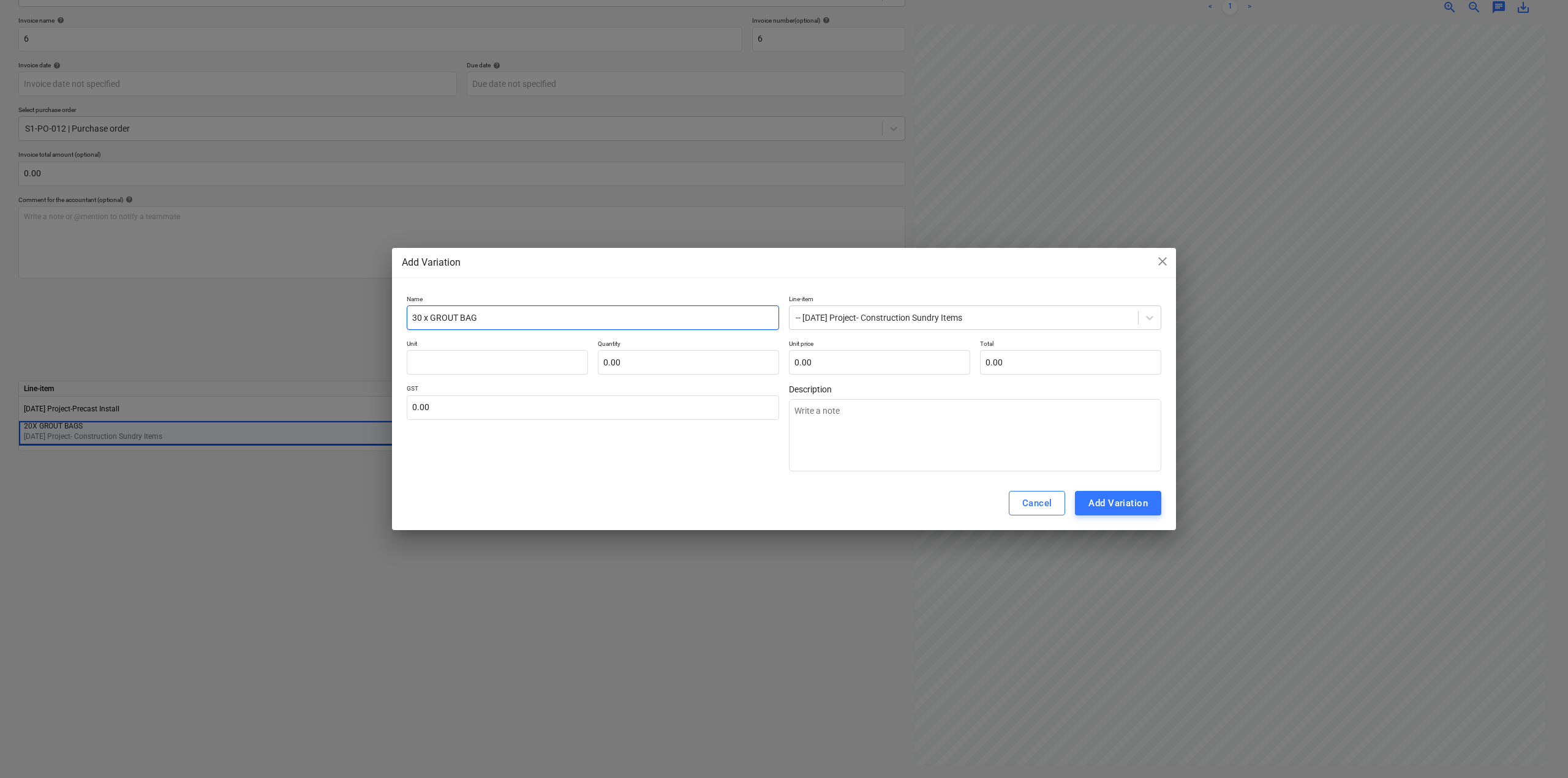
type textarea "x"
type input "30 x GROUT BAGS"
click at [445, 360] on input "text" at bounding box center [497, 362] width 182 height 25
click at [645, 372] on input "text" at bounding box center [688, 362] width 182 height 25
type input "1"
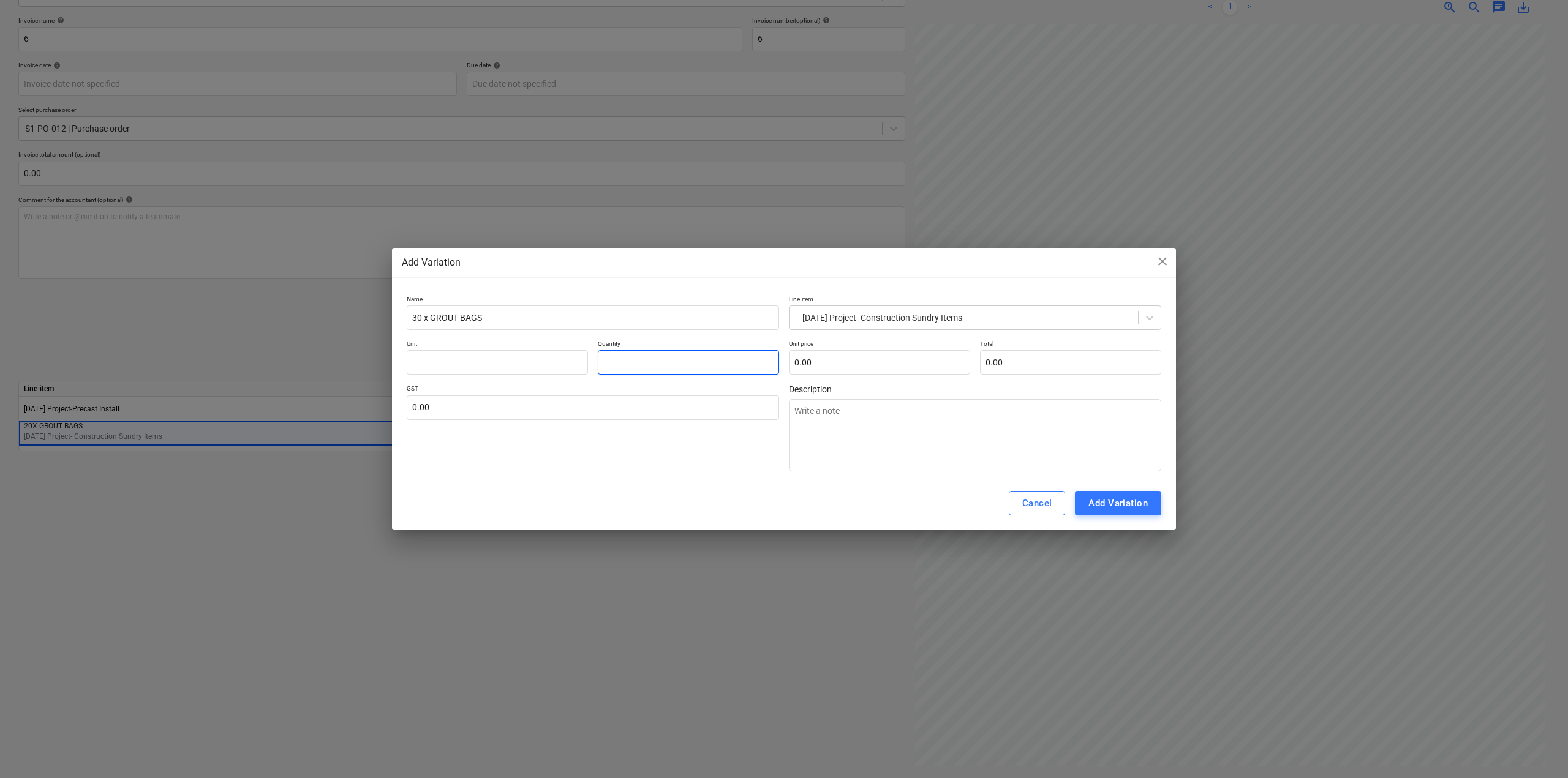
type textarea "x"
type input "1.00"
click at [498, 361] on input "text" at bounding box center [497, 362] width 182 height 25
type input "E"
type textarea "x"
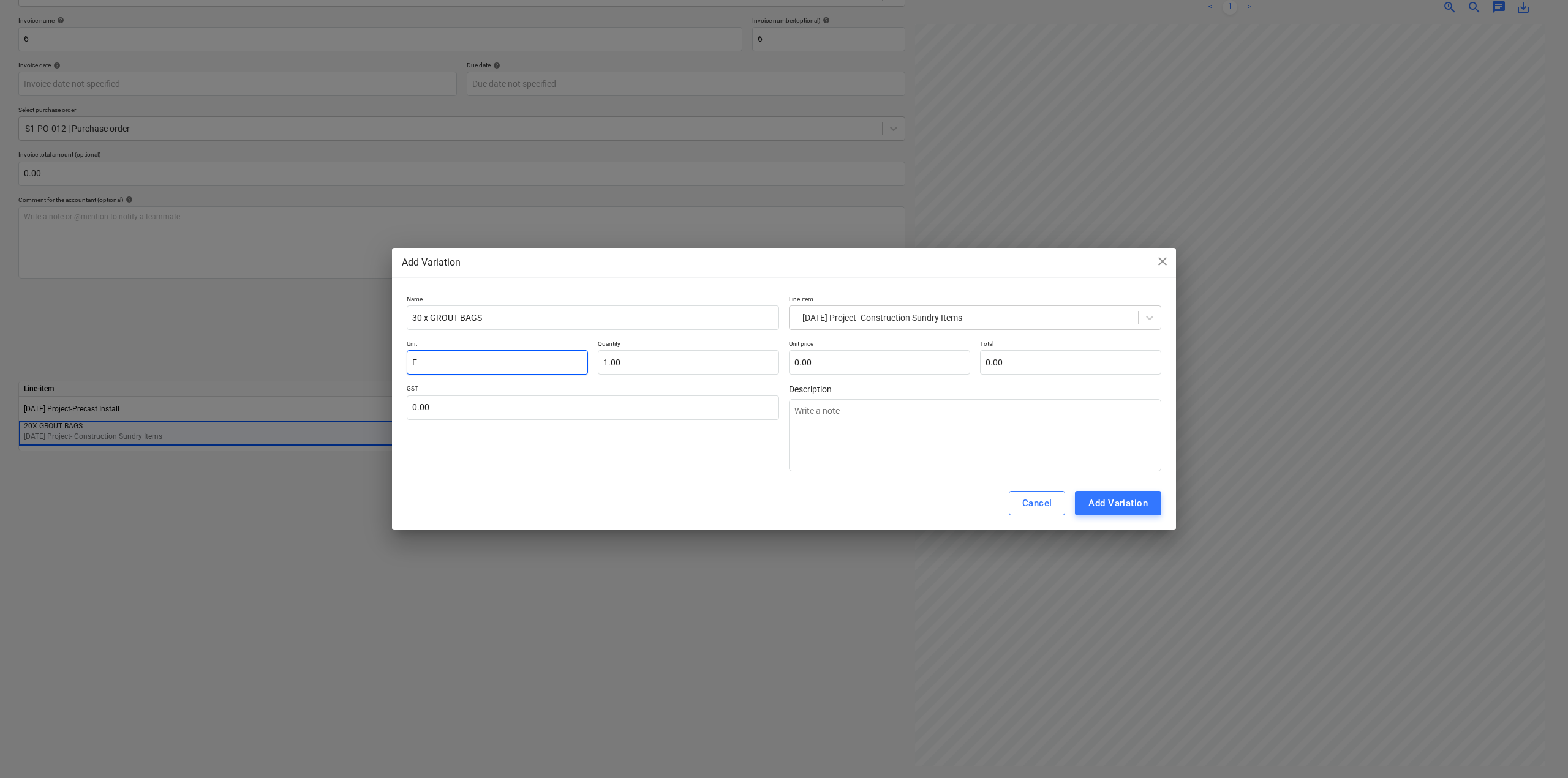
type input "EA"
type textarea "x"
type input "EA"
click at [853, 350] on input "text" at bounding box center [880, 362] width 182 height 25
type input "4"
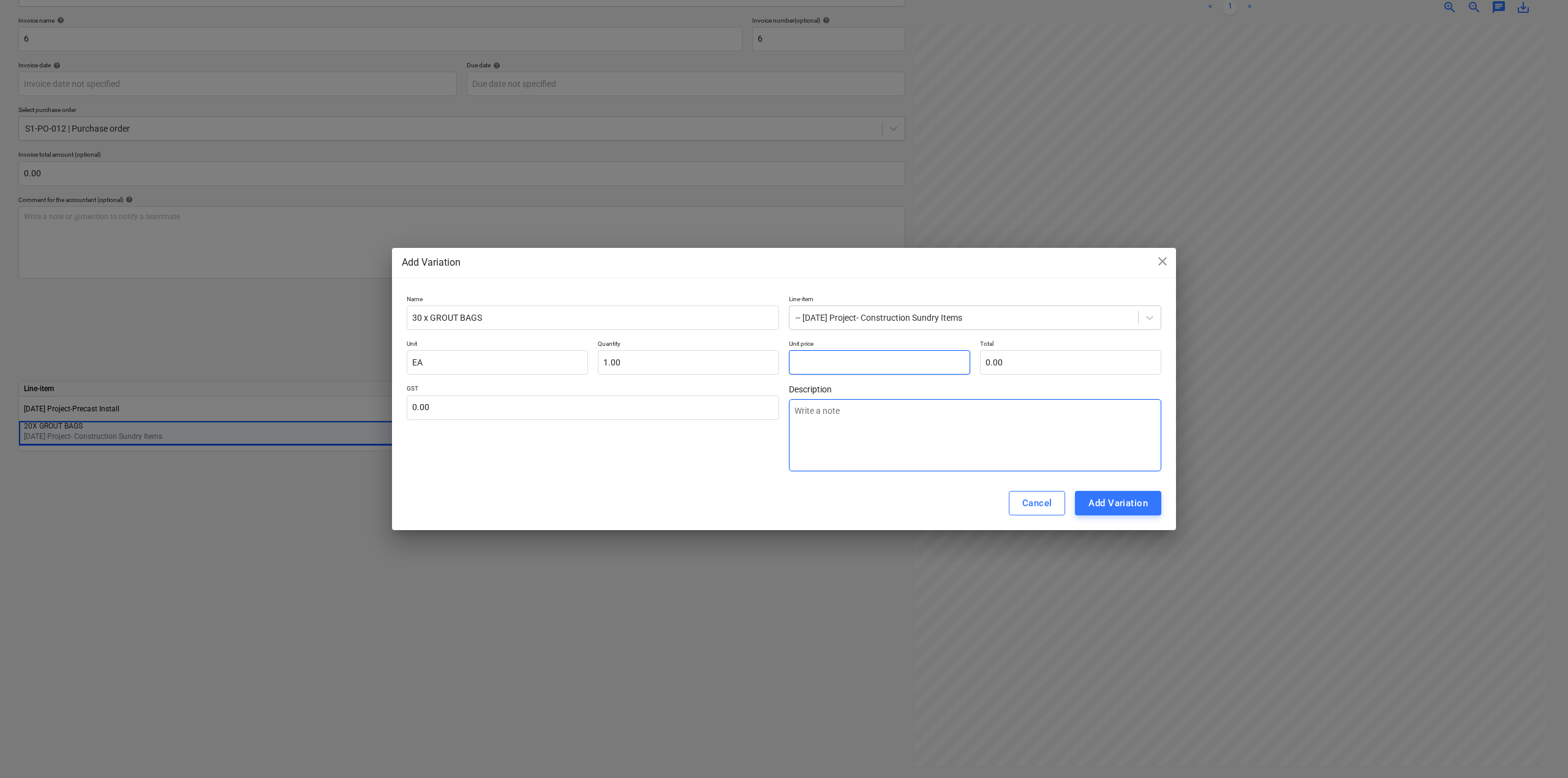
type textarea "x"
type input "4.00"
type input "45"
type textarea "x"
type input "45.00"
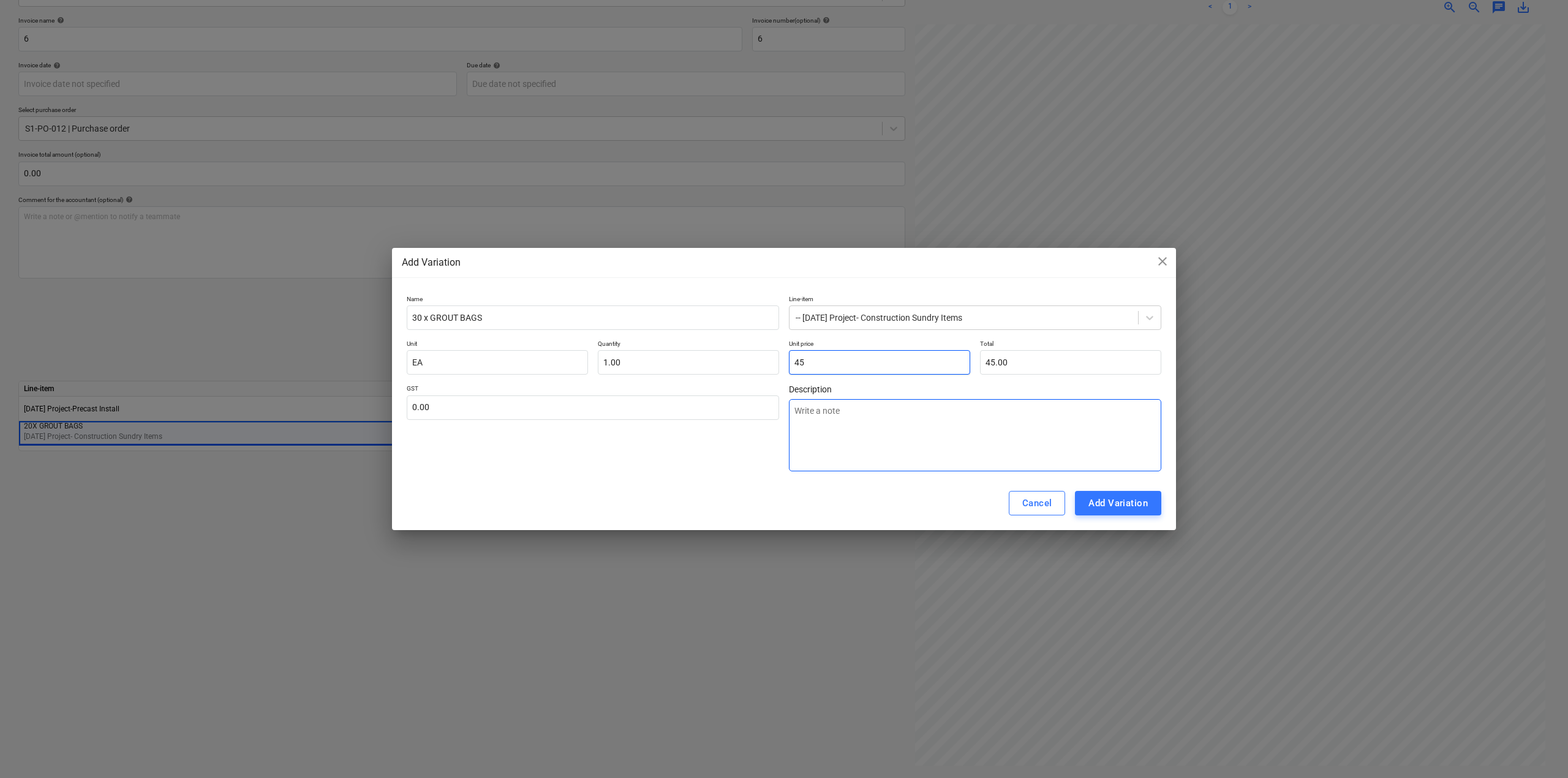
type input "450"
type textarea "x"
type input "450.00"
click at [1117, 512] on button "Add Variation" at bounding box center [1118, 503] width 87 height 25
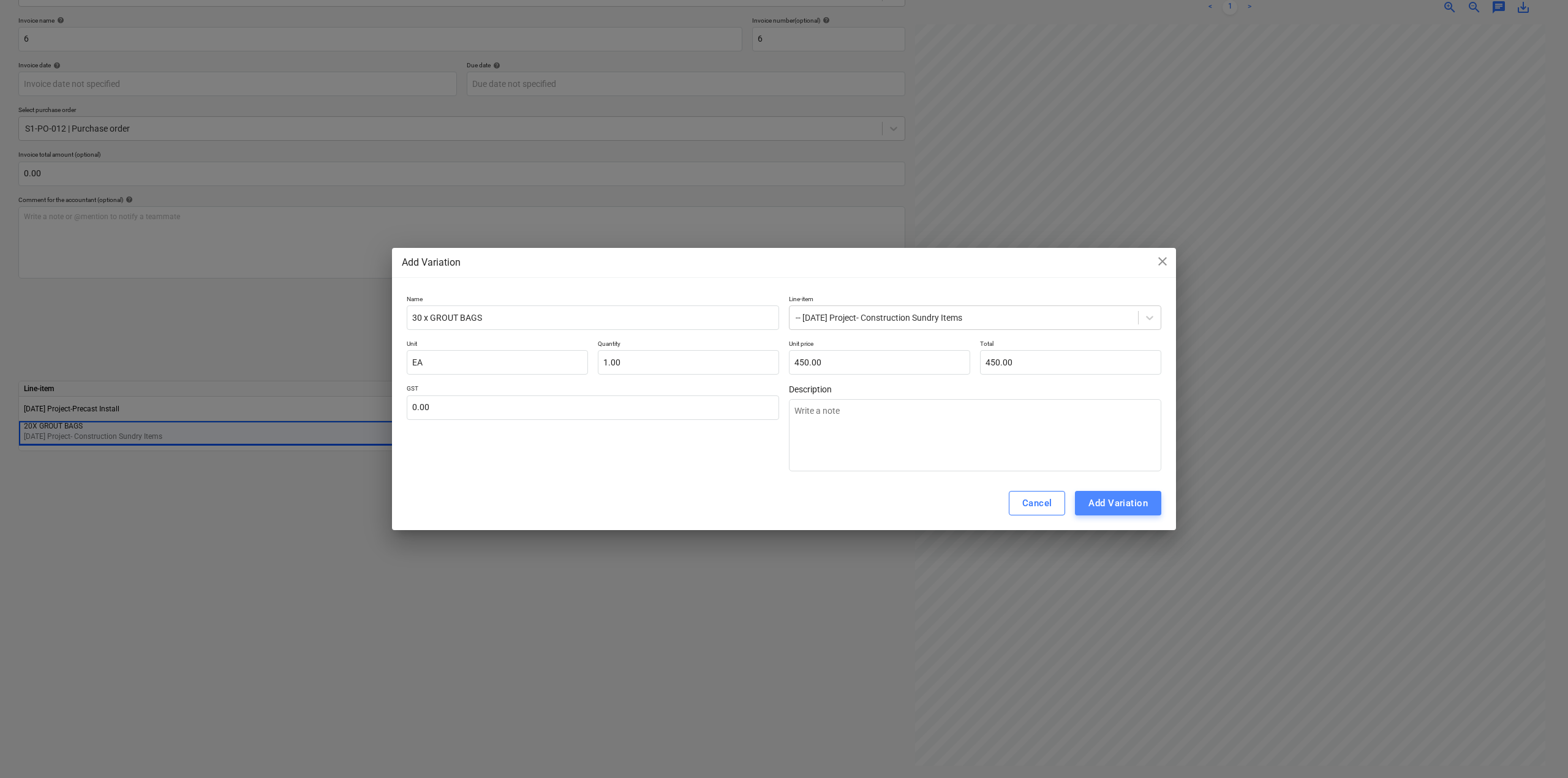
type textarea "x"
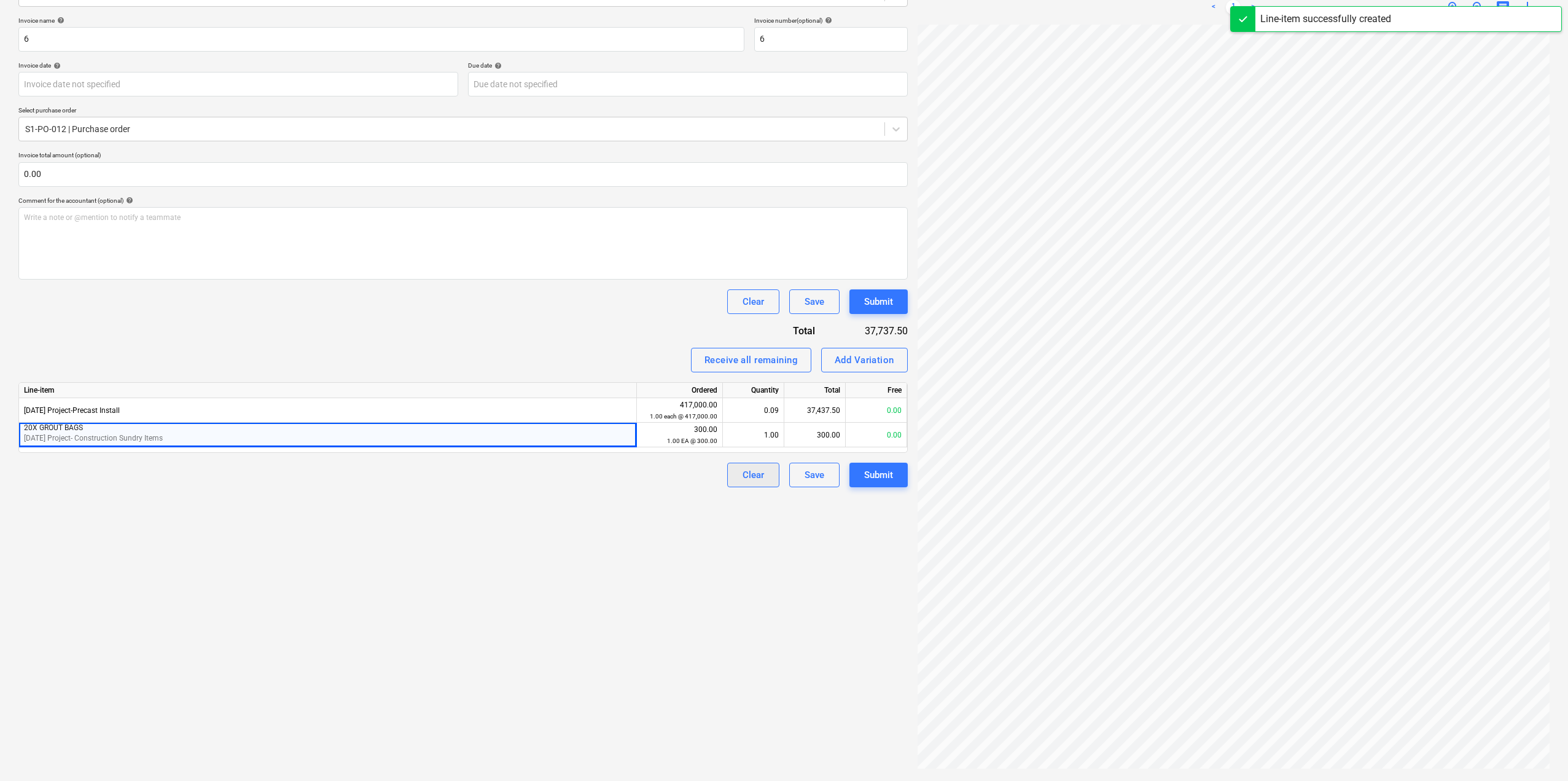
drag, startPoint x: 660, startPoint y: 615, endPoint x: 759, endPoint y: 469, distance: 176.4
click at [662, 614] on div "Create new document Select company CPI (AUS) PTY LTD Add new company Select doc…" at bounding box center [464, 331] width 900 height 889
click at [771, 459] on div "0.00" at bounding box center [753, 459] width 51 height 25
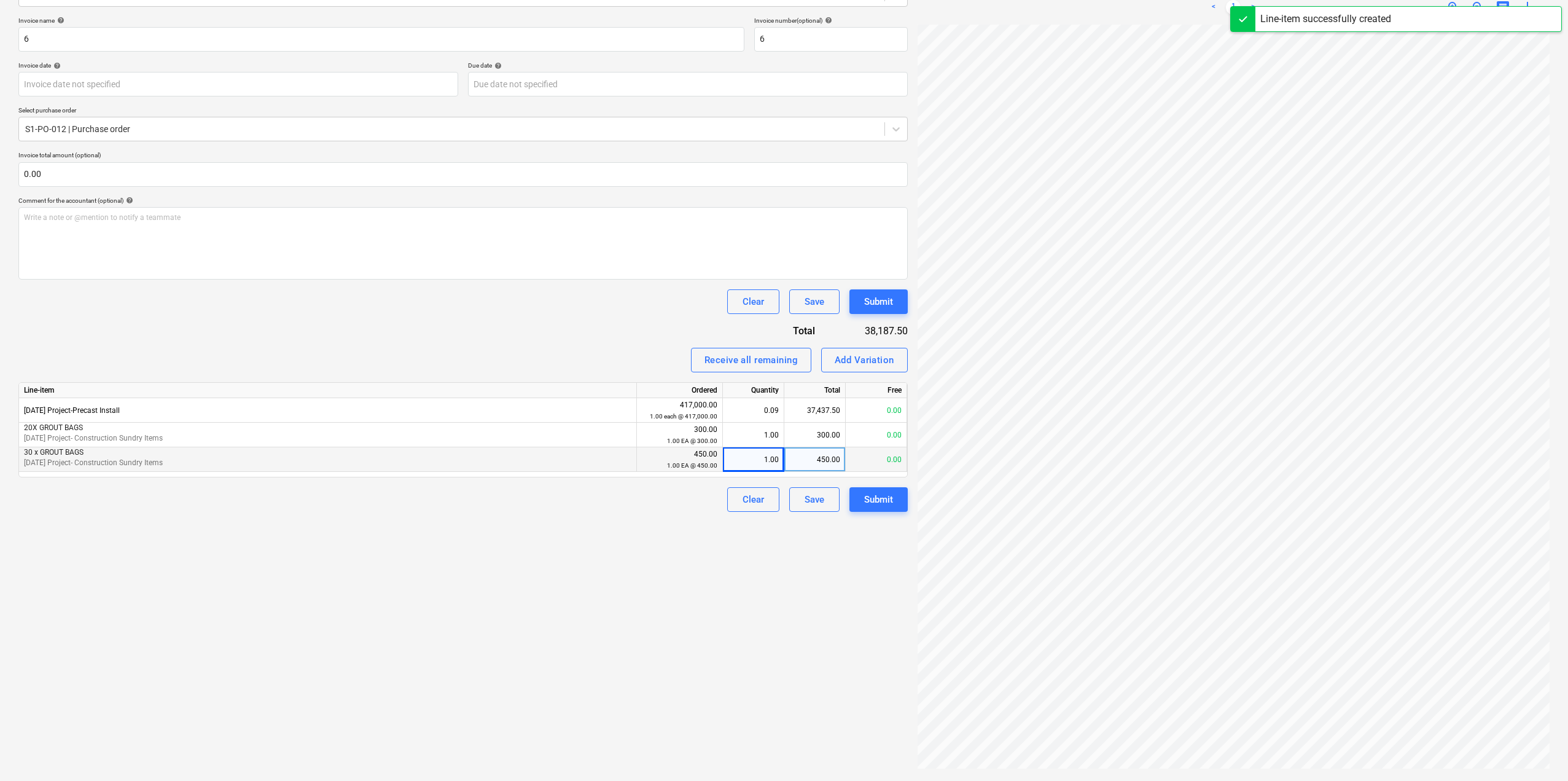
click at [717, 615] on div "Create new document Select company CPI (AUS) PTY LTD Add new company Select doc…" at bounding box center [464, 331] width 900 height 889
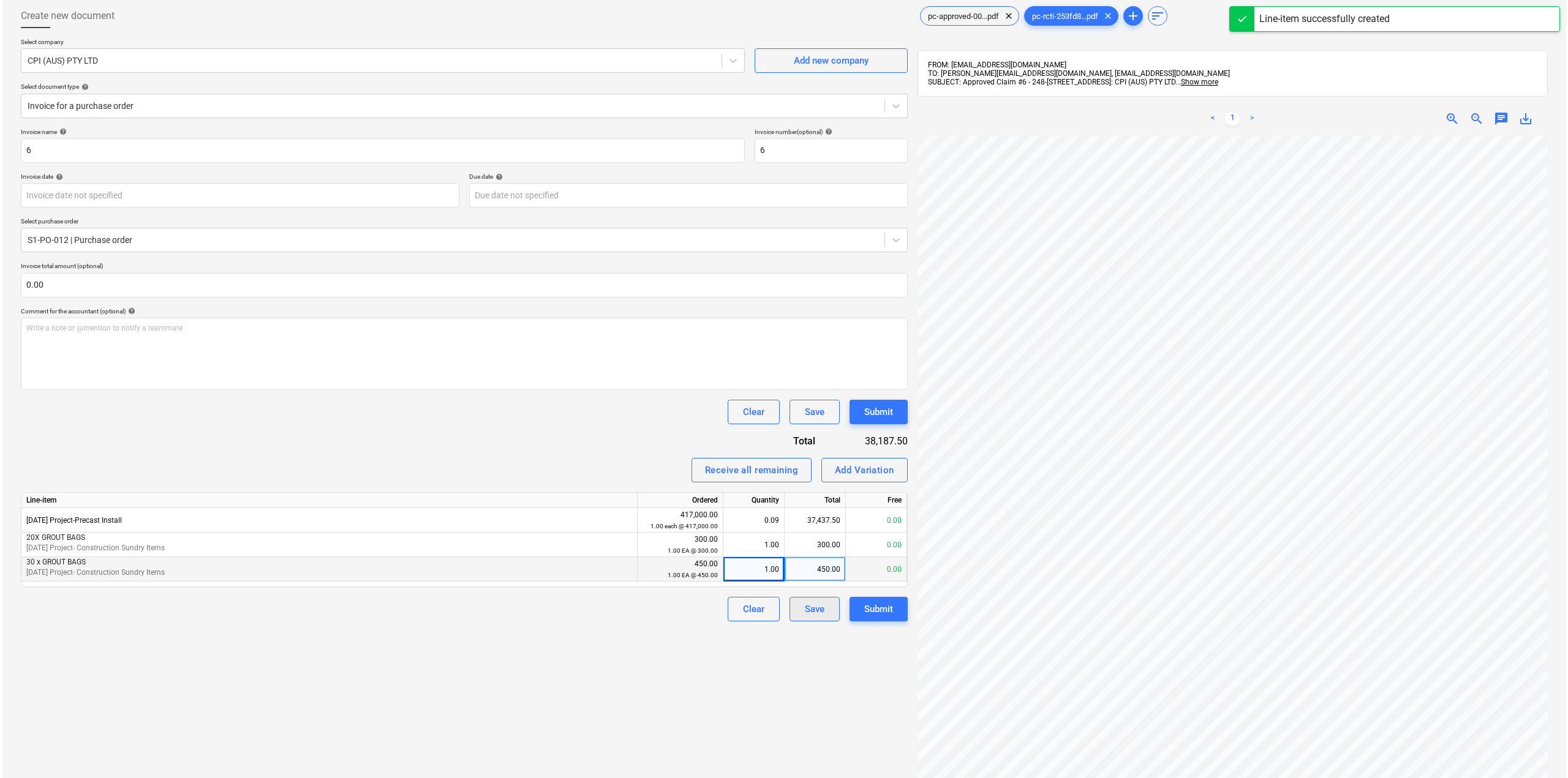
scroll to position [0, 0]
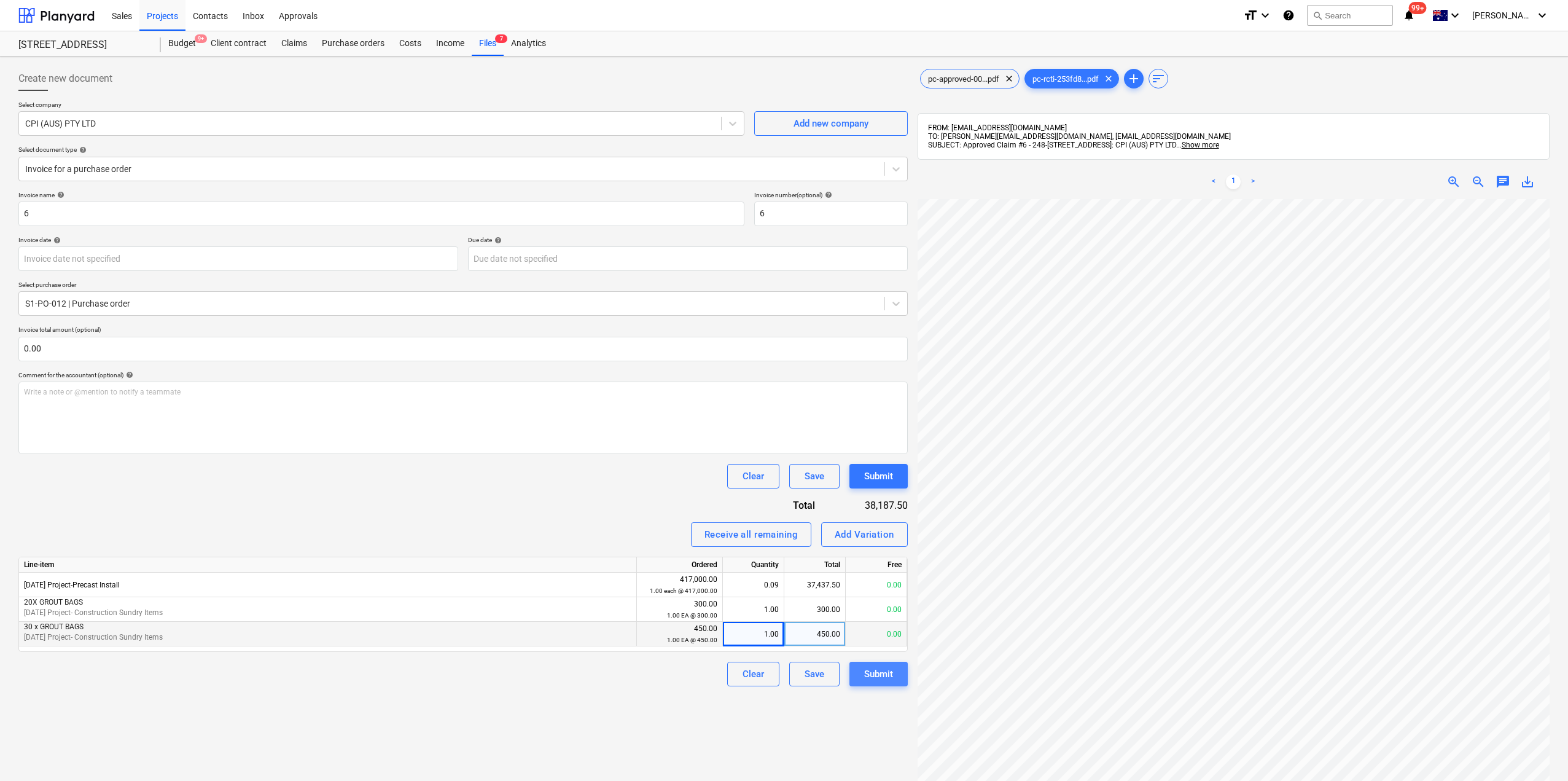
click at [889, 676] on div "Submit" at bounding box center [879, 673] width 29 height 16
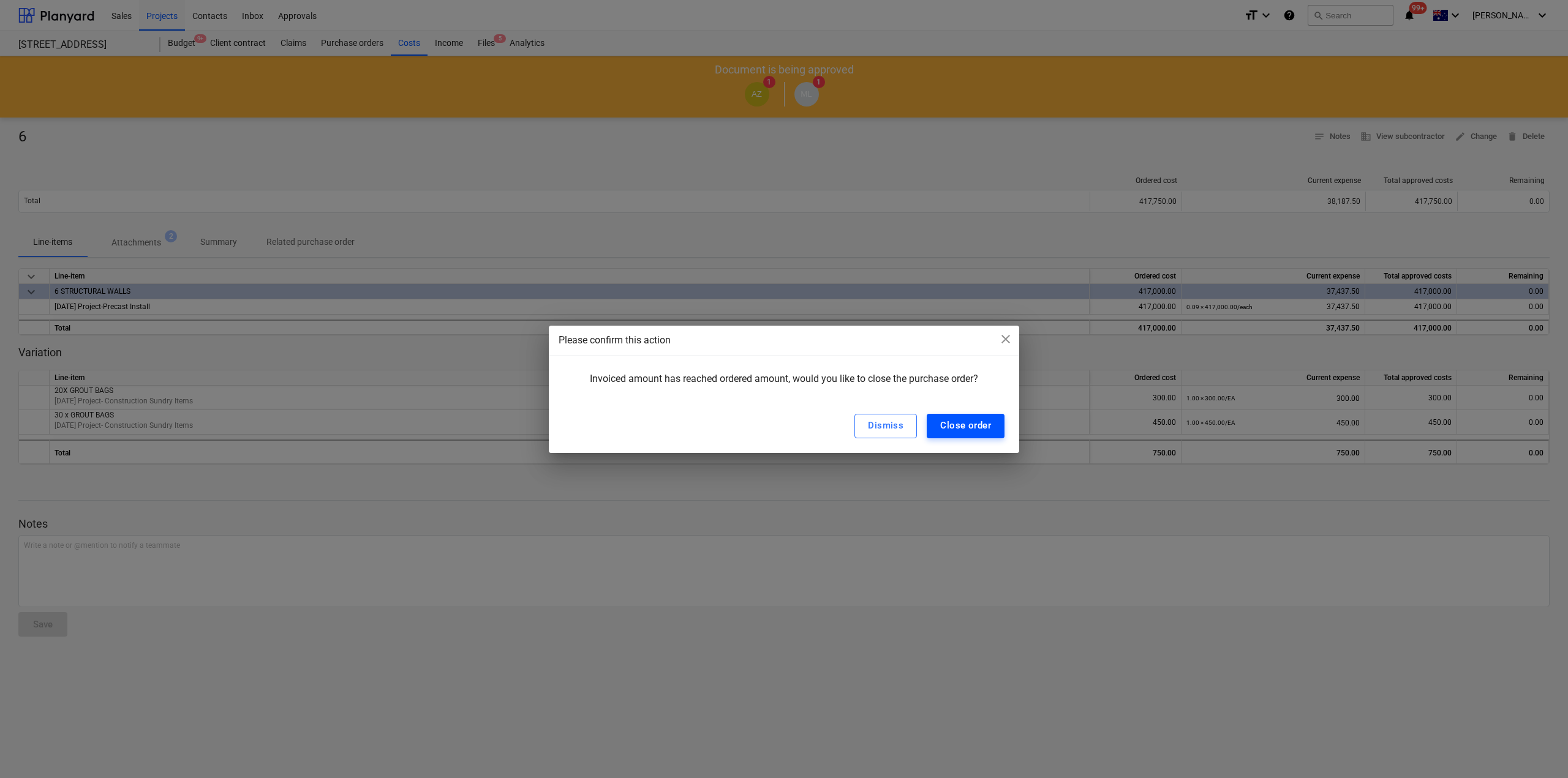
click at [970, 429] on div "Close order" at bounding box center [966, 425] width 51 height 16
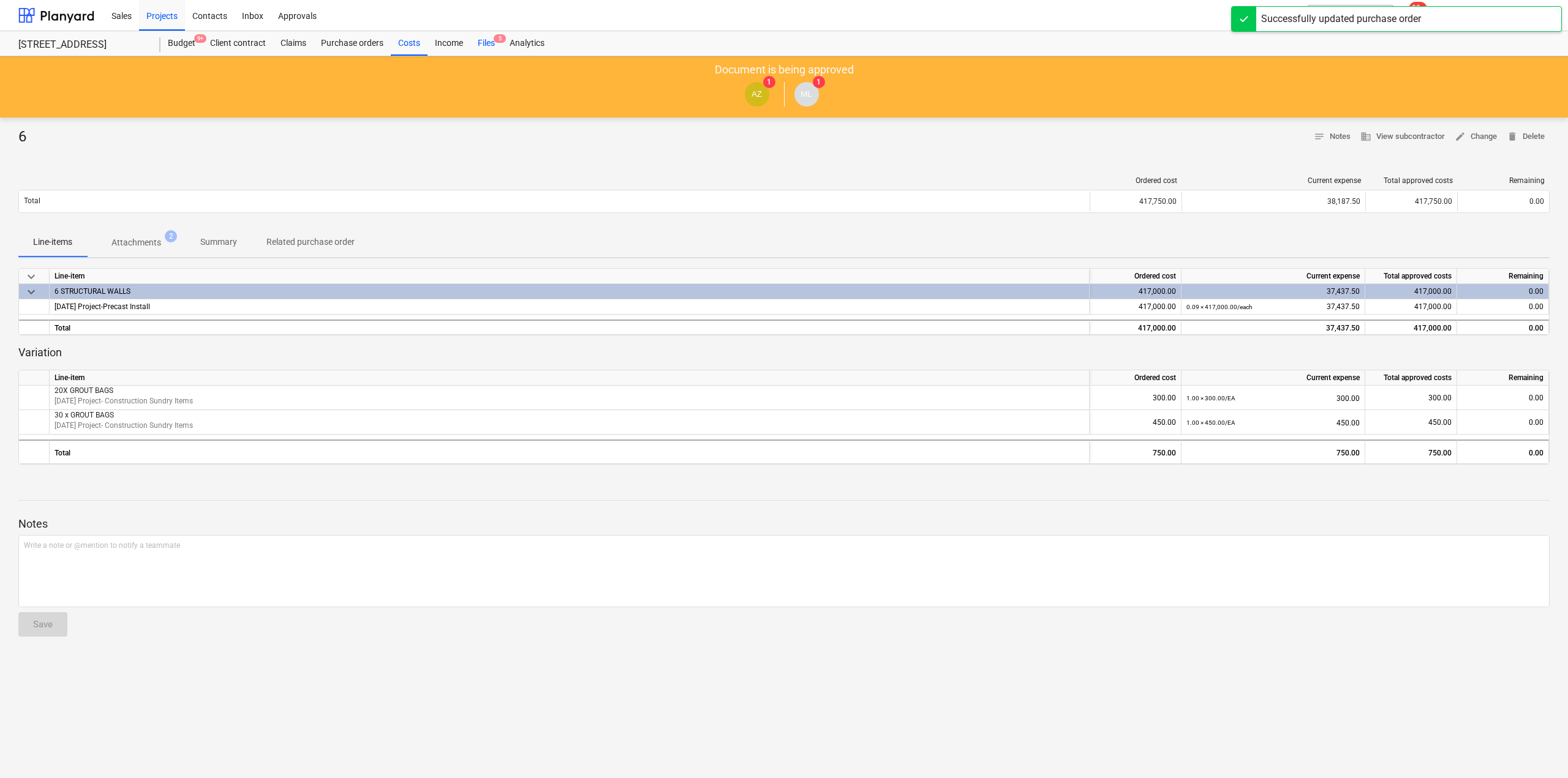
click at [490, 40] on div "Files 5" at bounding box center [486, 43] width 32 height 25
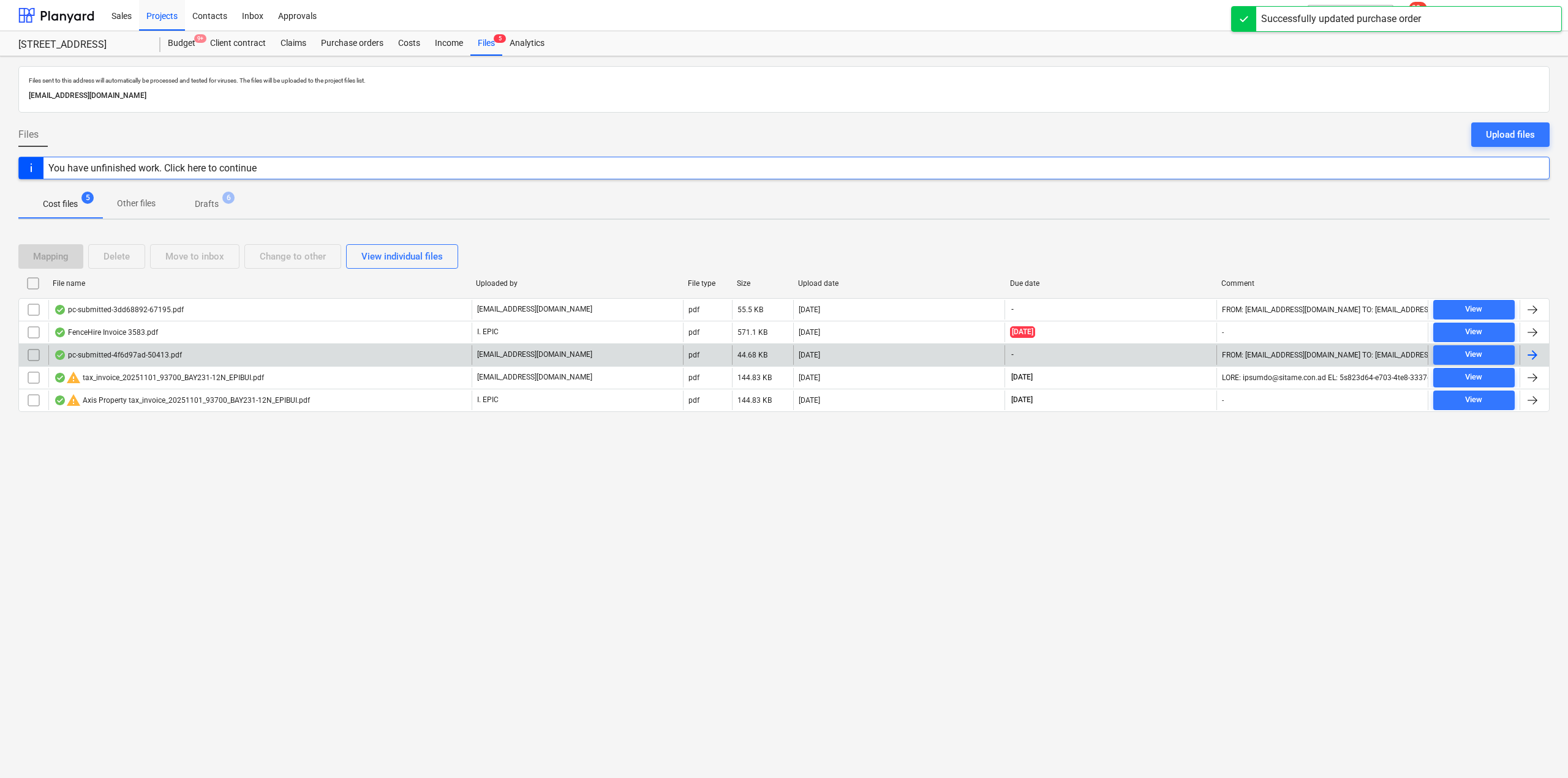
click at [168, 353] on div "pc-submitted-4f6d97ad-50413.pdf" at bounding box center [118, 355] width 128 height 10
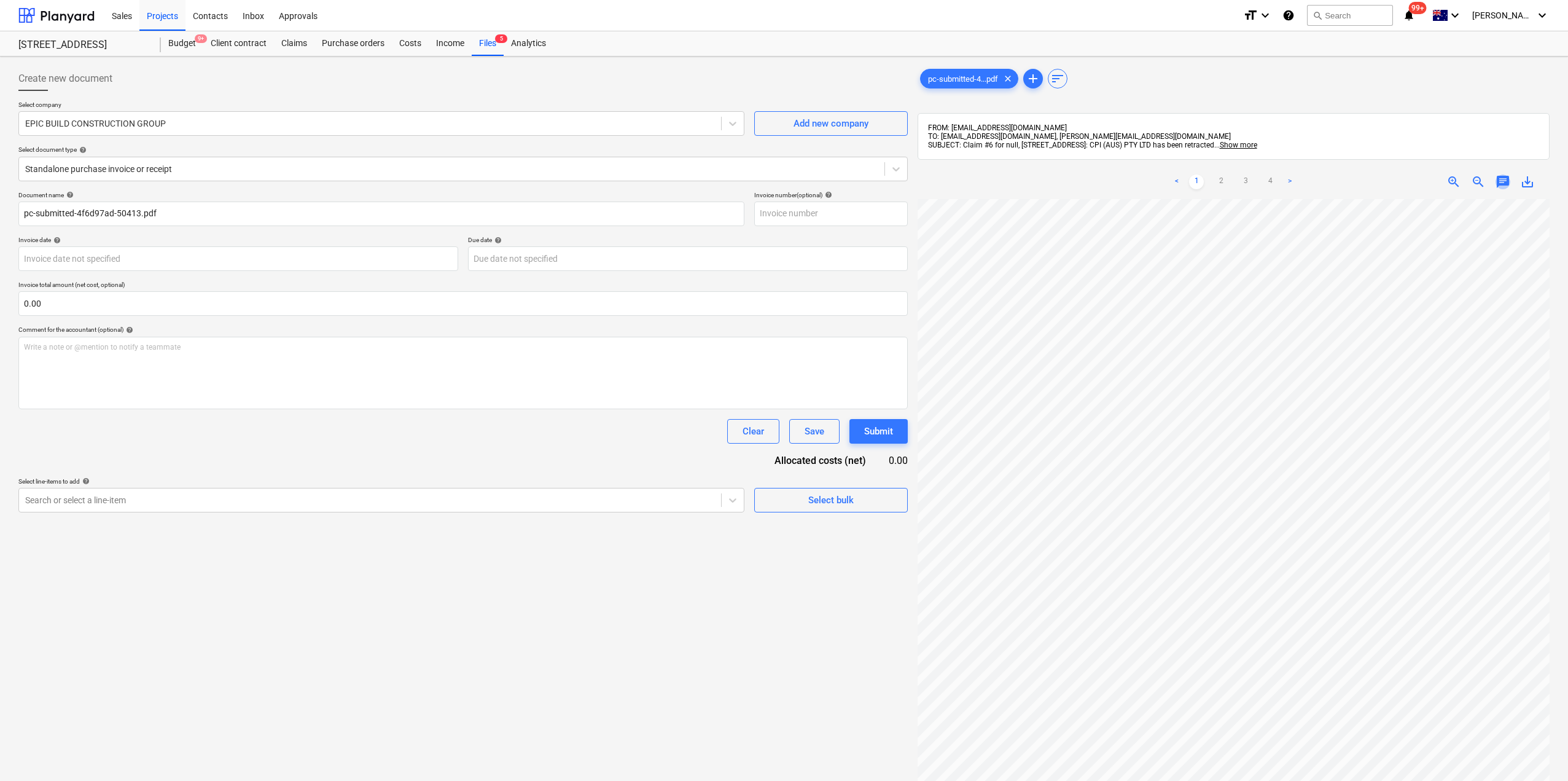
click at [1501, 181] on span "chat" at bounding box center [1502, 181] width 14 height 14
click at [1365, 288] on p "Write a note or @mention to notify a teammate [PERSON_NAME]" at bounding box center [1417, 285] width 235 height 10
click at [1314, 362] on div "Save" at bounding box center [1319, 364] width 19 height 16
click at [486, 46] on div "Files 5" at bounding box center [488, 43] width 32 height 25
